Goal: Obtain resource: Obtain resource

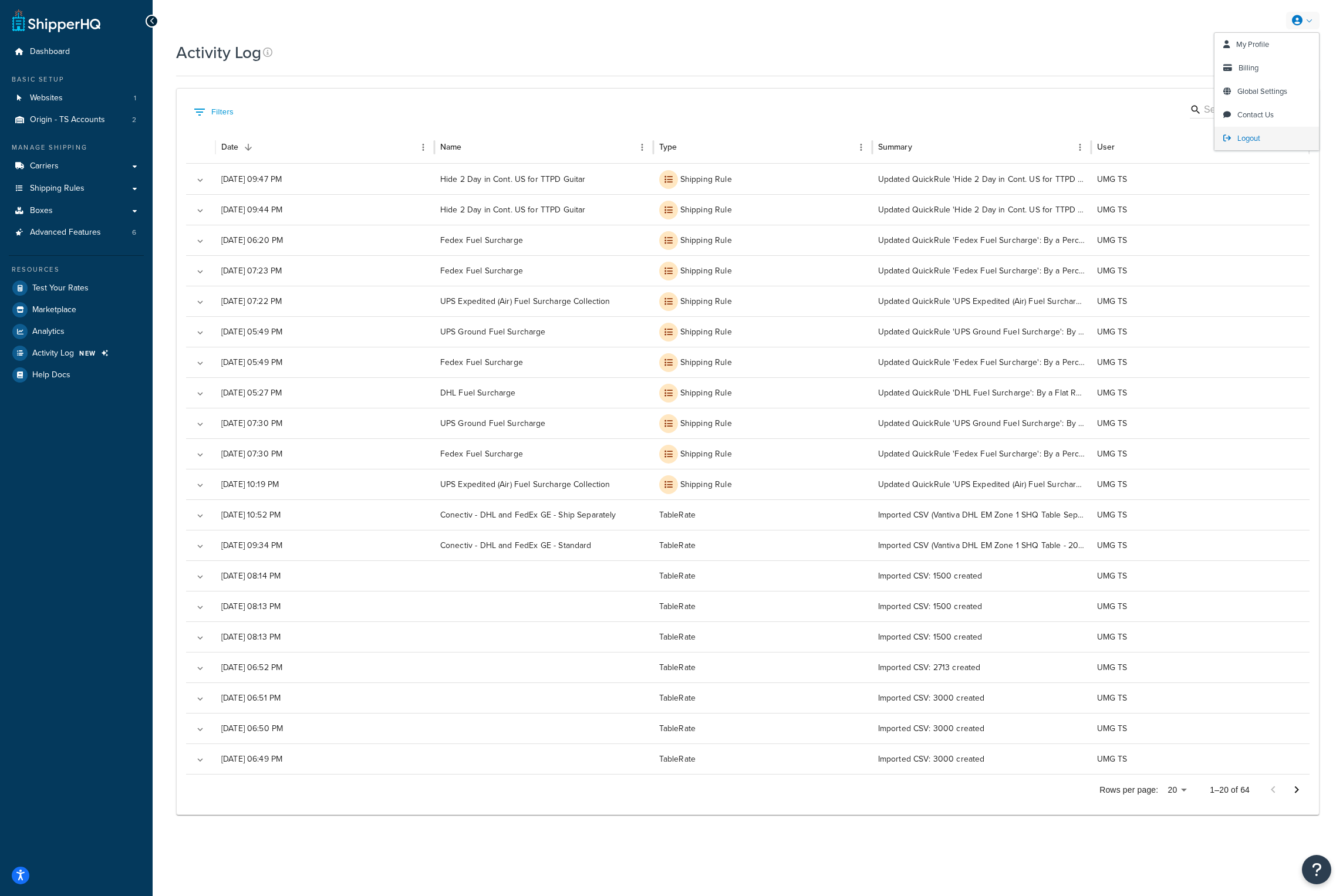
click at [1257, 137] on span "Logout" at bounding box center [1248, 138] width 23 height 11
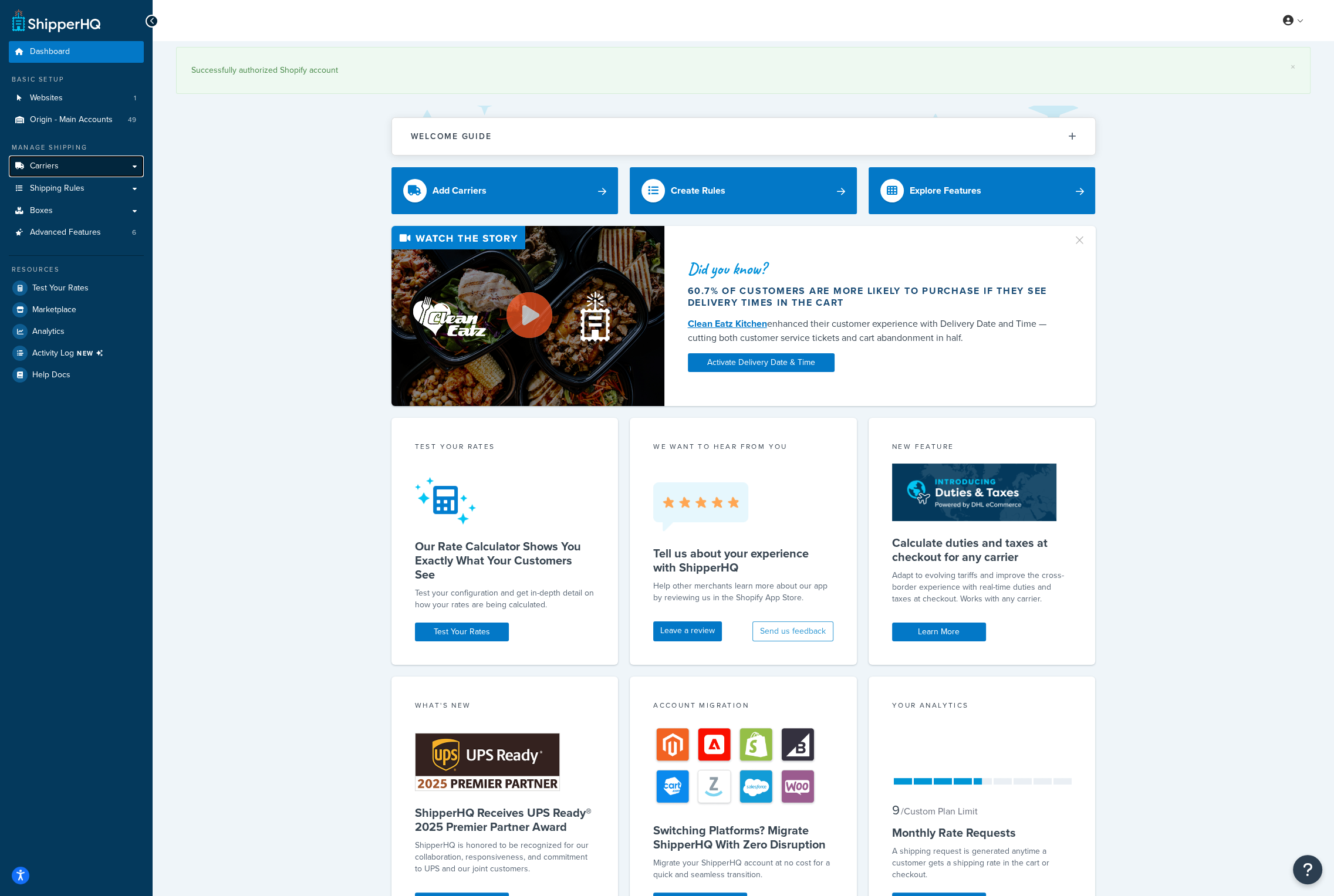
click at [83, 160] on link "Carriers" at bounding box center [76, 166] width 135 height 21
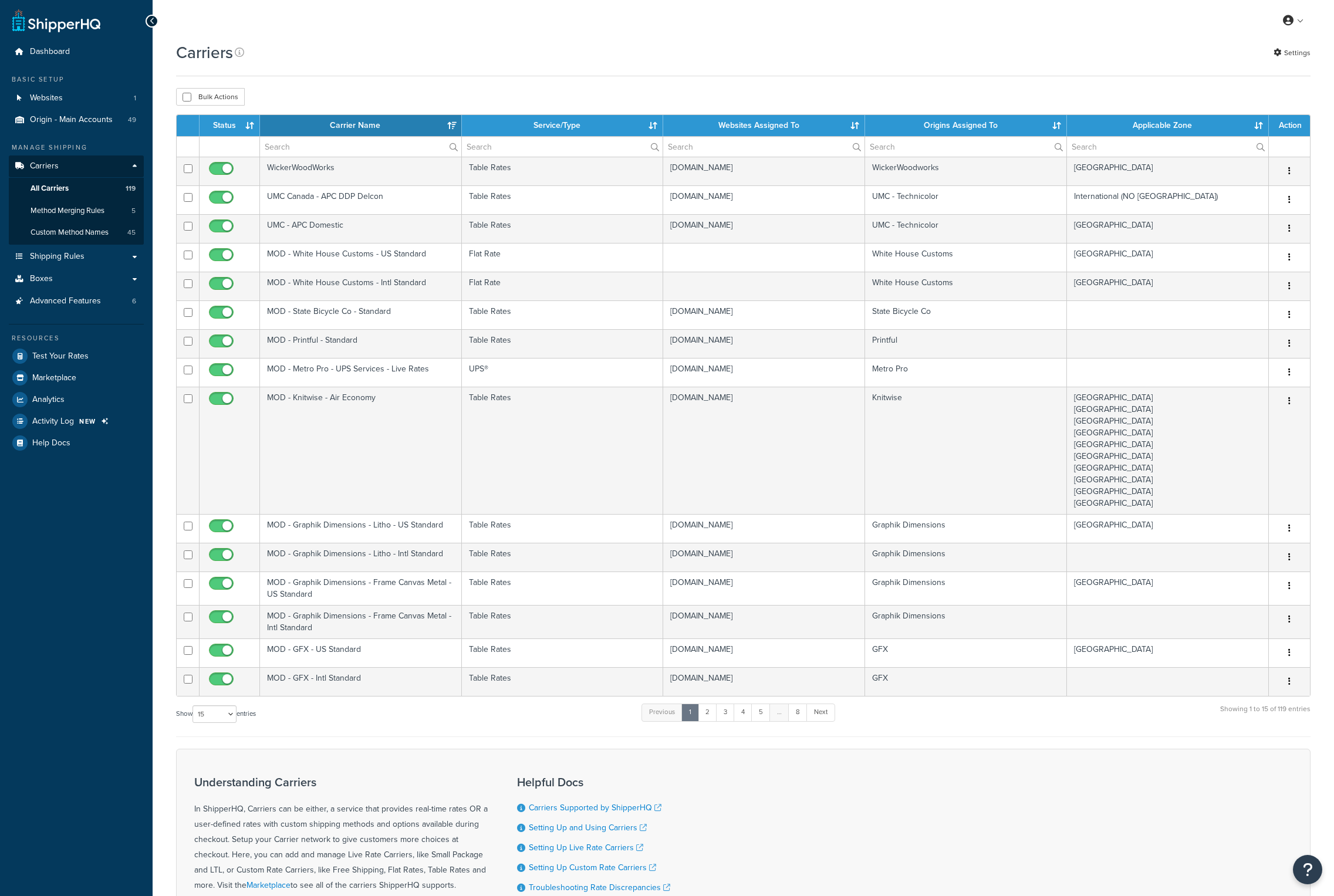
select select "15"
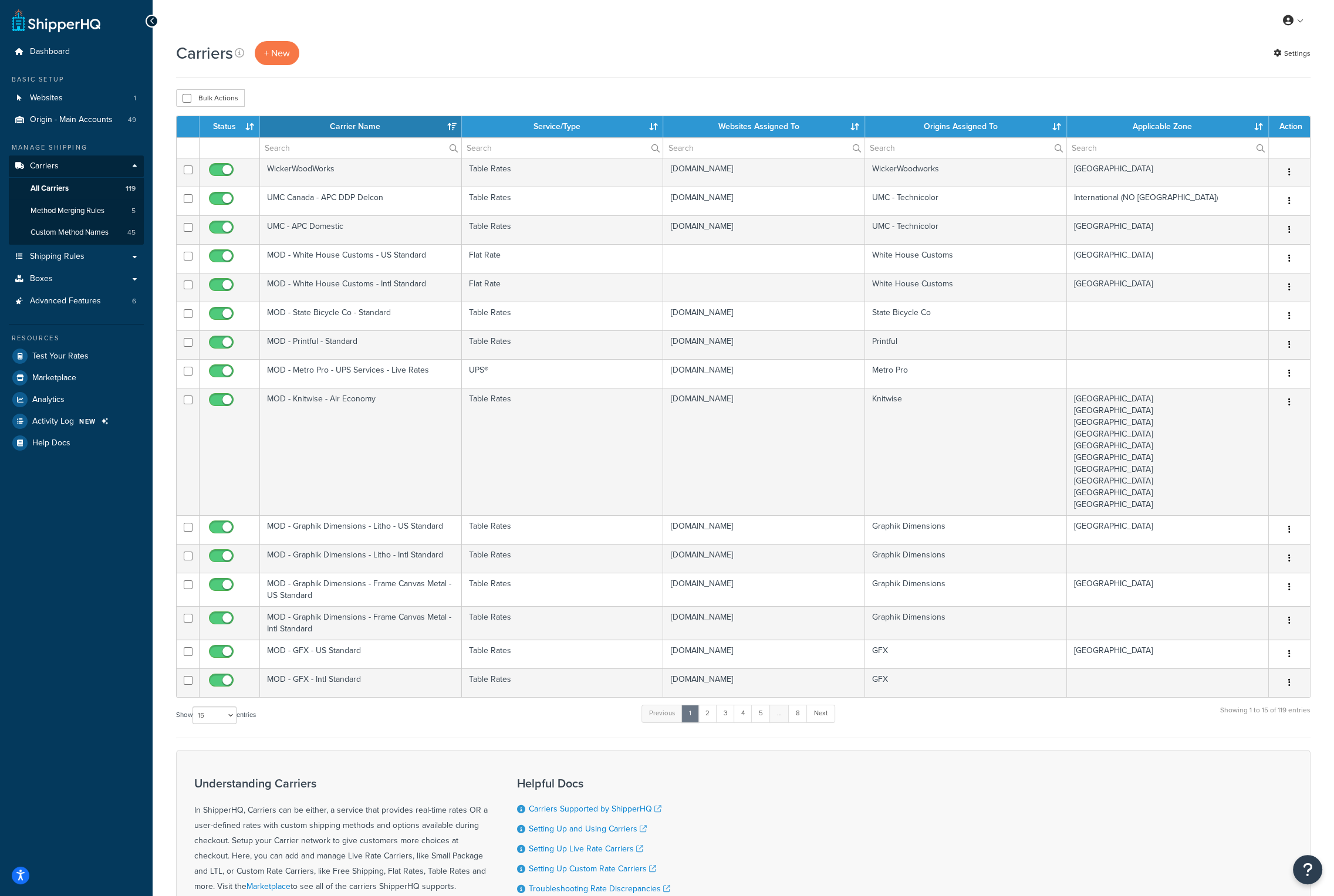
click at [364, 133] on th "Carrier Name" at bounding box center [361, 127] width 202 height 21
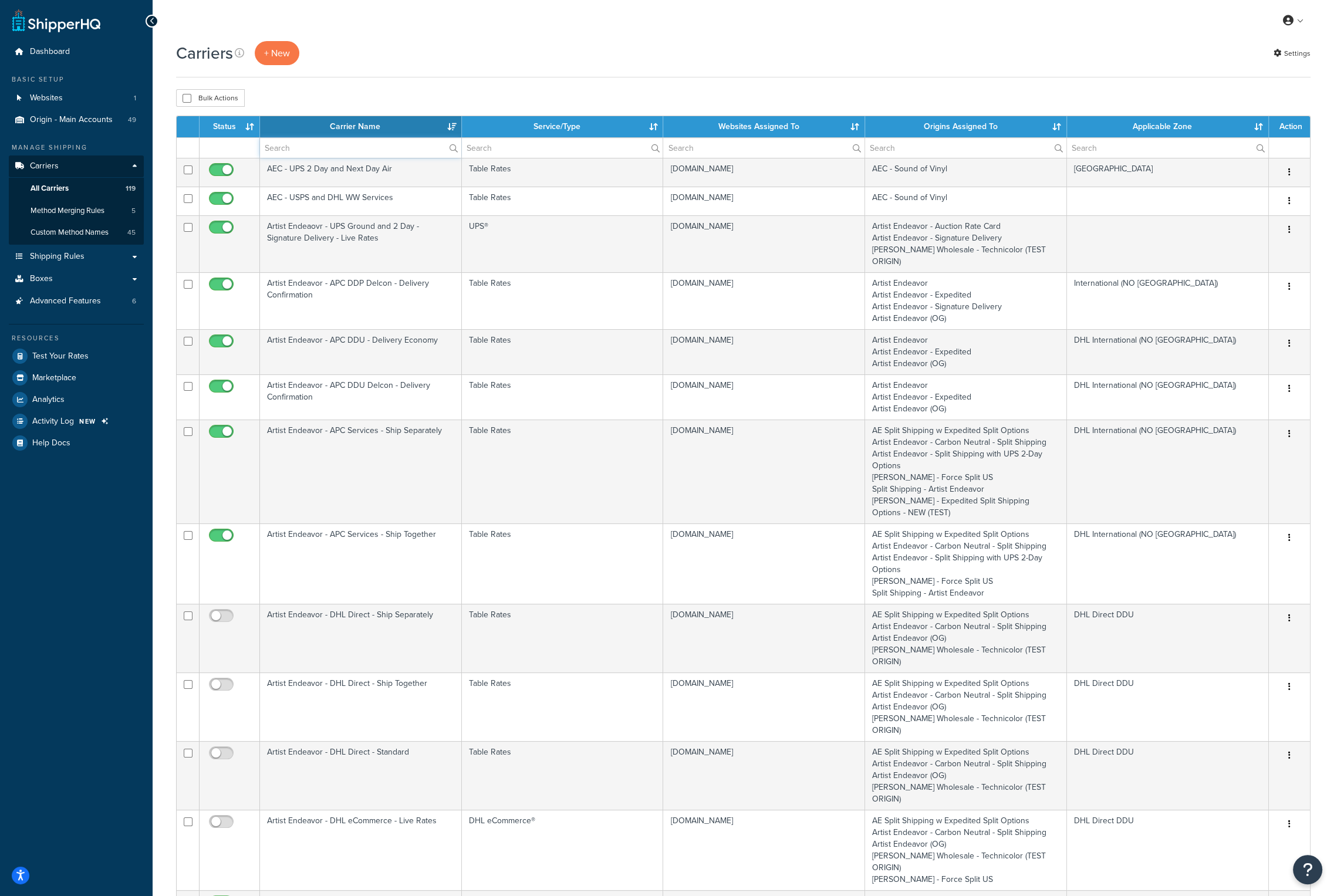
click at [331, 157] on input "text" at bounding box center [360, 147] width 201 height 20
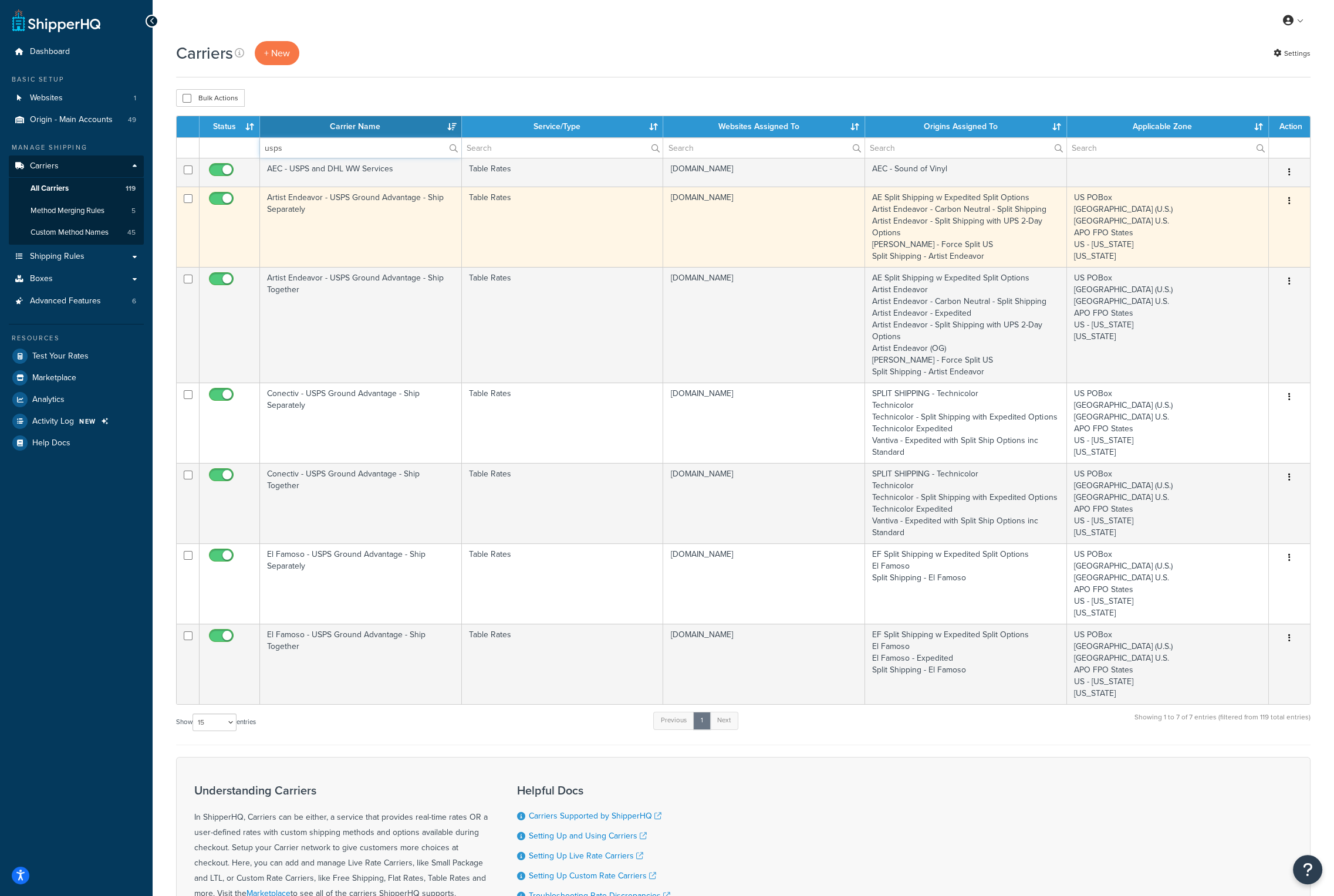
type input "usps"
drag, startPoint x: 293, startPoint y: 199, endPoint x: 280, endPoint y: 202, distance: 13.3
click at [280, 202] on td "Artist Endeavor - USPS Ground Advantage - Ship Separately" at bounding box center [361, 227] width 202 height 80
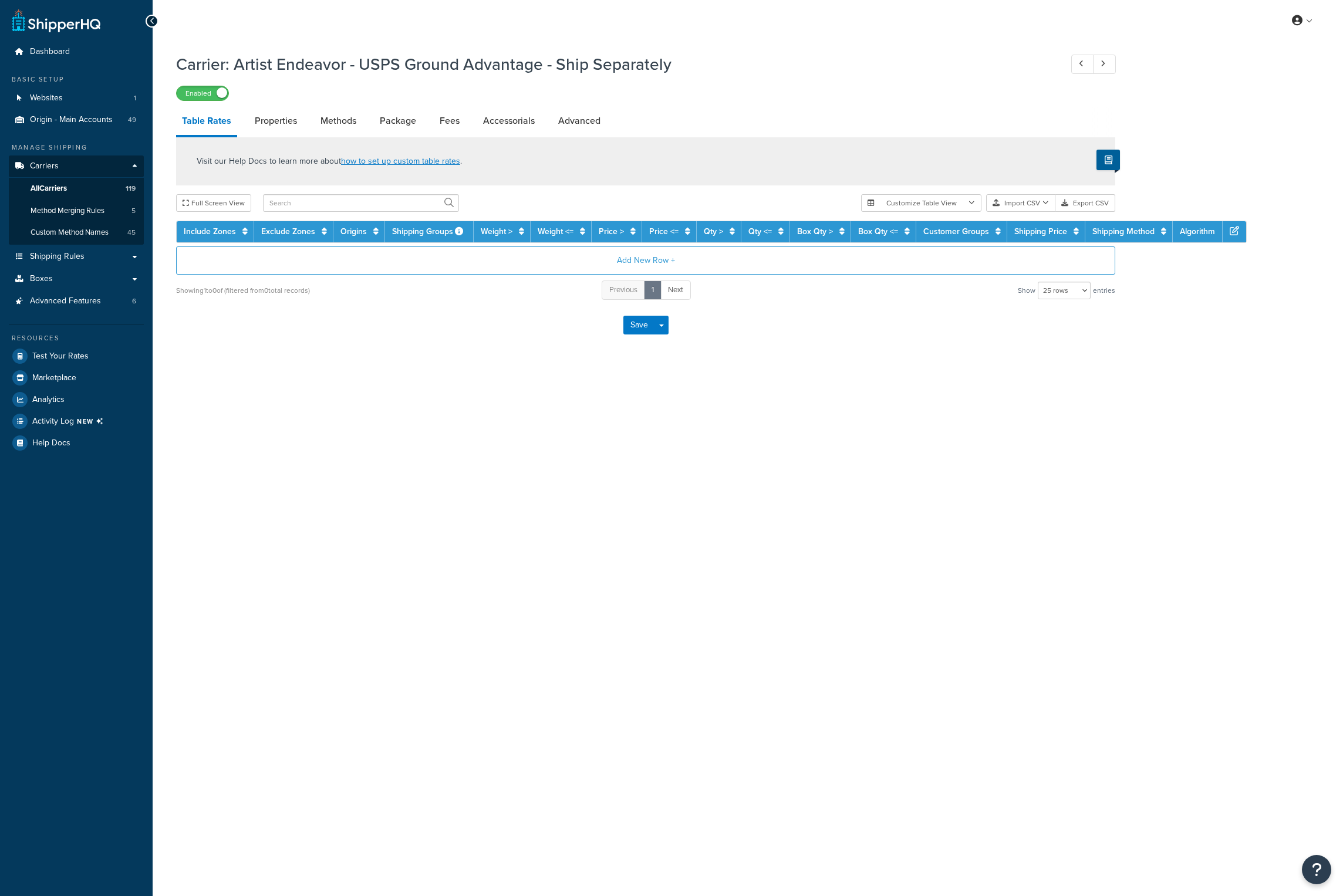
select select "25"
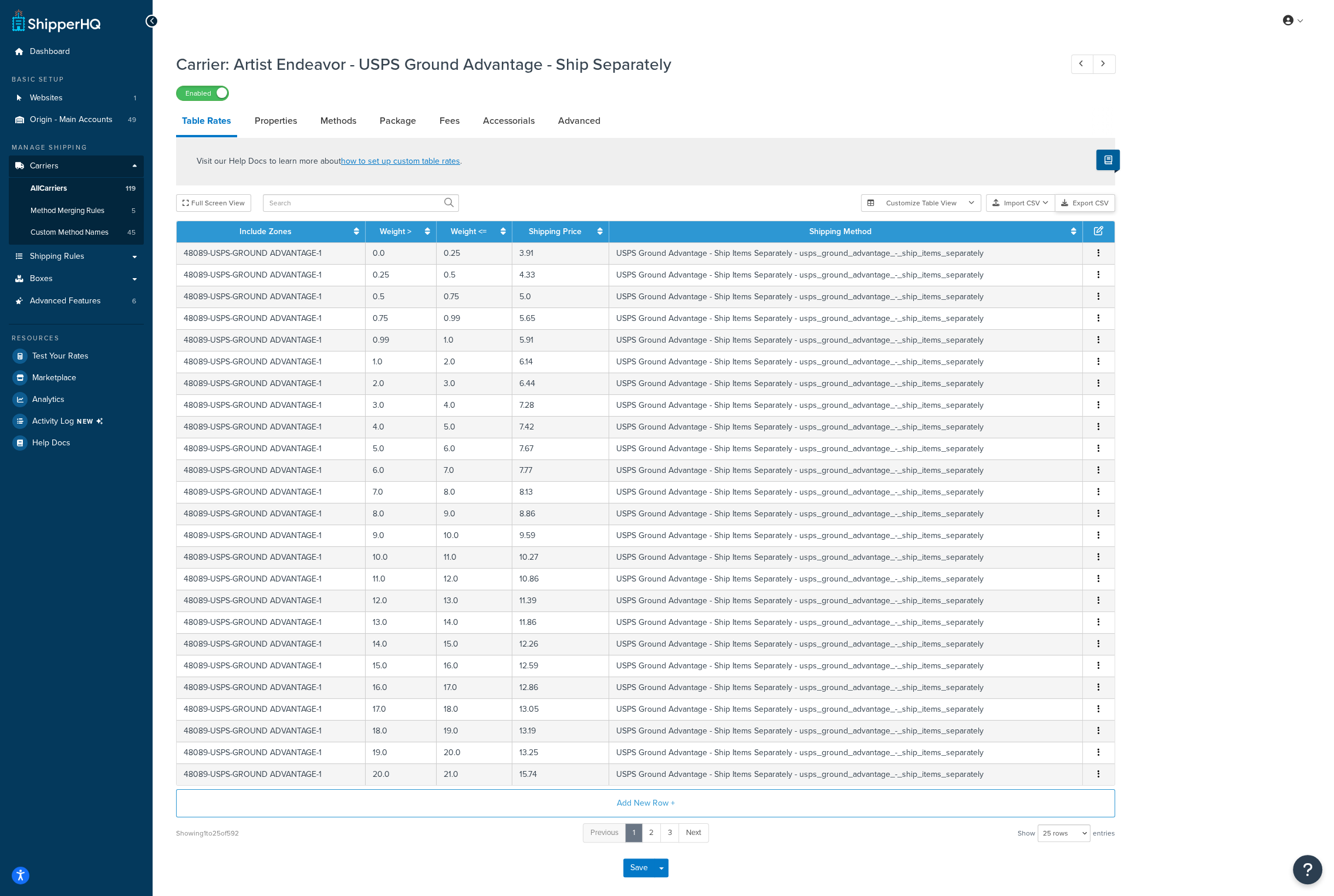
click at [1092, 205] on button "Export CSV" at bounding box center [1085, 203] width 60 height 18
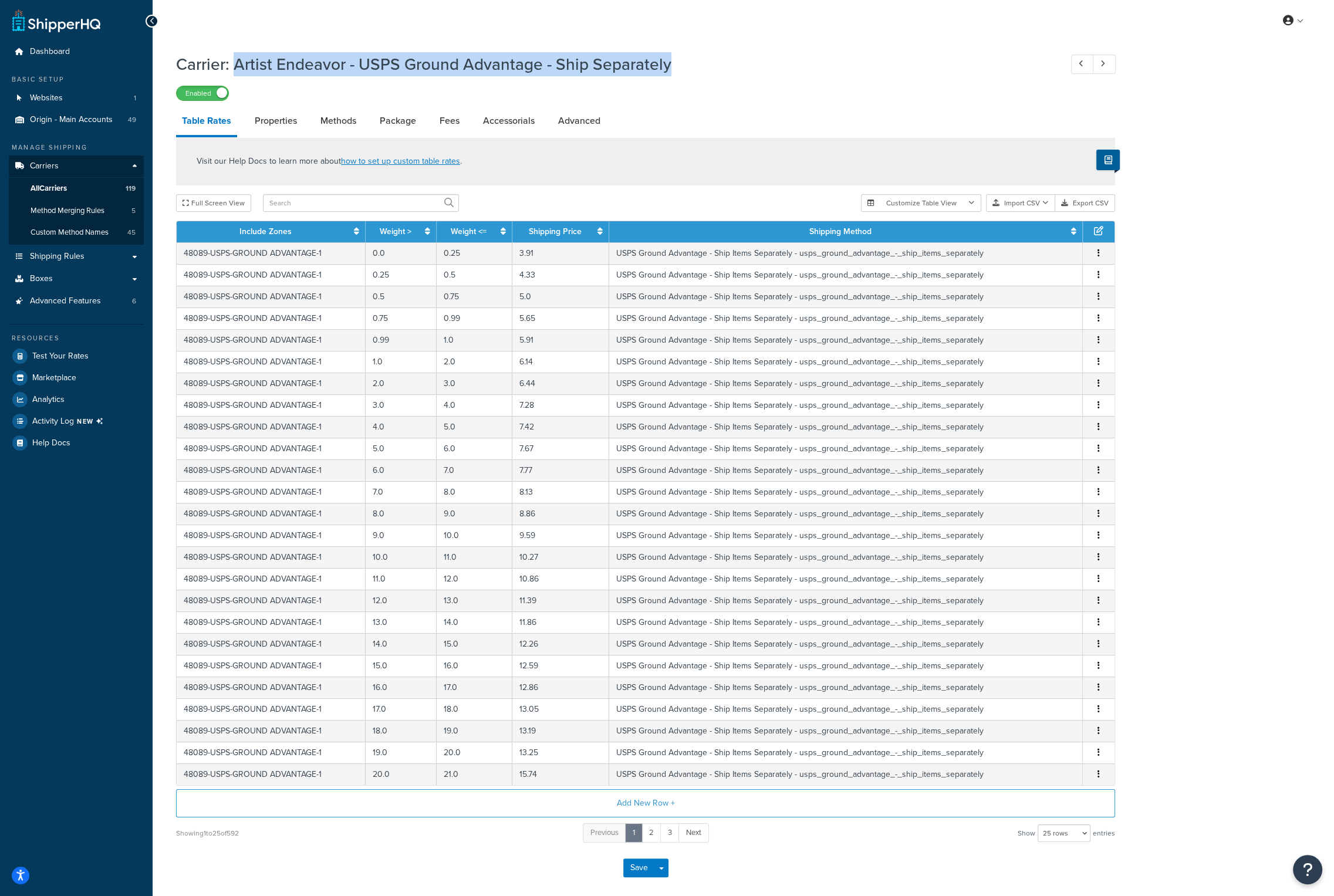
drag, startPoint x: 674, startPoint y: 65, endPoint x: 235, endPoint y: 74, distance: 439.1
click at [235, 74] on h1 "Carrier: Artist Endeavor - USPS Ground Advantage - Ship Separately" at bounding box center [612, 64] width 873 height 23
copy h1 "Artist Endeavor - USPS Ground Advantage - Ship Separately"
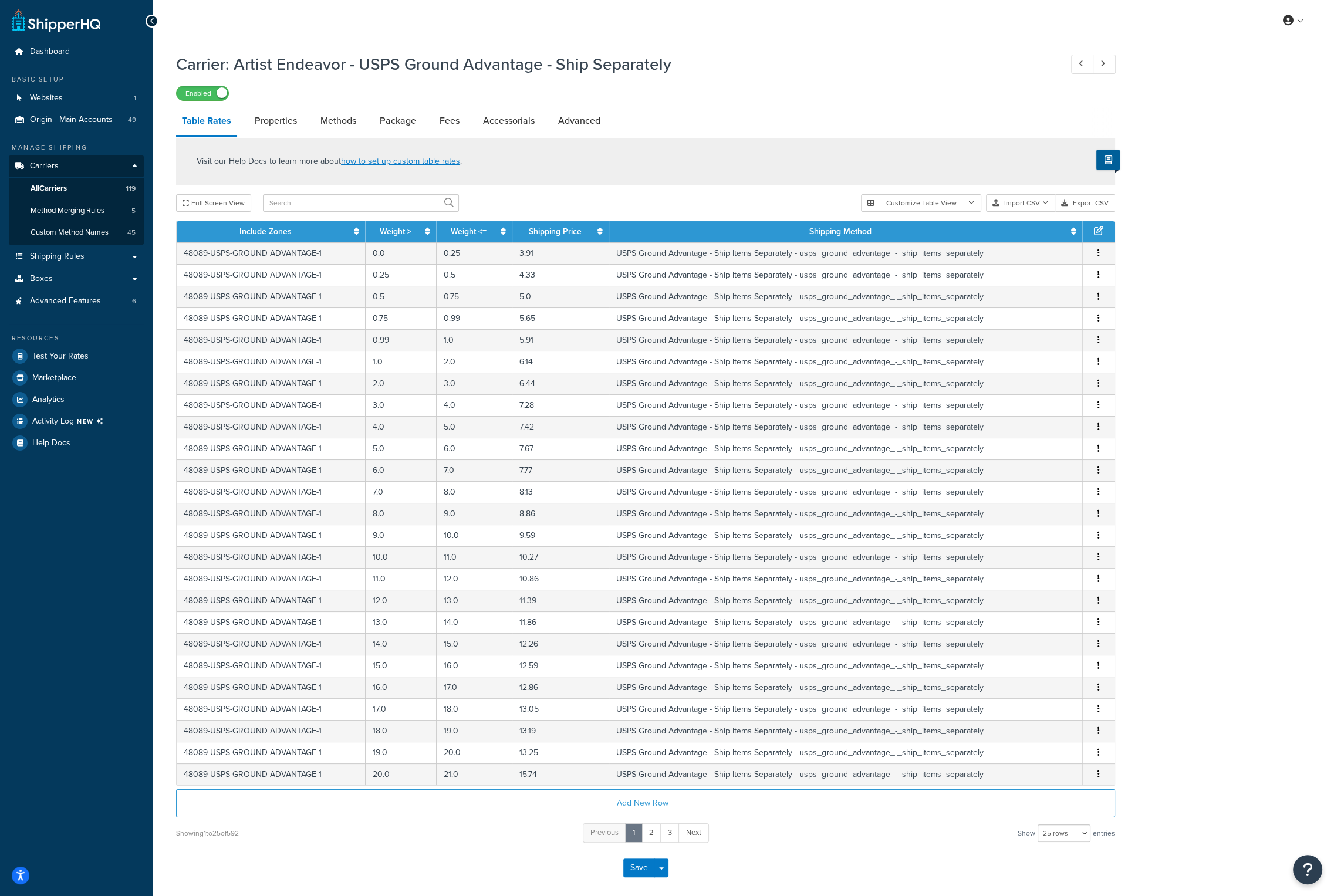
click at [759, 100] on div "Enabled" at bounding box center [646, 92] width 939 height 16
click at [50, 184] on span "All Carriers" at bounding box center [49, 189] width 37 height 10
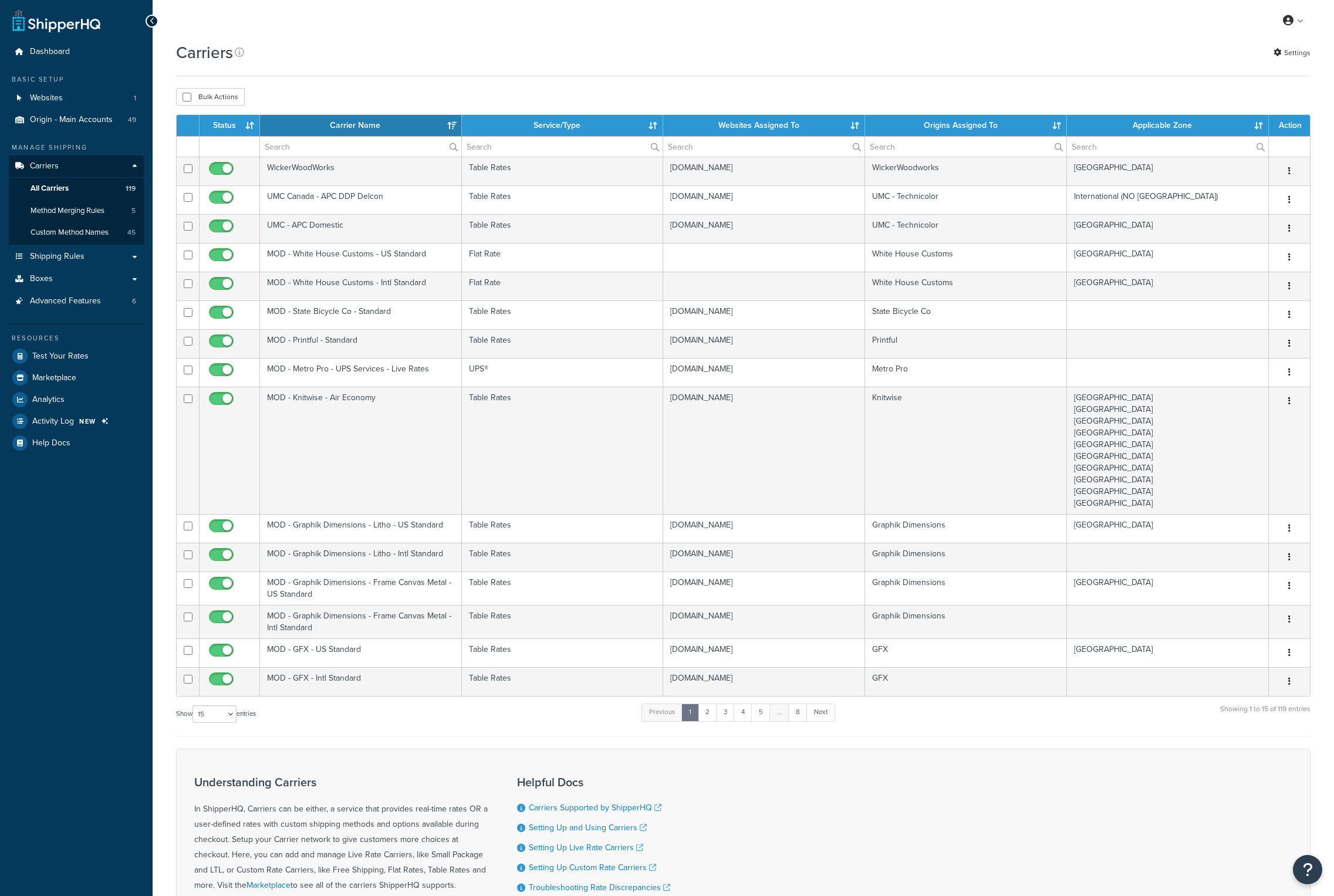
select select "15"
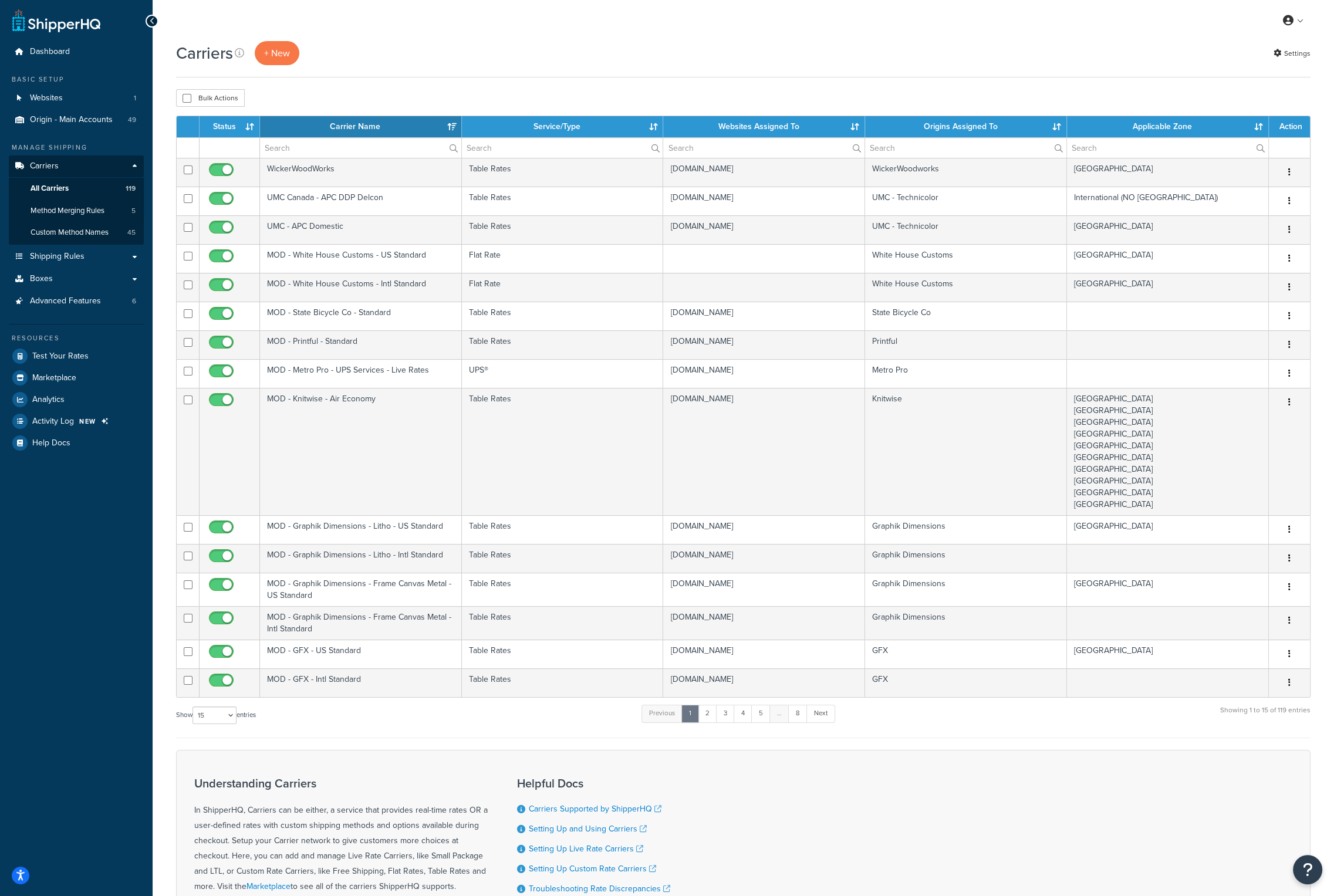
click at [362, 131] on th "Carrier Name" at bounding box center [361, 127] width 202 height 21
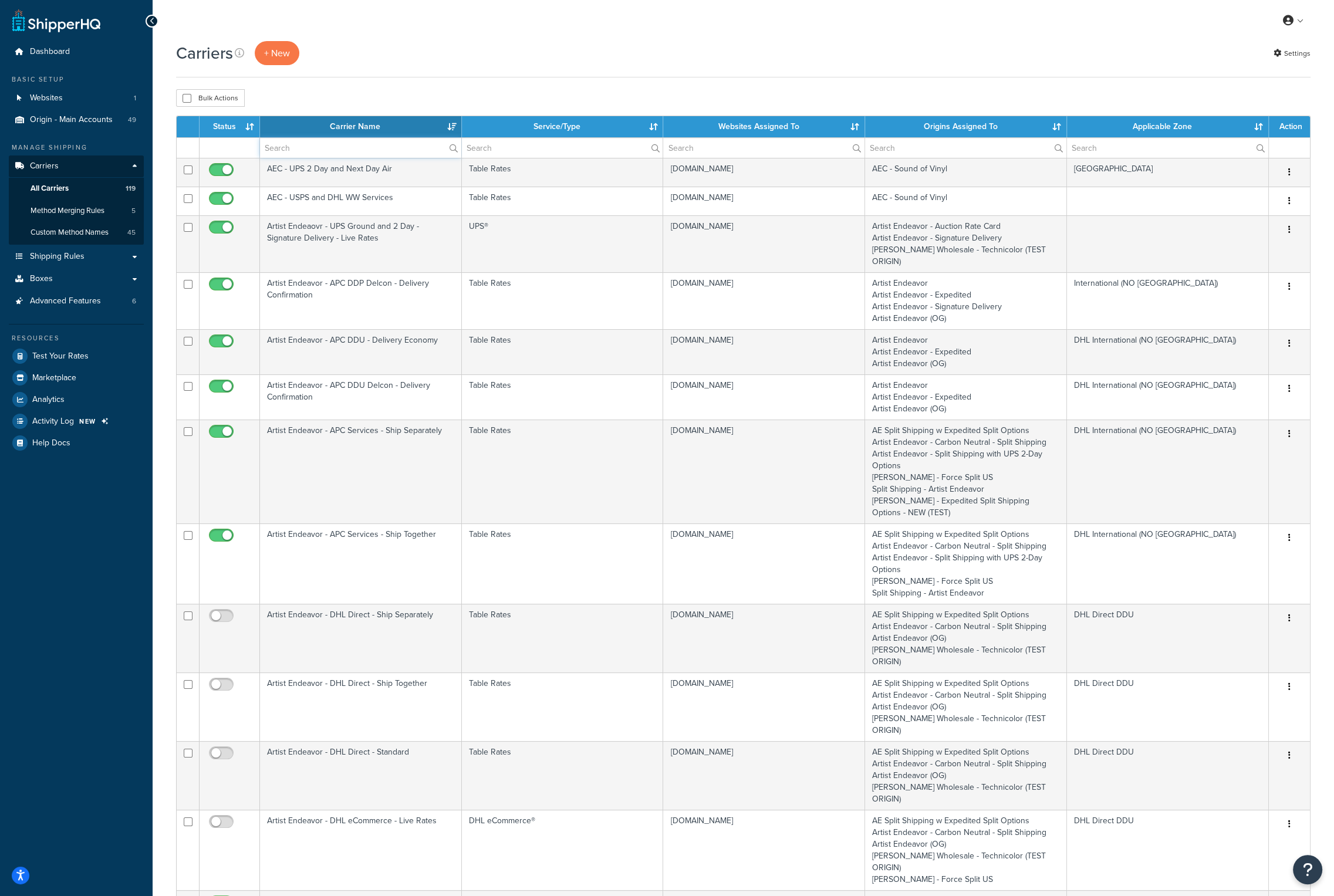
click at [351, 150] on input "text" at bounding box center [360, 147] width 201 height 20
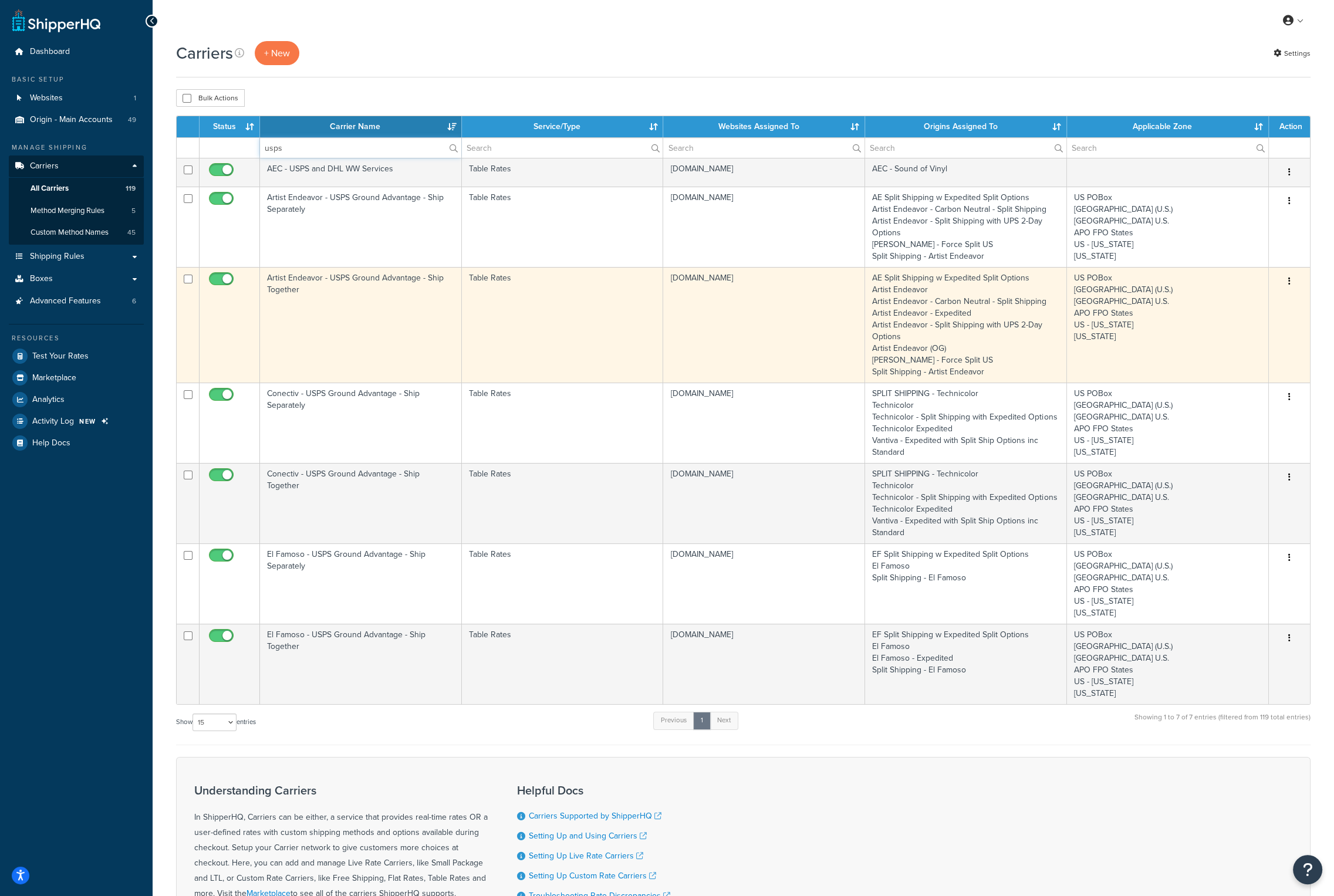
type input "usps"
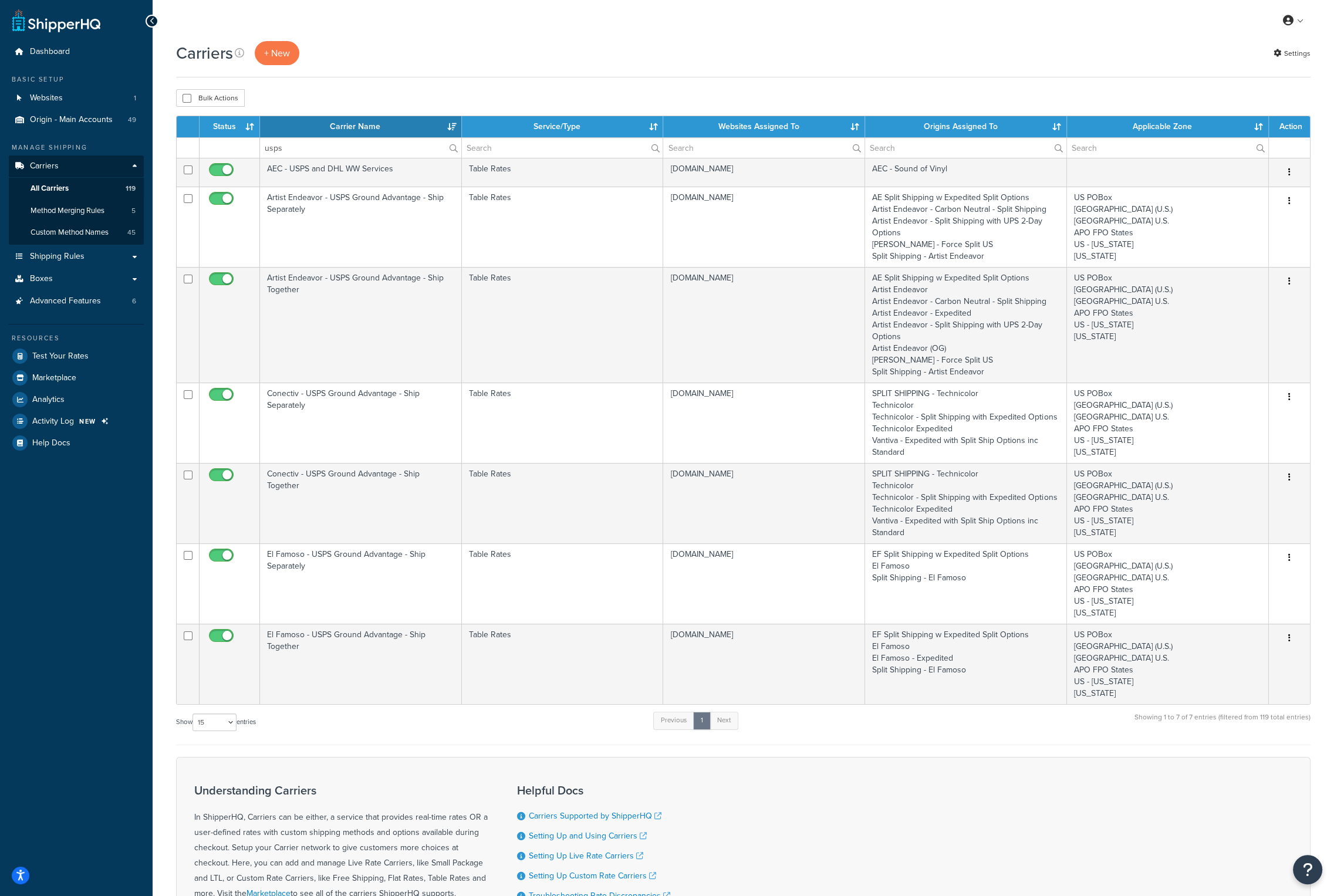
drag, startPoint x: 287, startPoint y: 274, endPoint x: 510, endPoint y: 52, distance: 314.7
click at [510, 52] on div "Carriers + New Settings" at bounding box center [743, 53] width 1135 height 24
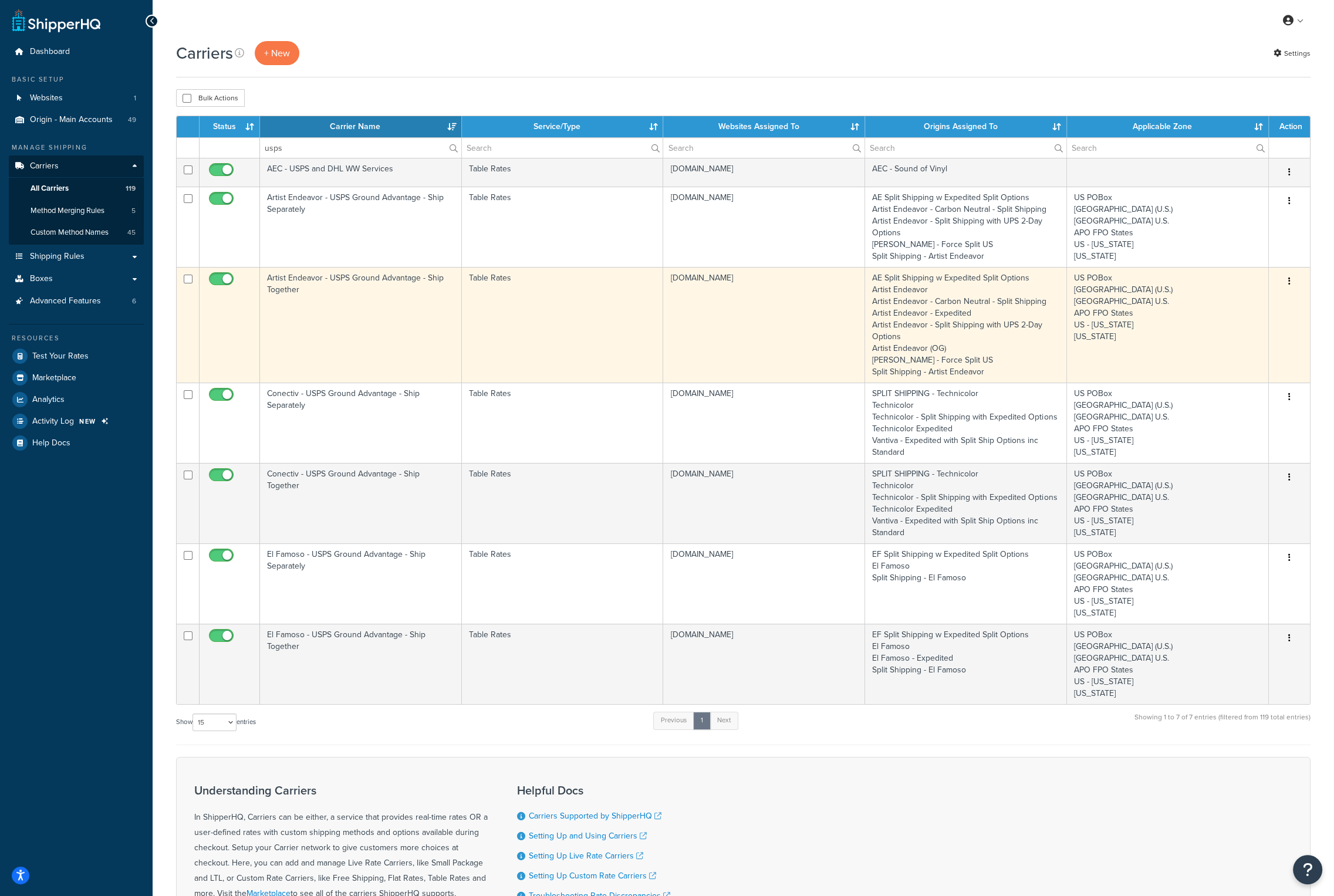
drag, startPoint x: 295, startPoint y: 280, endPoint x: 272, endPoint y: 289, distance: 24.7
click at [272, 289] on td "Artist Endeavor - USPS Ground Advantage - Ship Together" at bounding box center [361, 324] width 202 height 115
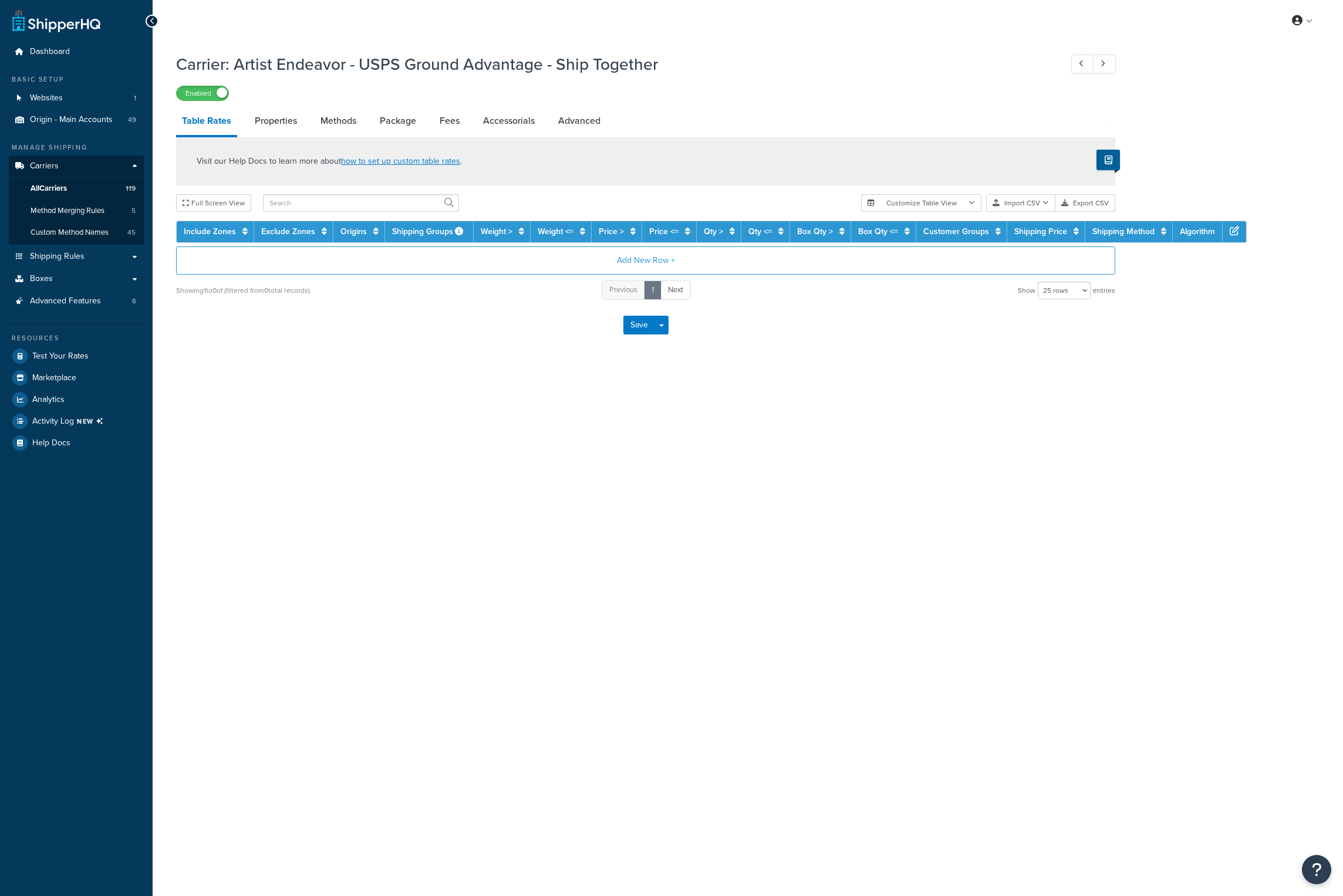
select select "25"
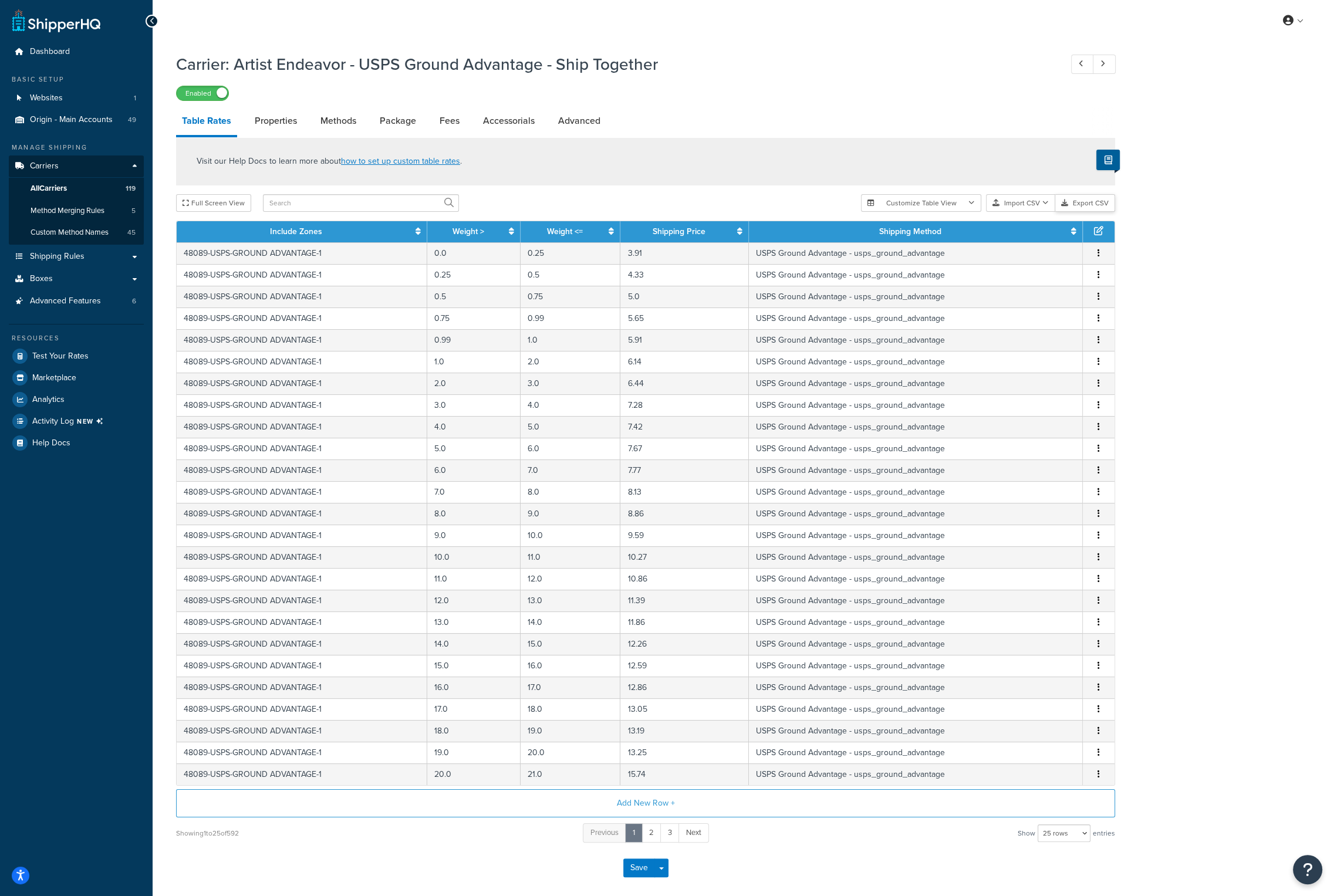
click at [1085, 202] on button "Export CSV" at bounding box center [1085, 203] width 60 height 18
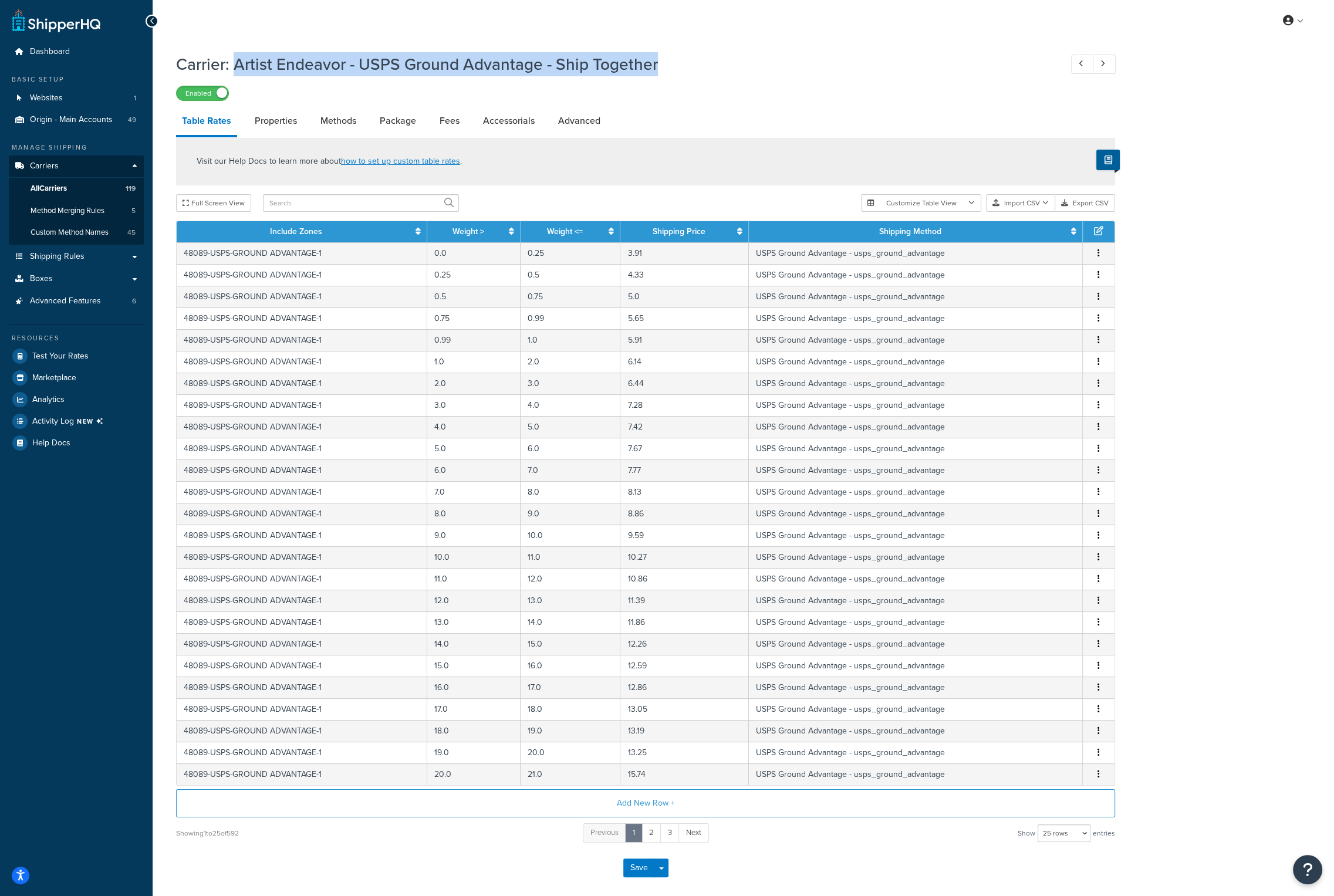
drag, startPoint x: 658, startPoint y: 62, endPoint x: 239, endPoint y: 68, distance: 419.0
click at [239, 68] on h1 "Carrier: Artist Endeavor - USPS Ground Advantage - Ship Together" at bounding box center [612, 64] width 873 height 23
copy h1 "Artist Endeavor - USPS Ground Advantage - Ship Together"
click at [67, 185] on span "All Carriers" at bounding box center [49, 189] width 37 height 10
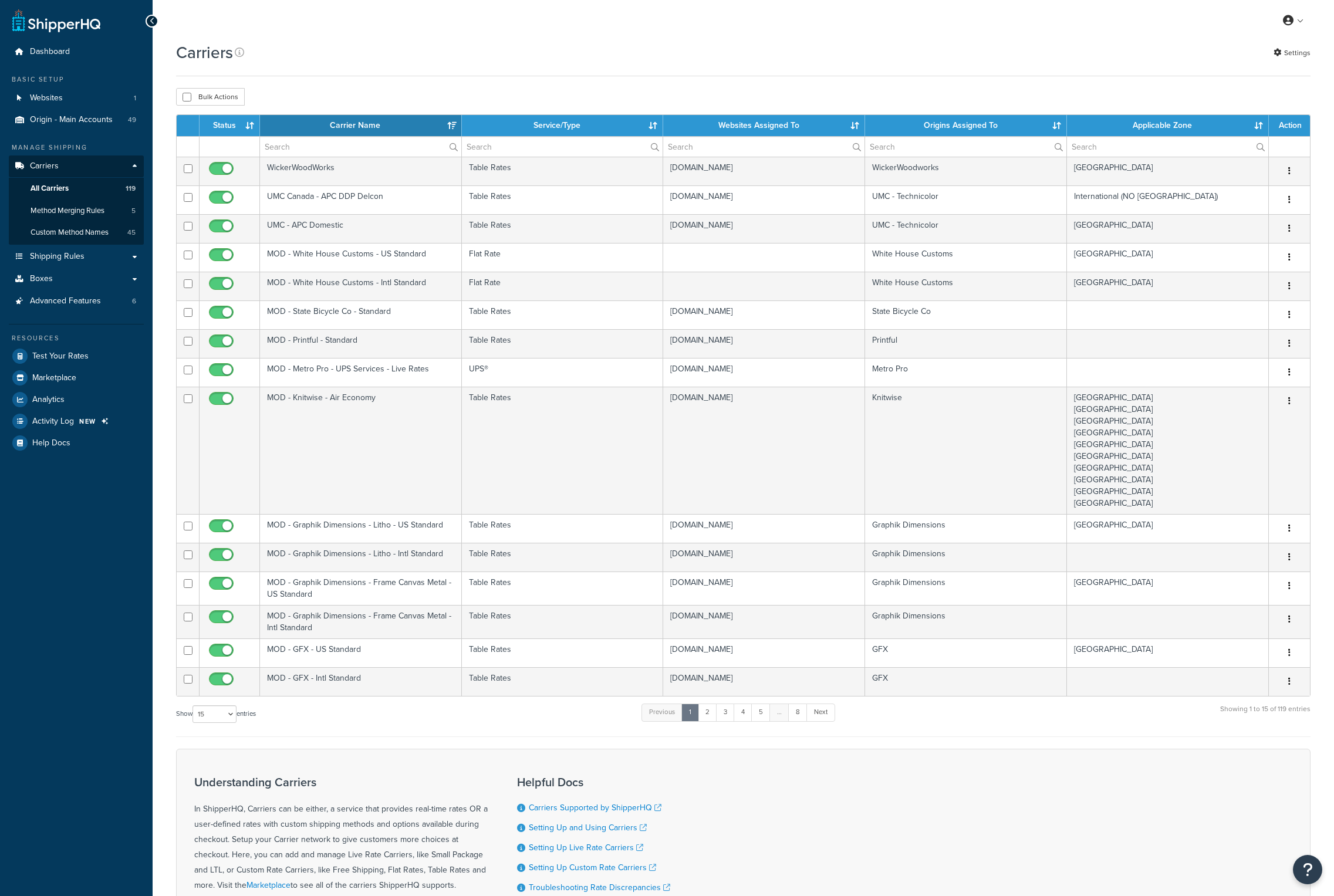
select select "15"
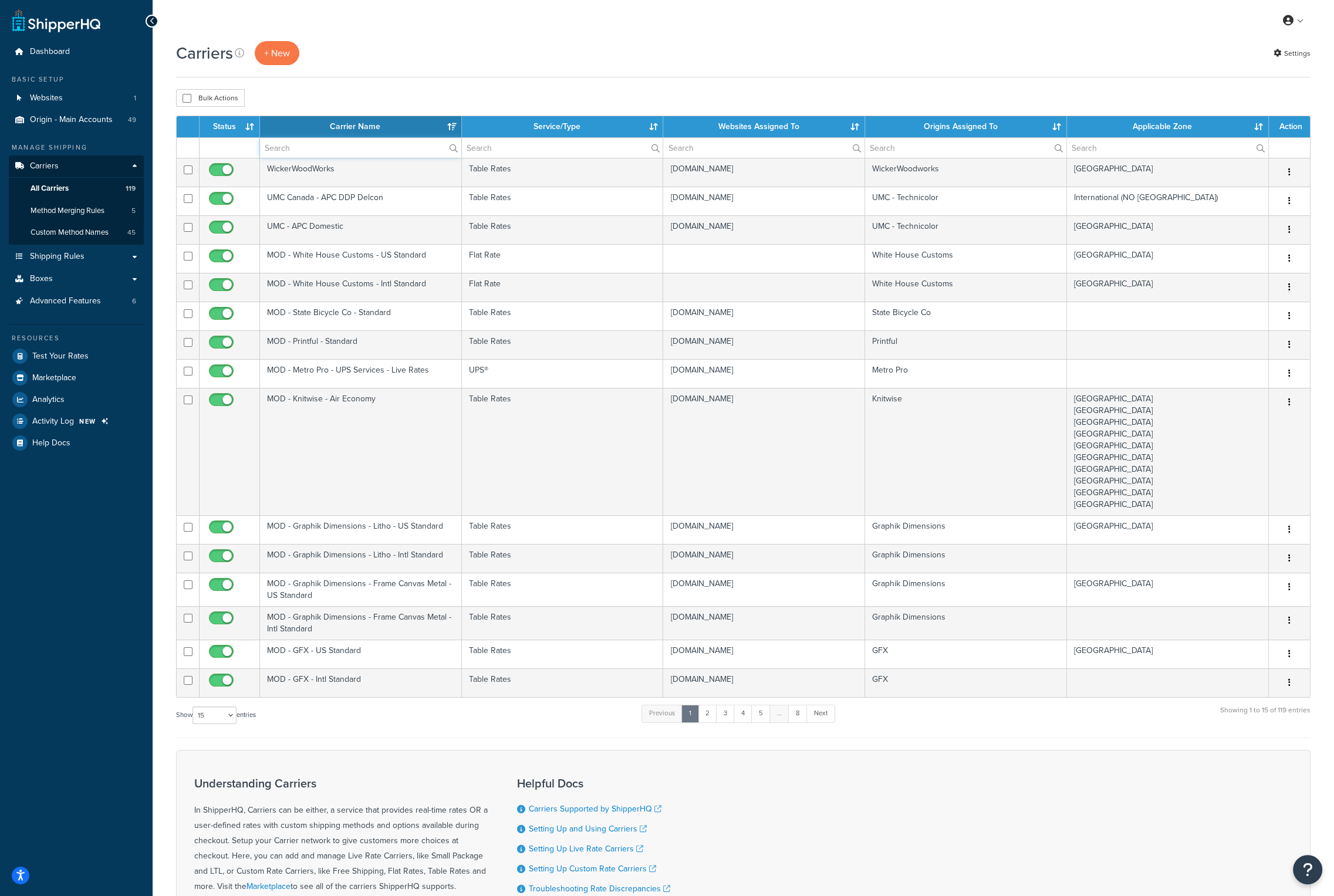
click at [291, 147] on input "text" at bounding box center [360, 147] width 201 height 20
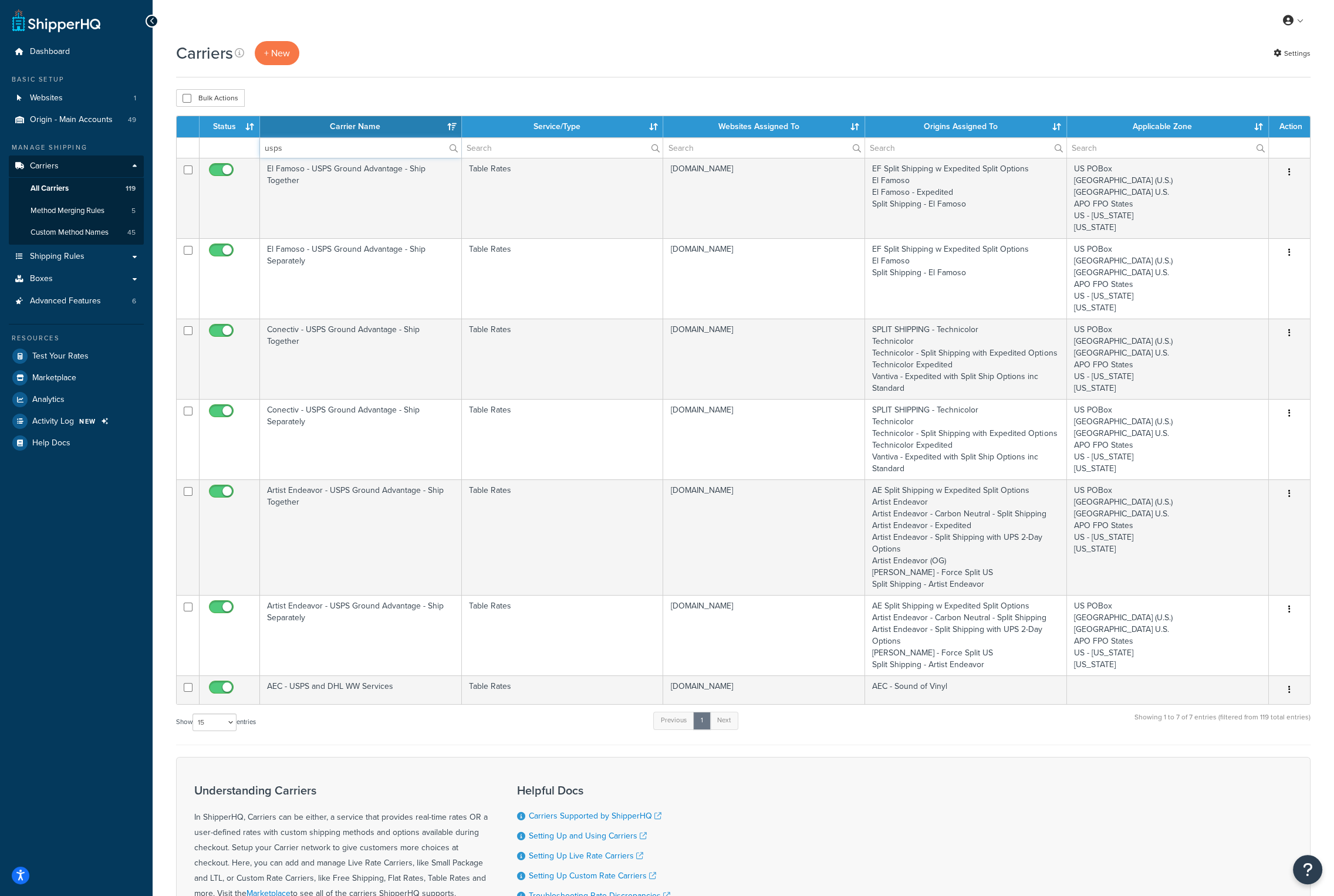
type input "usps"
click at [346, 130] on th "Carrier Name" at bounding box center [361, 127] width 202 height 21
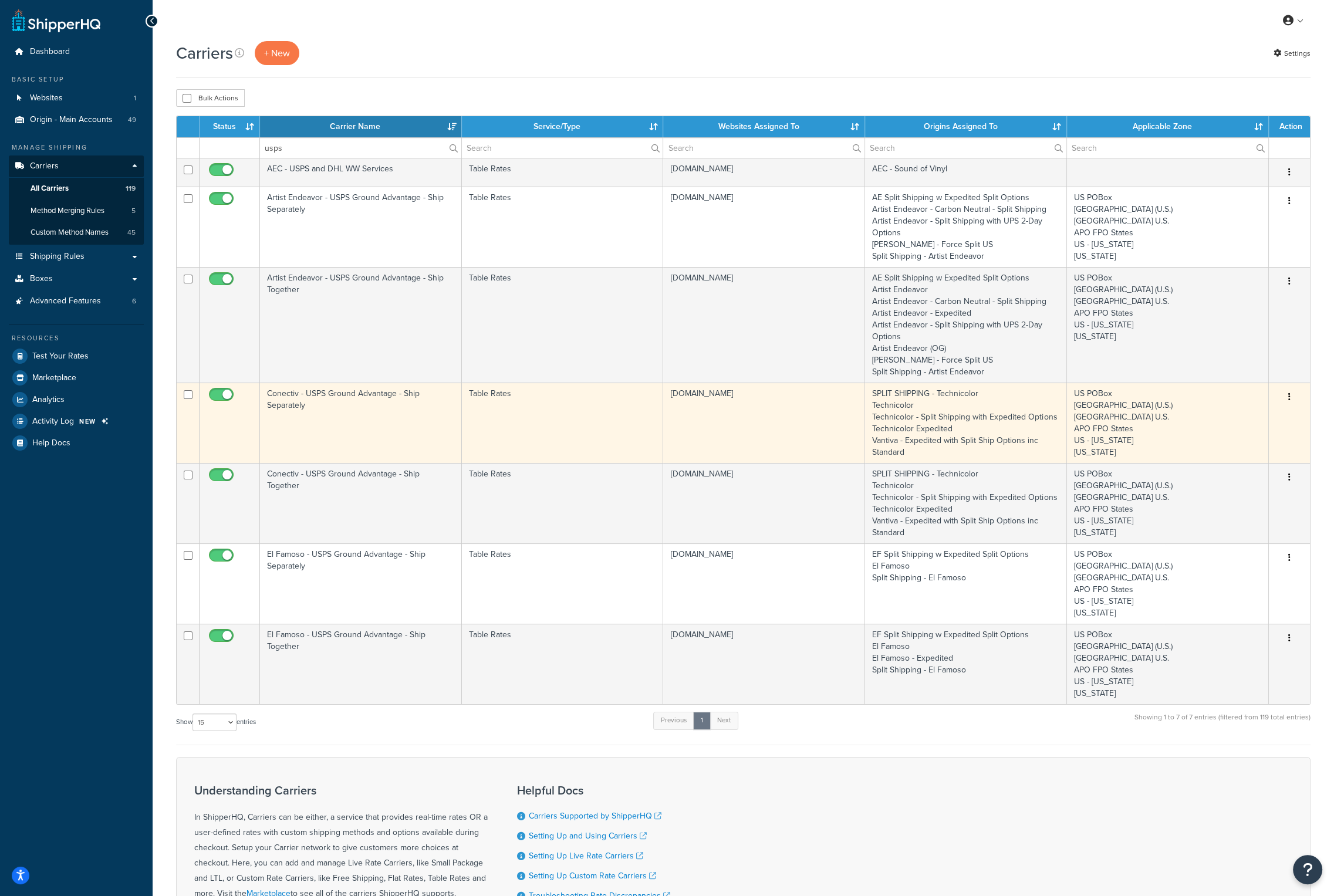
drag, startPoint x: 311, startPoint y: 396, endPoint x: 286, endPoint y: 404, distance: 26.2
click at [286, 404] on td "Conectiv - USPS Ground Advantage - Ship Separately" at bounding box center [361, 423] width 202 height 80
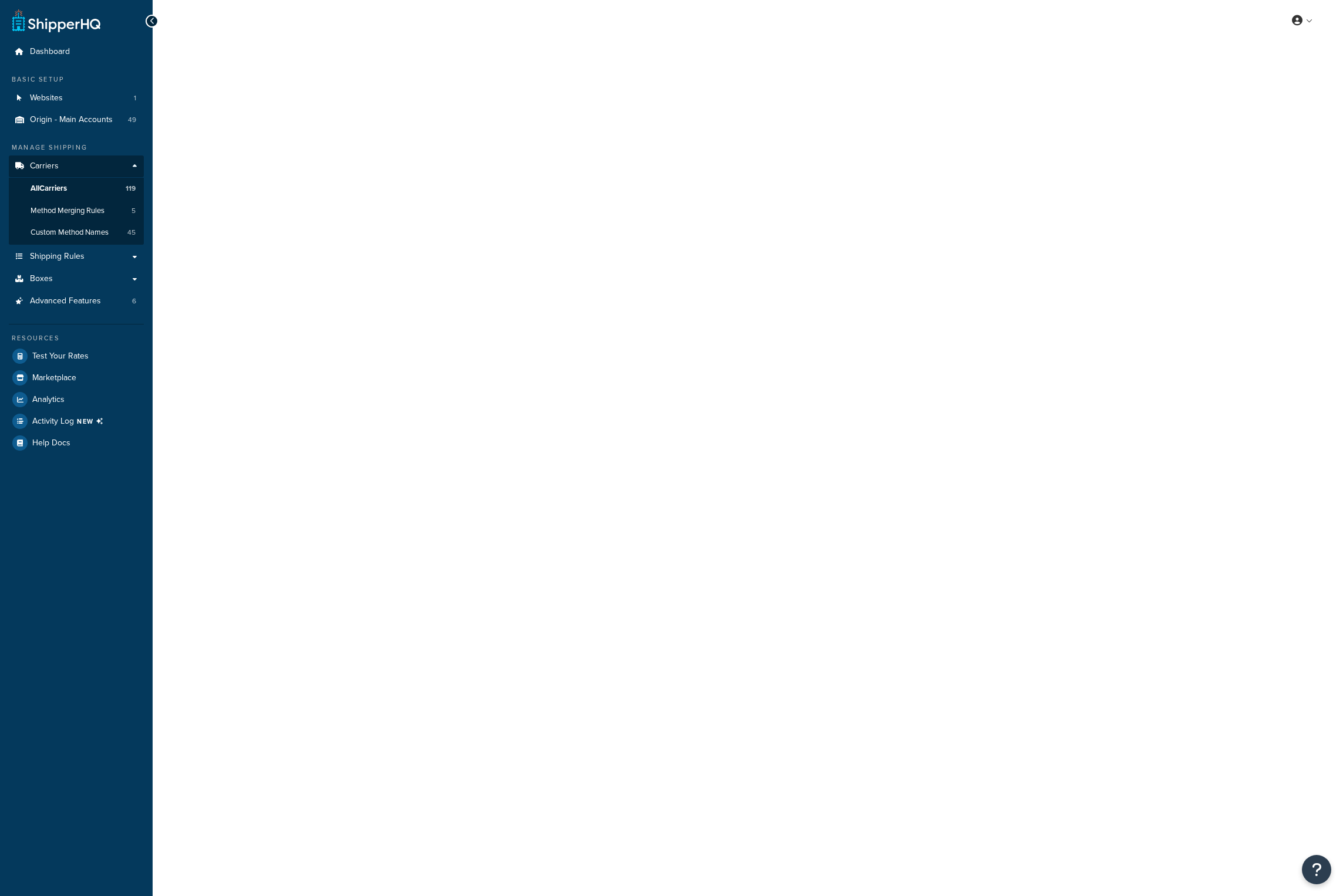
select select "25"
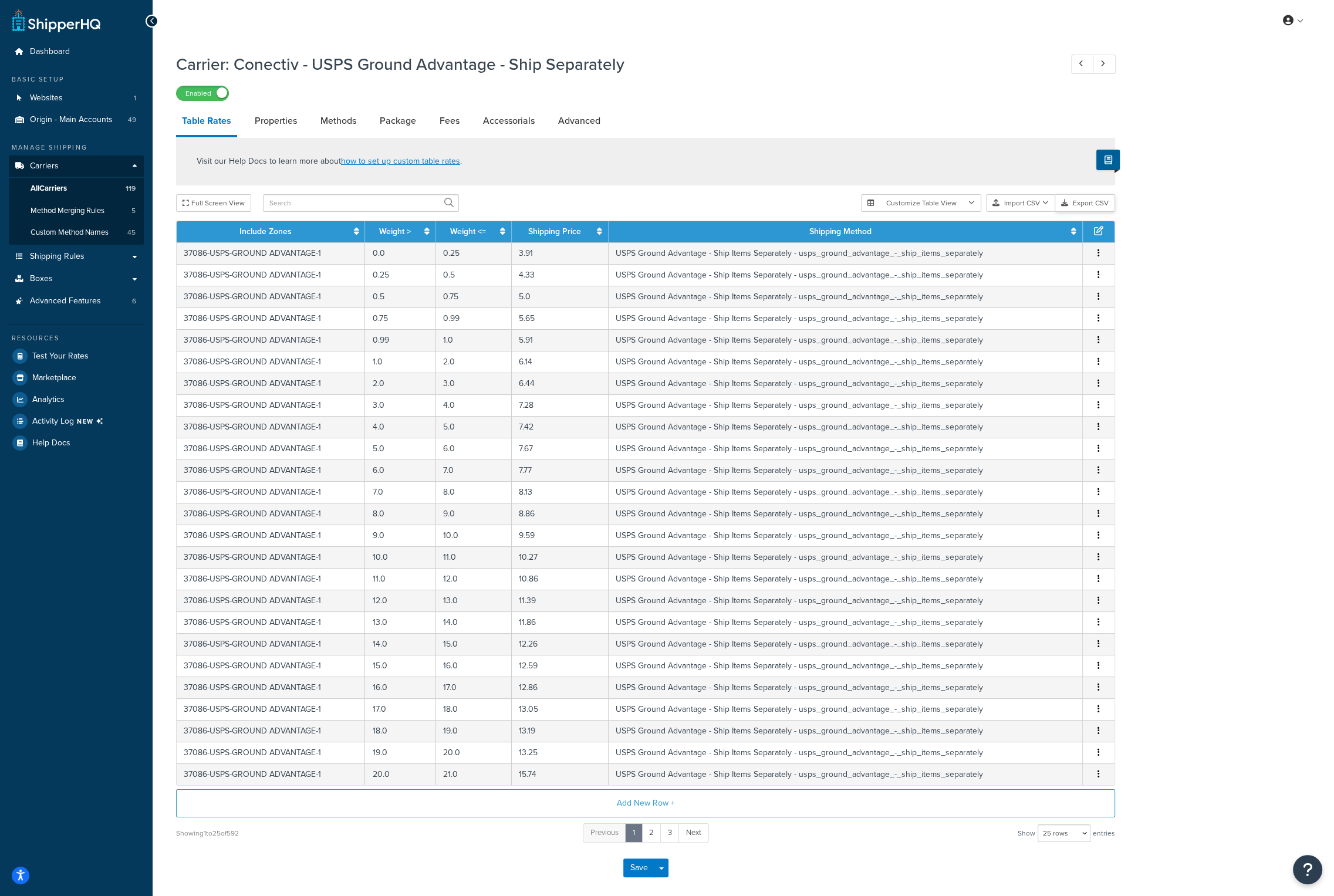
click at [1092, 200] on button "Export CSV" at bounding box center [1085, 203] width 60 height 18
drag, startPoint x: 622, startPoint y: 62, endPoint x: 238, endPoint y: 63, distance: 384.0
click at [238, 63] on h1 "Carrier: Conectiv - USPS Ground Advantage - Ship Separately" at bounding box center [612, 64] width 873 height 23
copy h1 "Conectiv - USPS Ground Advantage - Ship Separately"
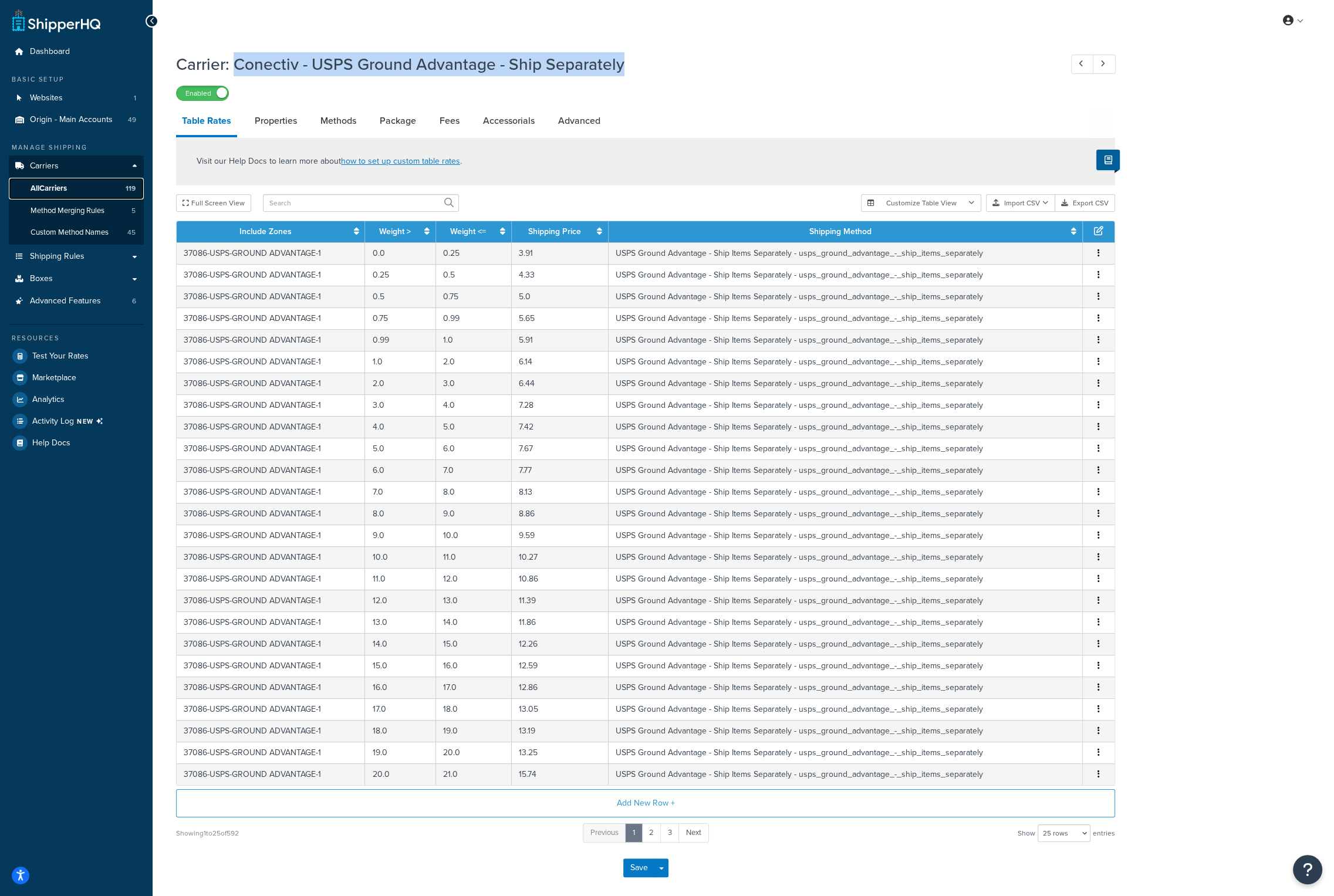
click at [79, 188] on link "All Carriers 119" at bounding box center [76, 188] width 135 height 21
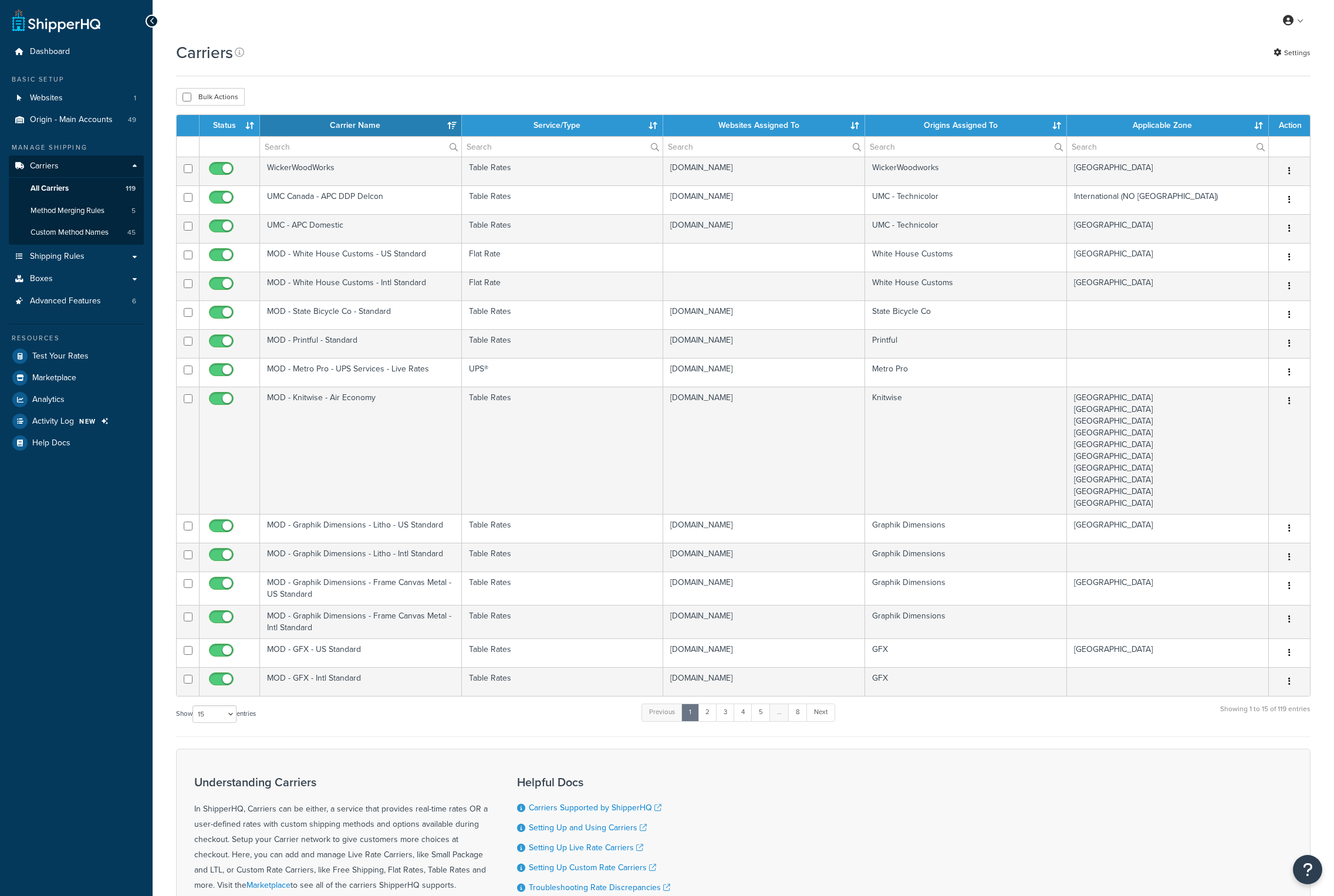
select select "15"
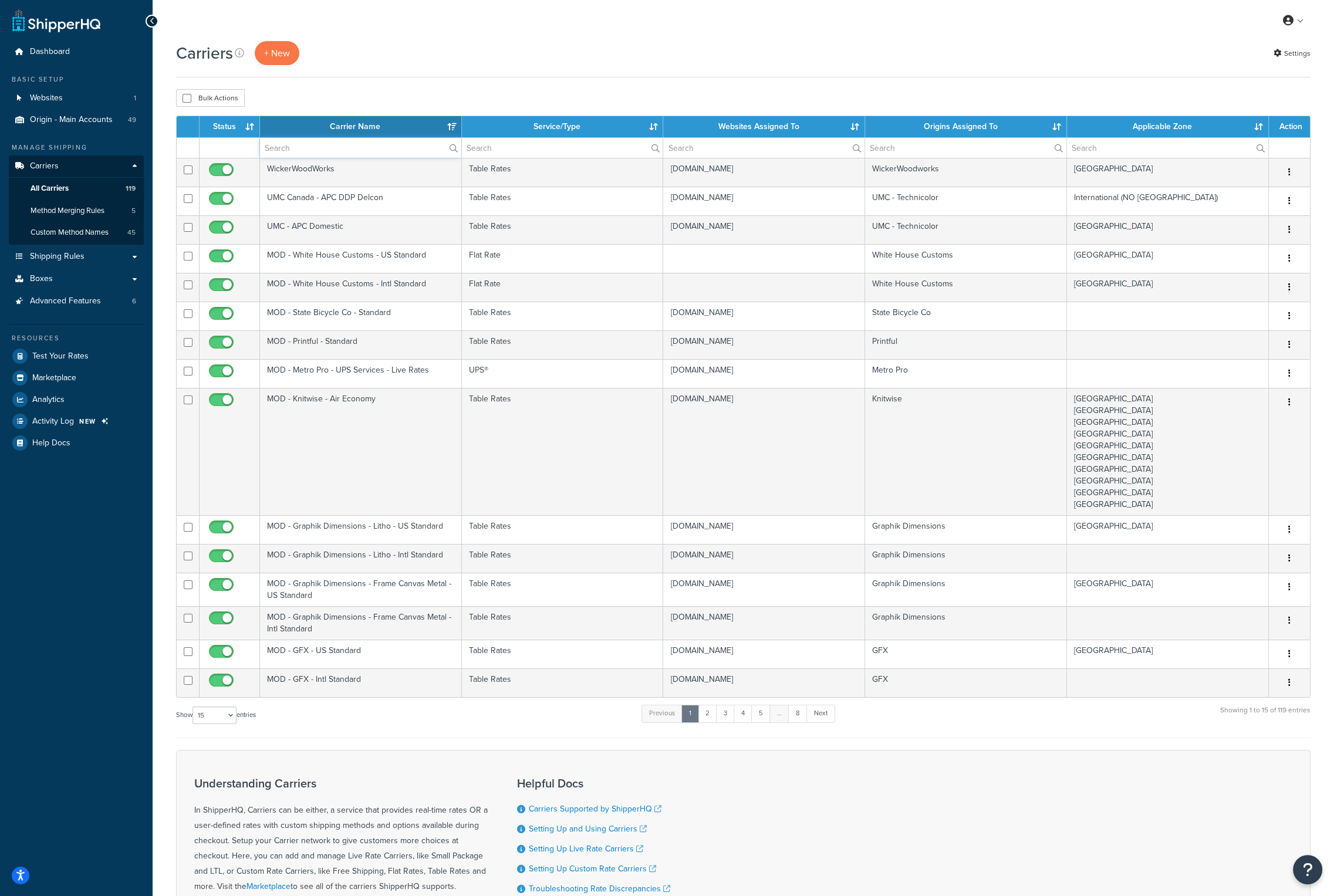
click at [295, 155] on input "text" at bounding box center [360, 147] width 201 height 20
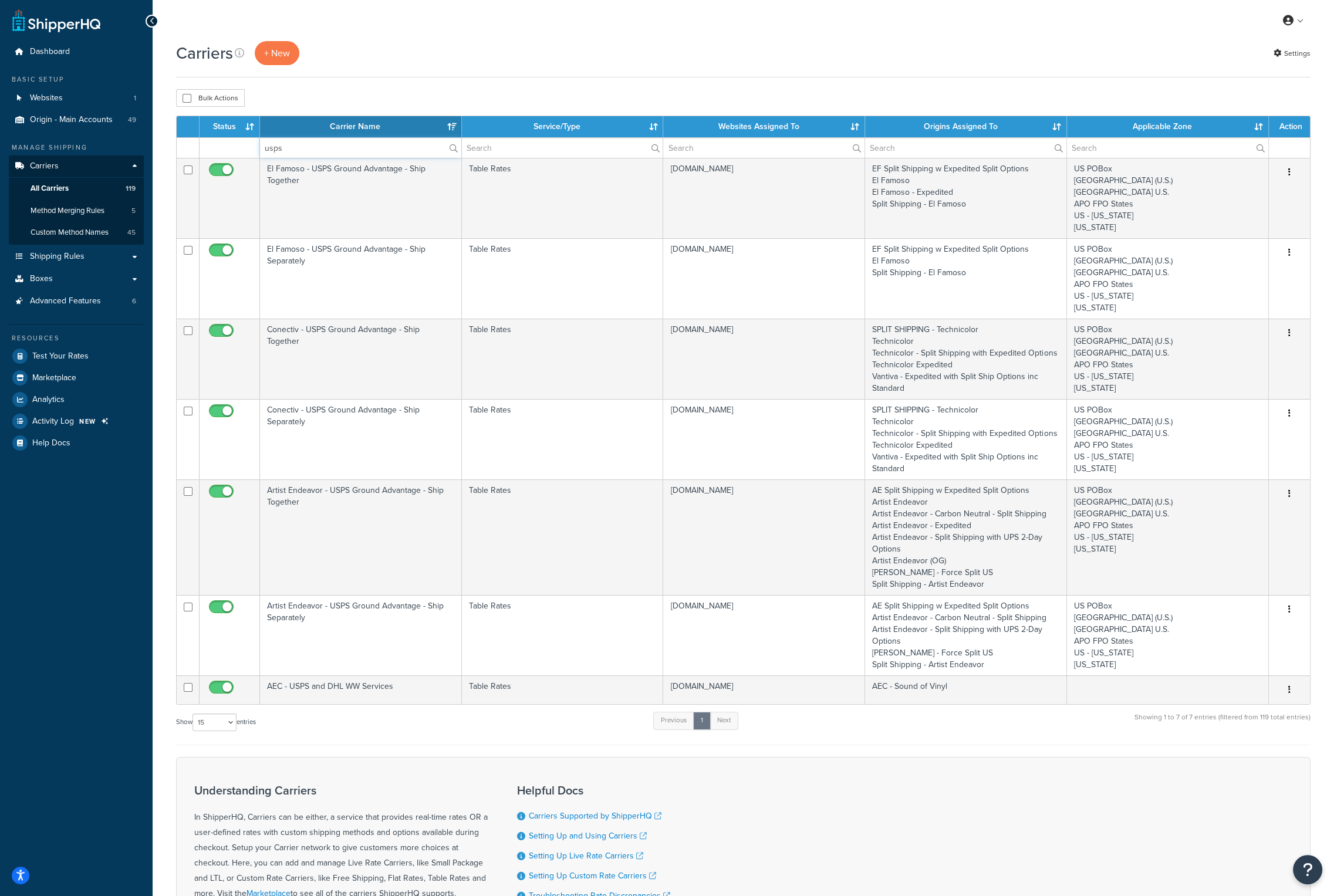
type input "usps"
click at [314, 128] on th "Carrier Name" at bounding box center [361, 127] width 202 height 21
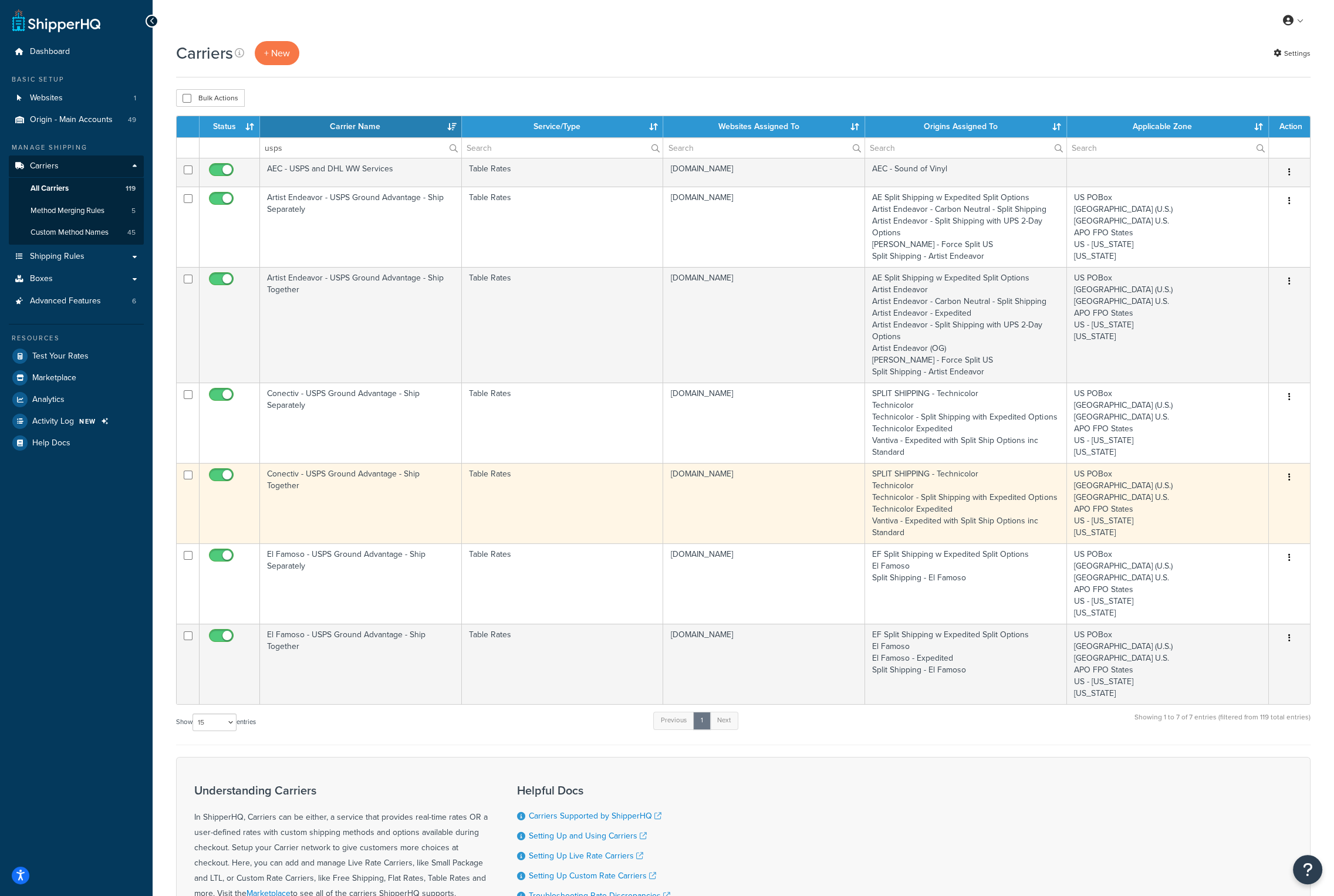
click at [329, 469] on td "Conectiv - USPS Ground Advantage - Ship Together" at bounding box center [361, 504] width 202 height 80
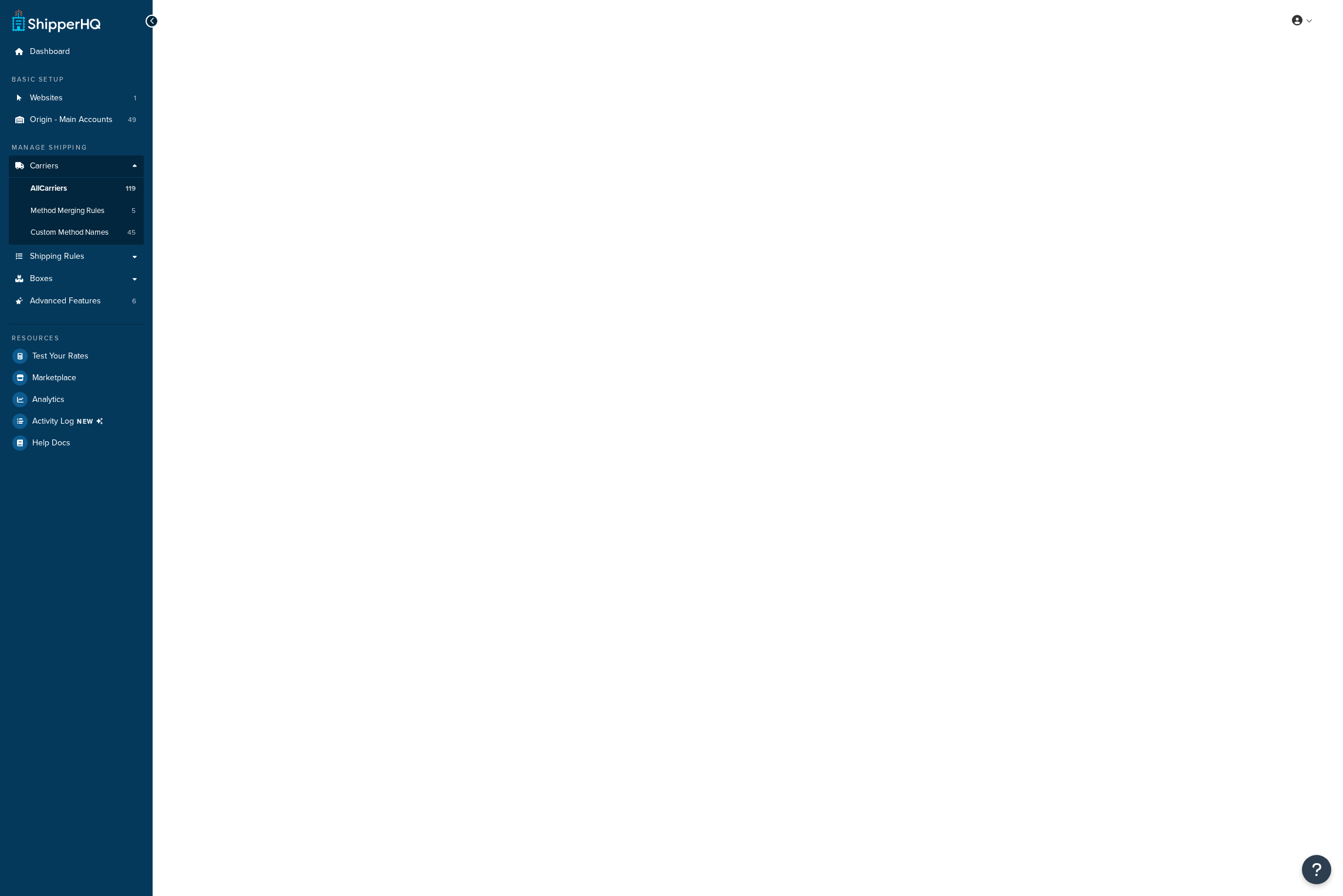
select select "25"
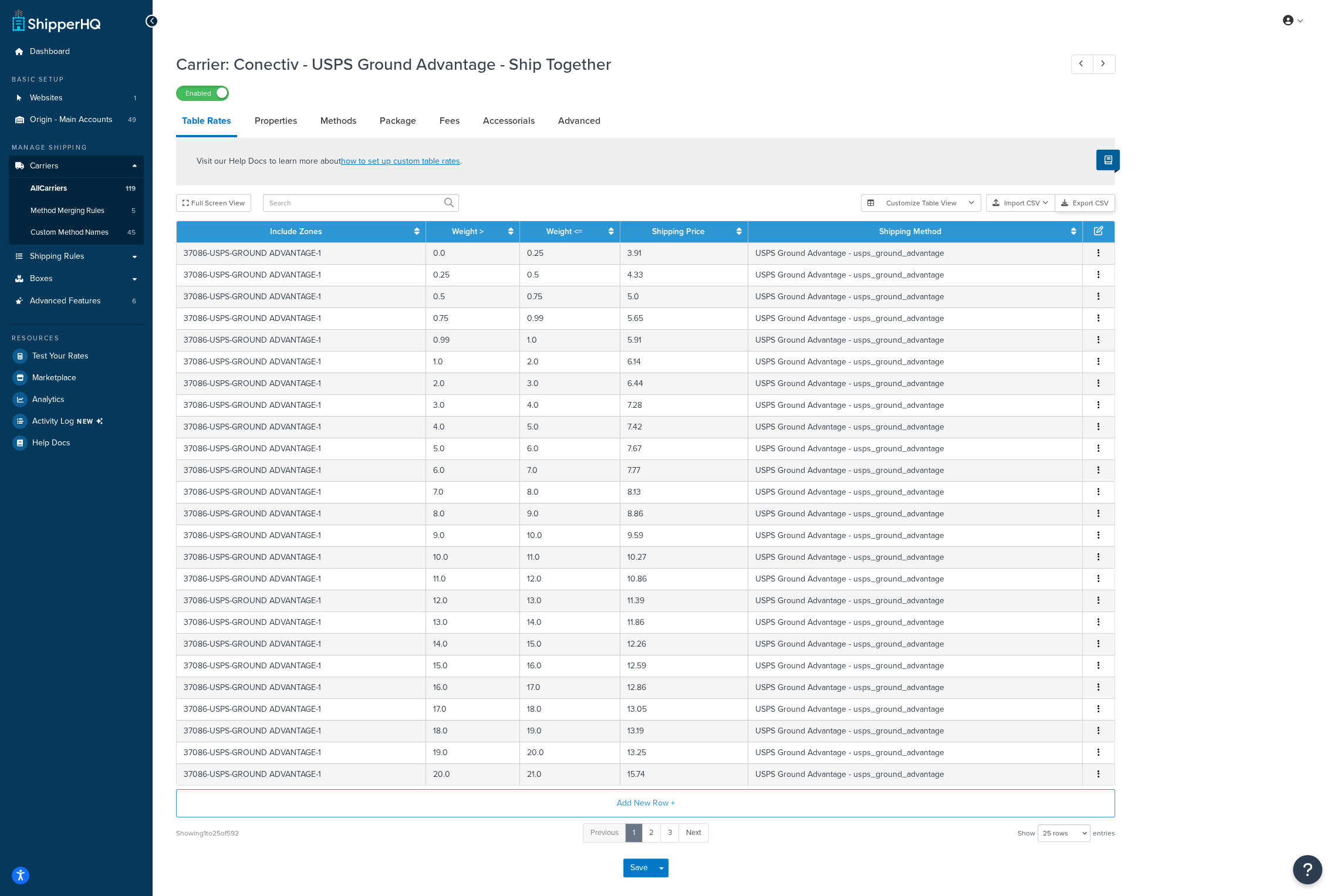
click at [1081, 204] on button "Export CSV" at bounding box center [1085, 203] width 60 height 18
drag, startPoint x: 613, startPoint y: 66, endPoint x: 235, endPoint y: 67, distance: 378.0
click at [235, 67] on h1 "Carrier: Conectiv - USPS Ground Advantage - Ship Together" at bounding box center [612, 64] width 873 height 23
copy h1 "Conectiv - USPS Ground Advantage - Ship Together"
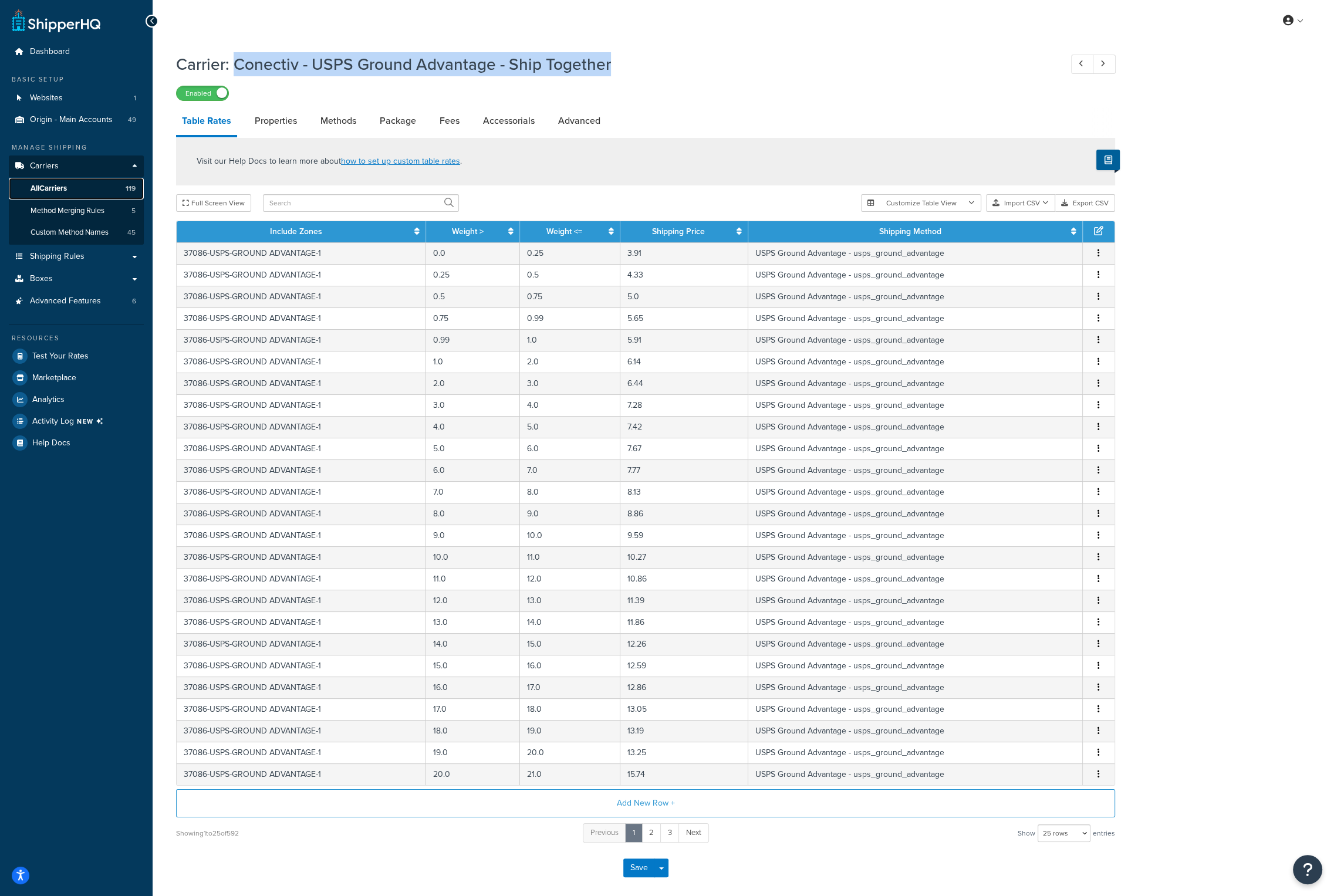
click at [67, 185] on span "All Carriers" at bounding box center [49, 189] width 37 height 10
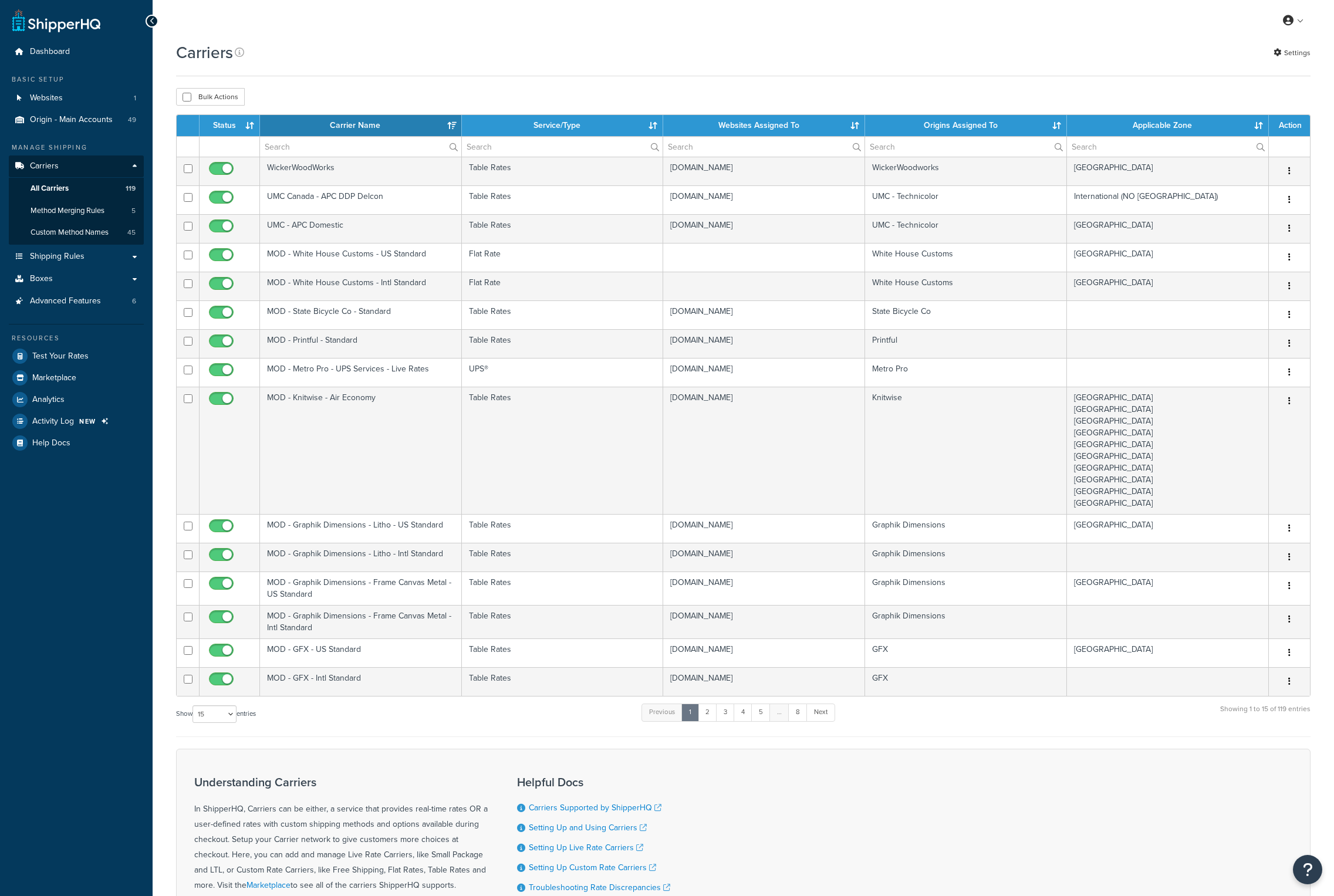
select select "15"
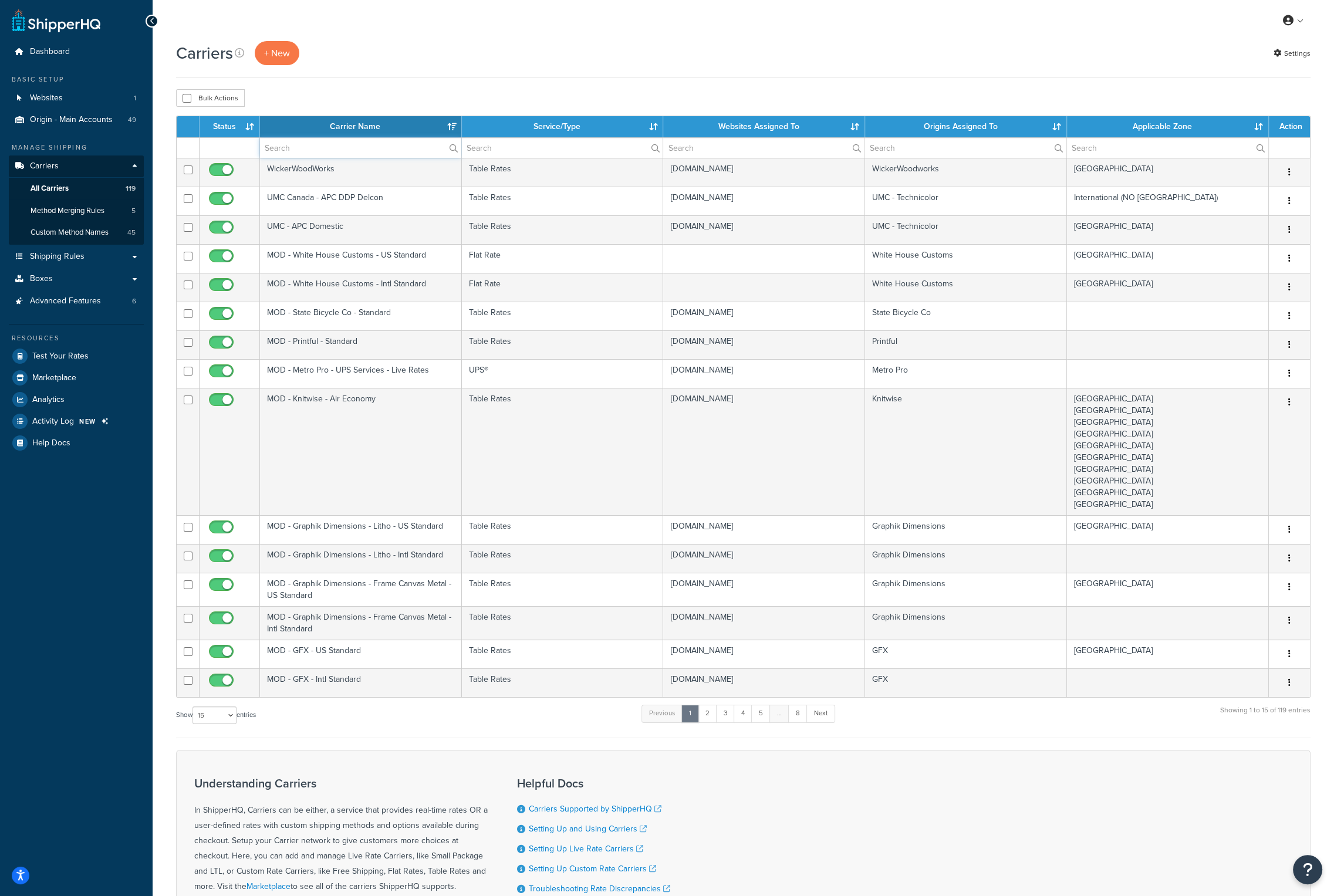
click at [284, 147] on input "text" at bounding box center [360, 147] width 201 height 20
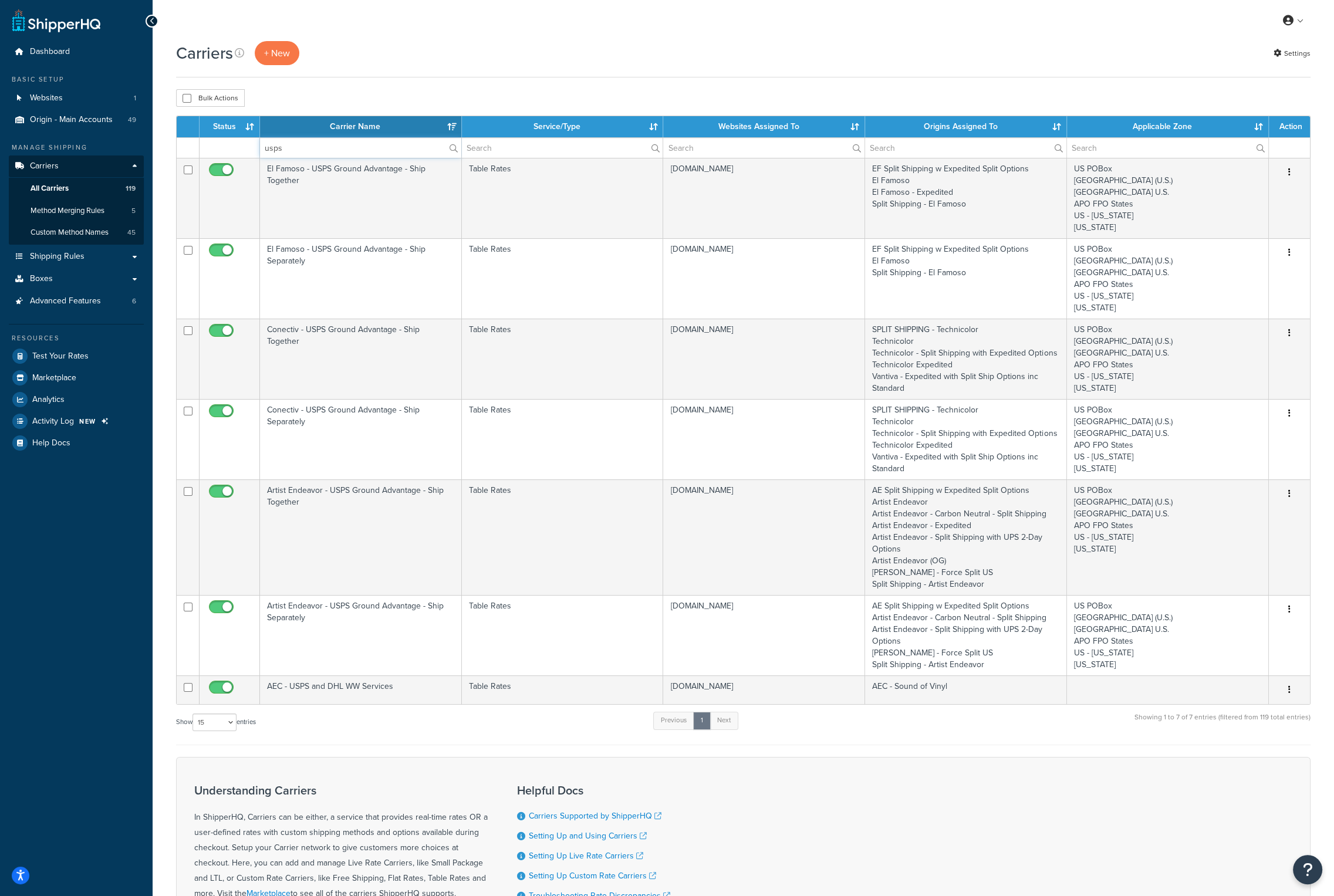
type input "usps"
click at [310, 131] on th "Carrier Name" at bounding box center [361, 127] width 202 height 21
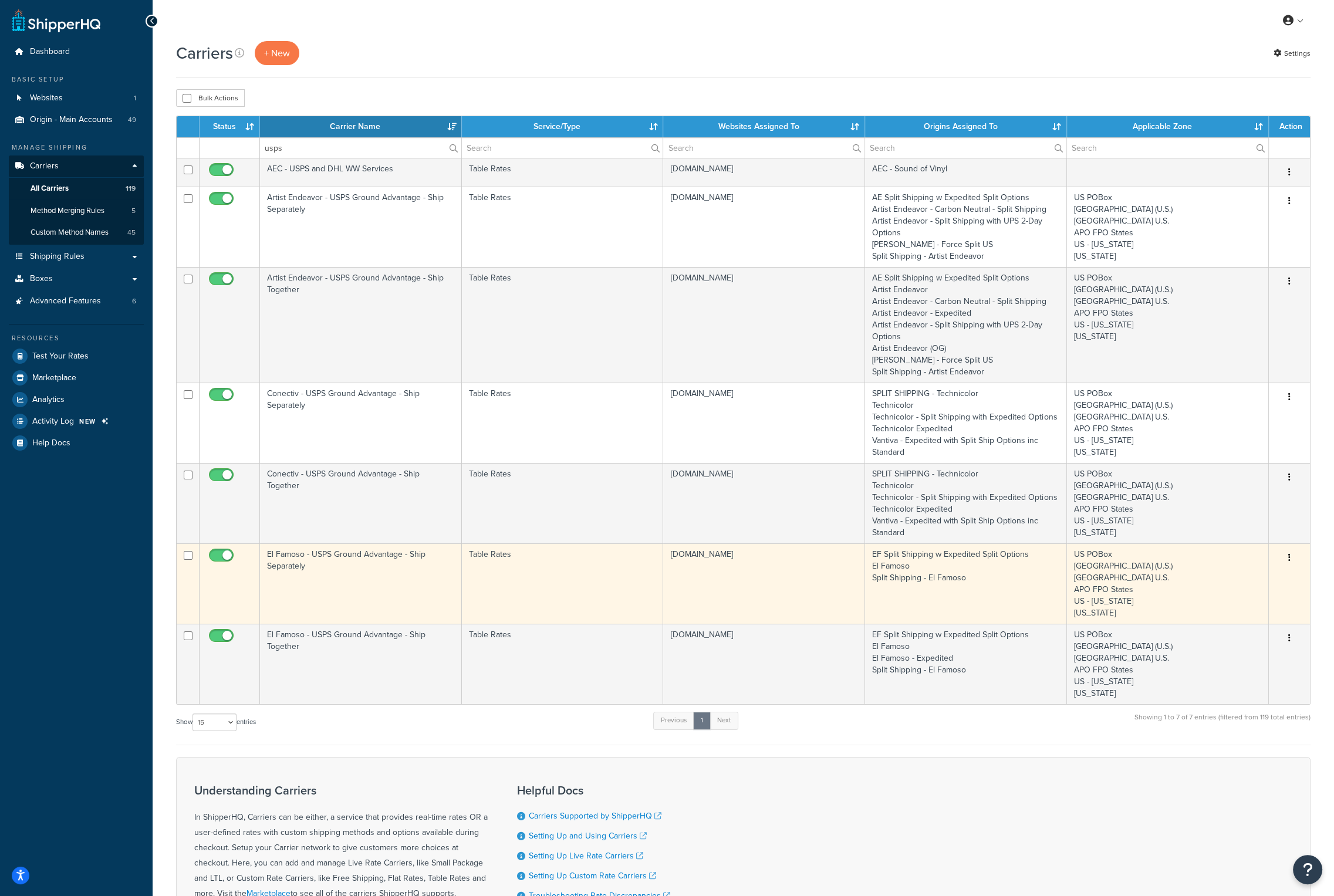
click at [310, 556] on td "El Famoso - USPS Ground Advantage - Ship Separately" at bounding box center [361, 584] width 202 height 80
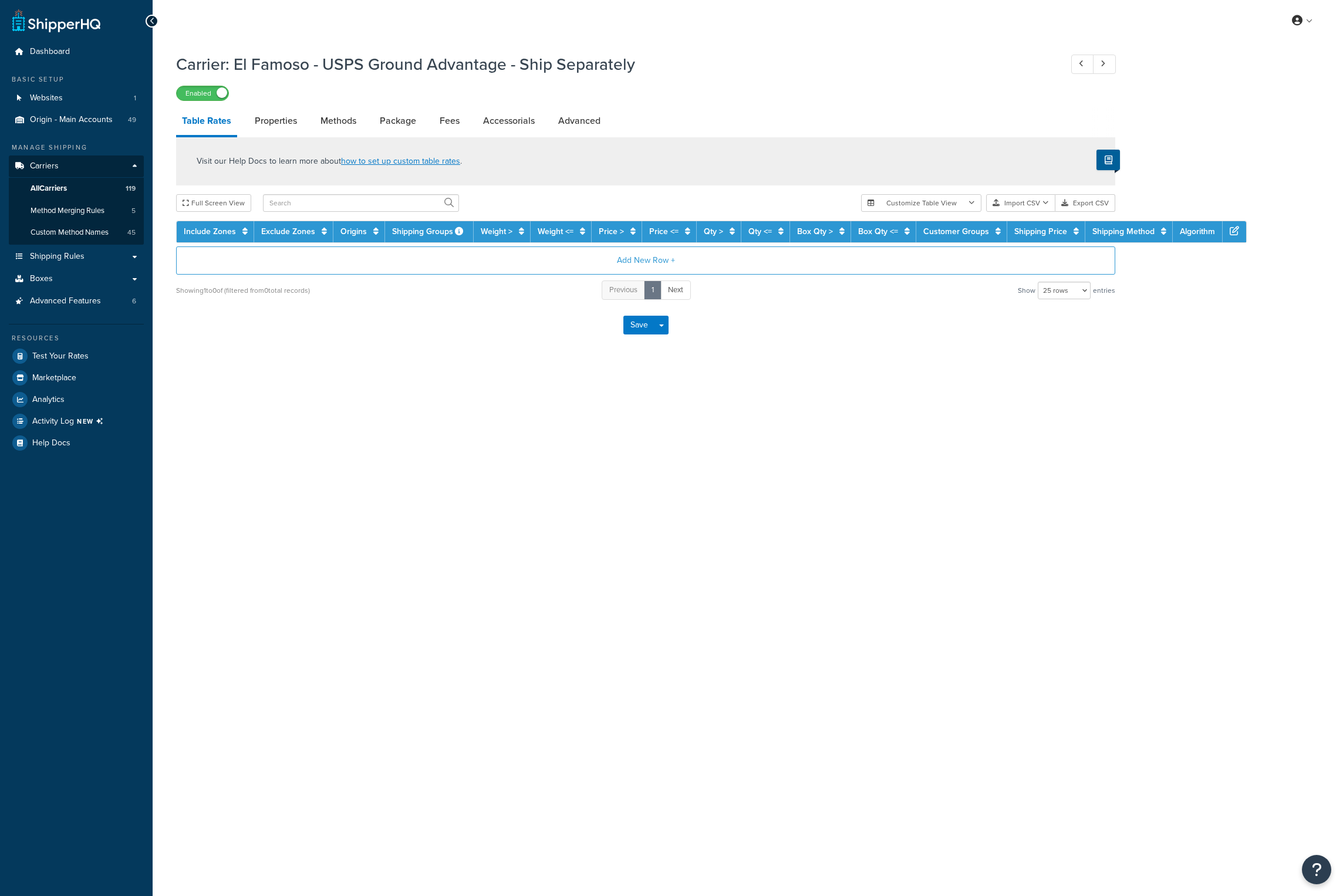
select select "25"
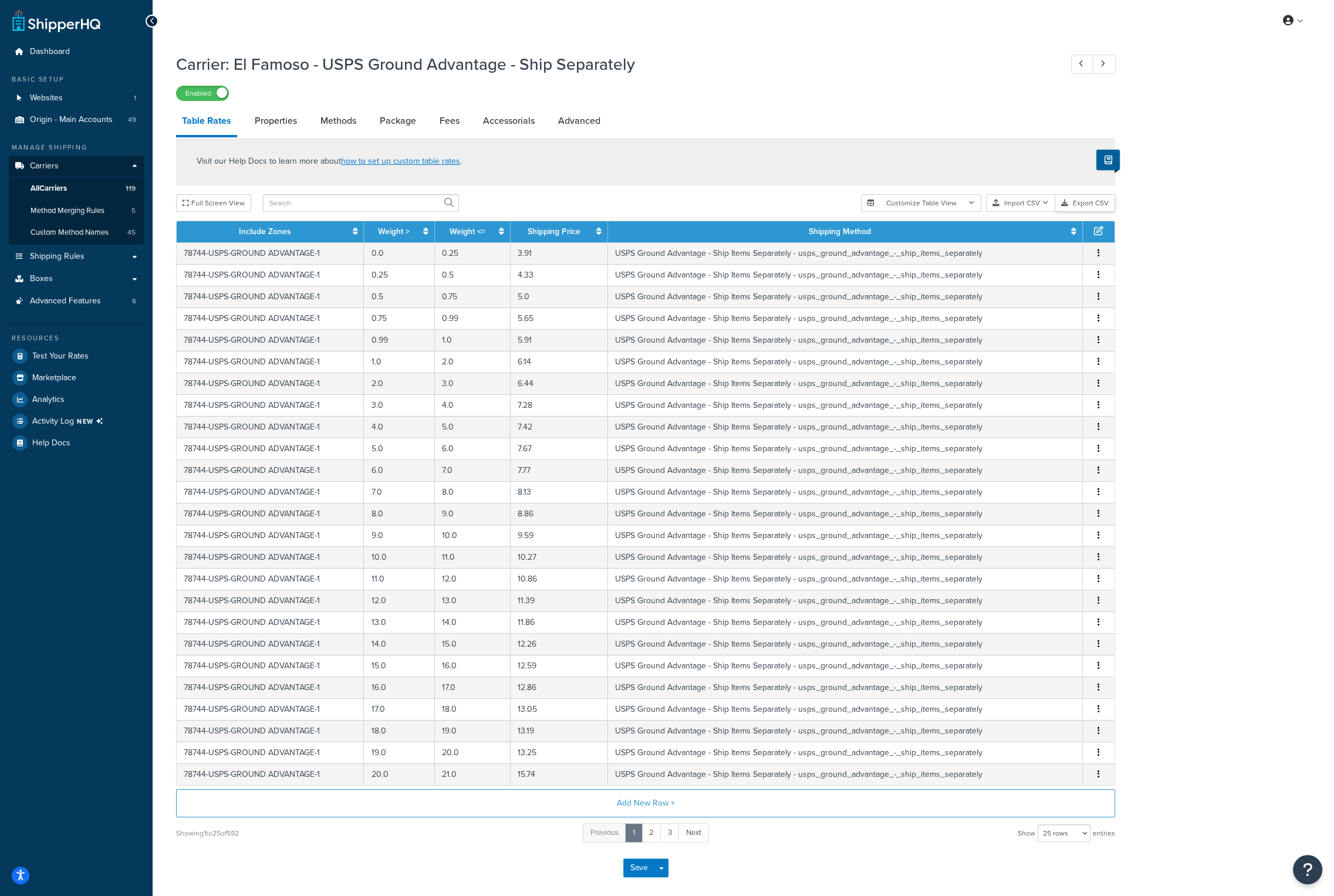
click at [1085, 201] on button "Export CSV" at bounding box center [1085, 203] width 60 height 18
drag, startPoint x: 639, startPoint y: 68, endPoint x: 236, endPoint y: 72, distance: 403.0
click at [236, 72] on h1 "Carrier: El Famoso - USPS Ground Advantage - Ship Separately" at bounding box center [612, 64] width 873 height 23
copy h1 "El Famoso - USPS Ground Advantage - Ship Separately"
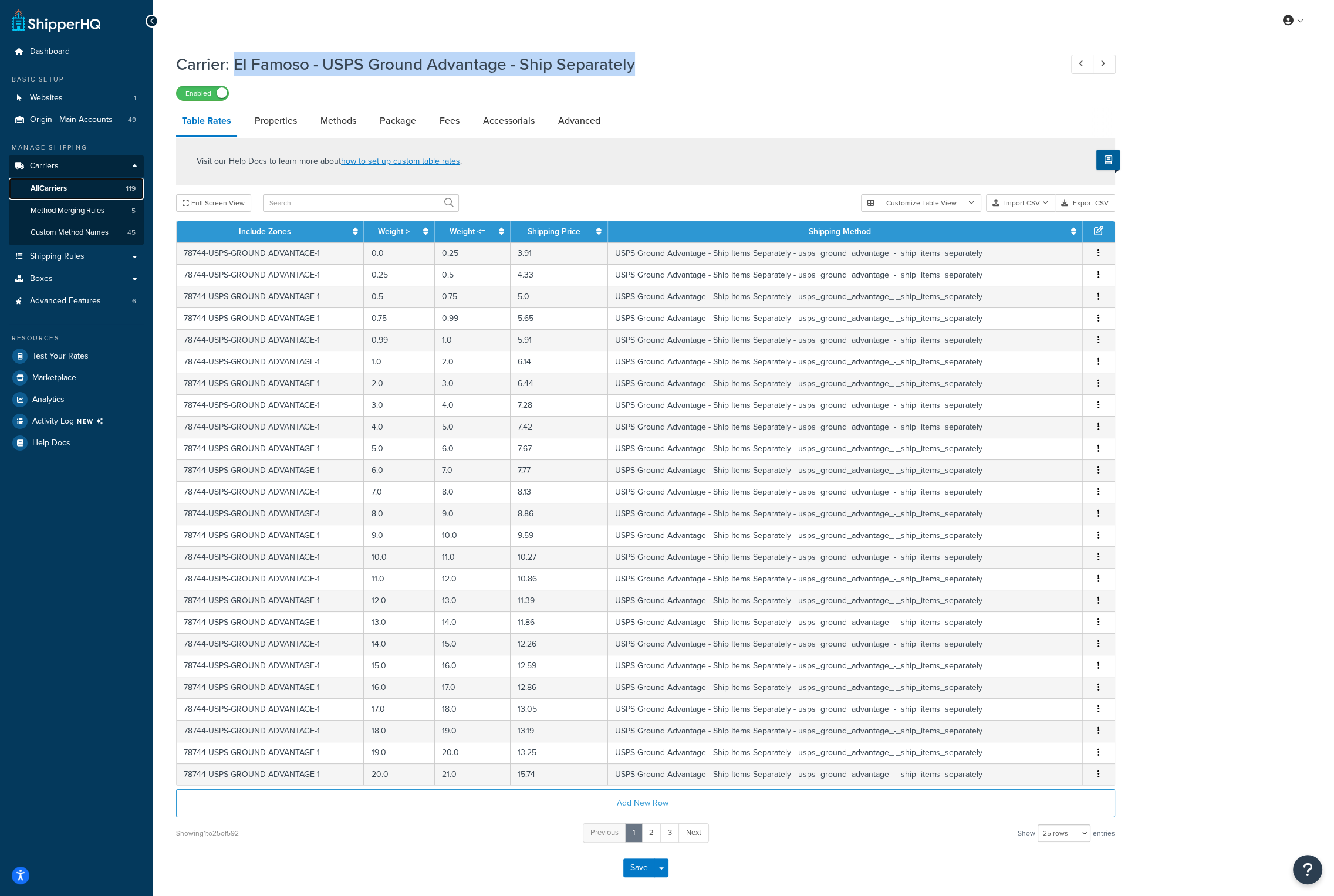
click at [80, 185] on link "All Carriers 119" at bounding box center [76, 188] width 135 height 21
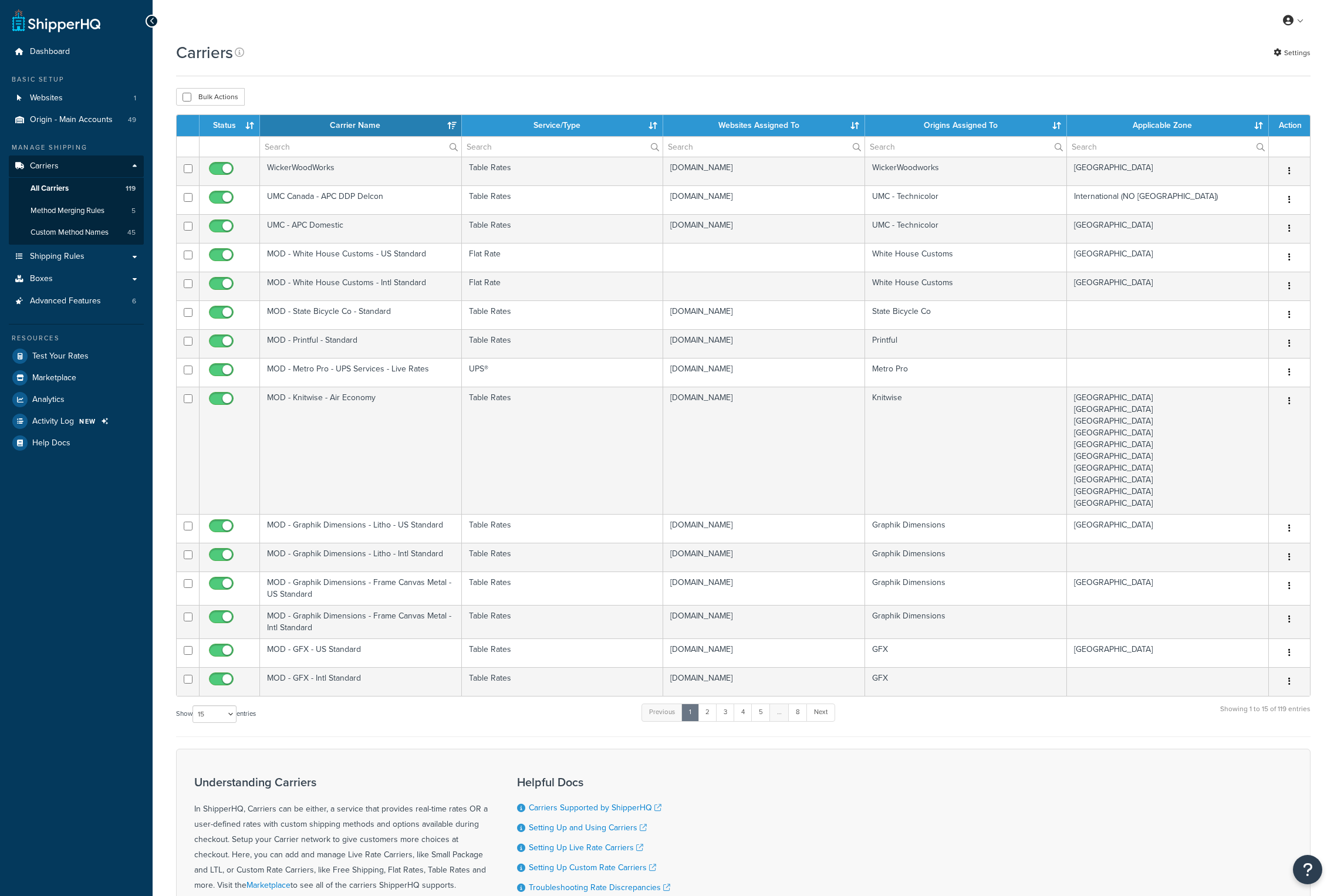
select select "15"
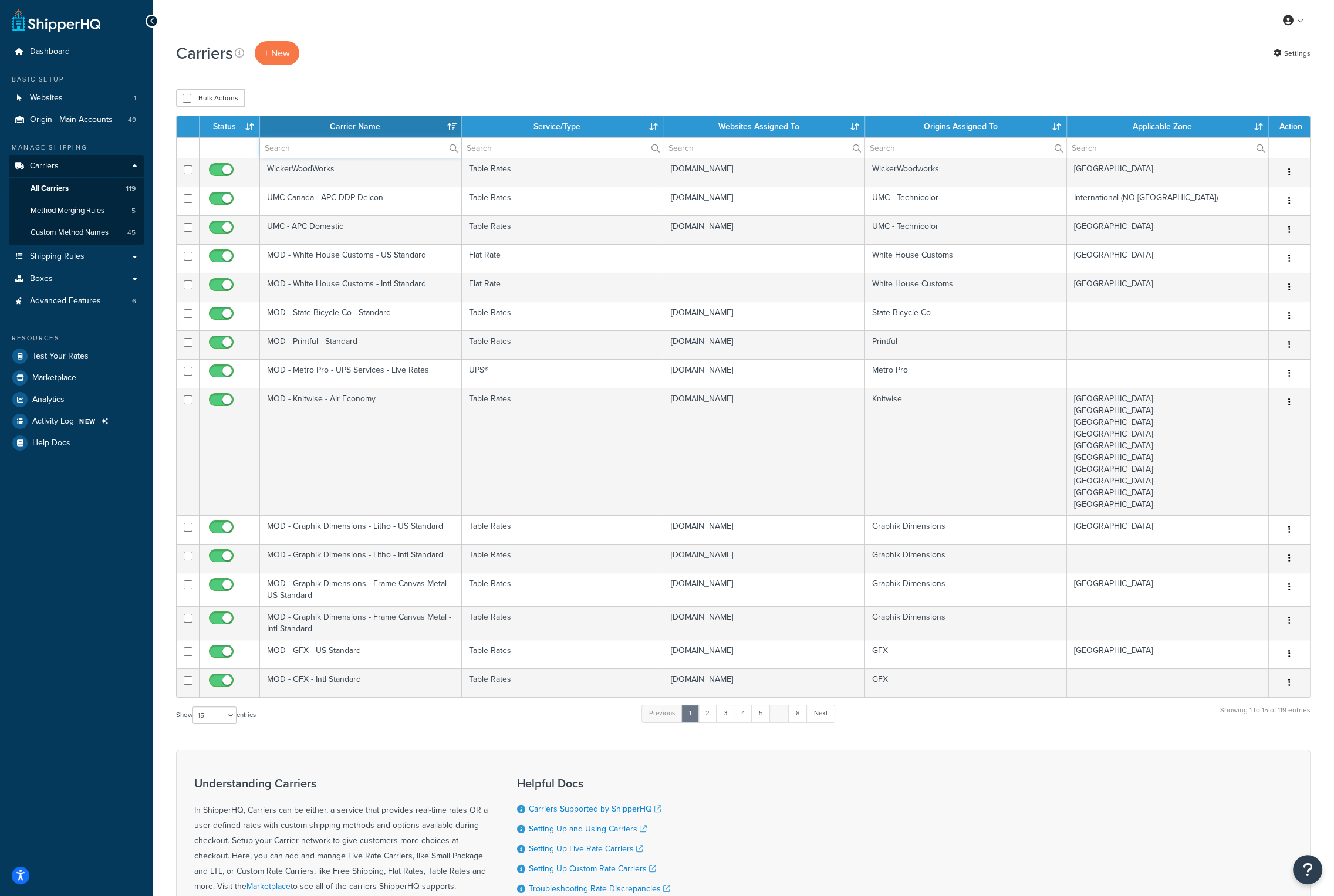
click at [289, 152] on input "text" at bounding box center [360, 147] width 201 height 20
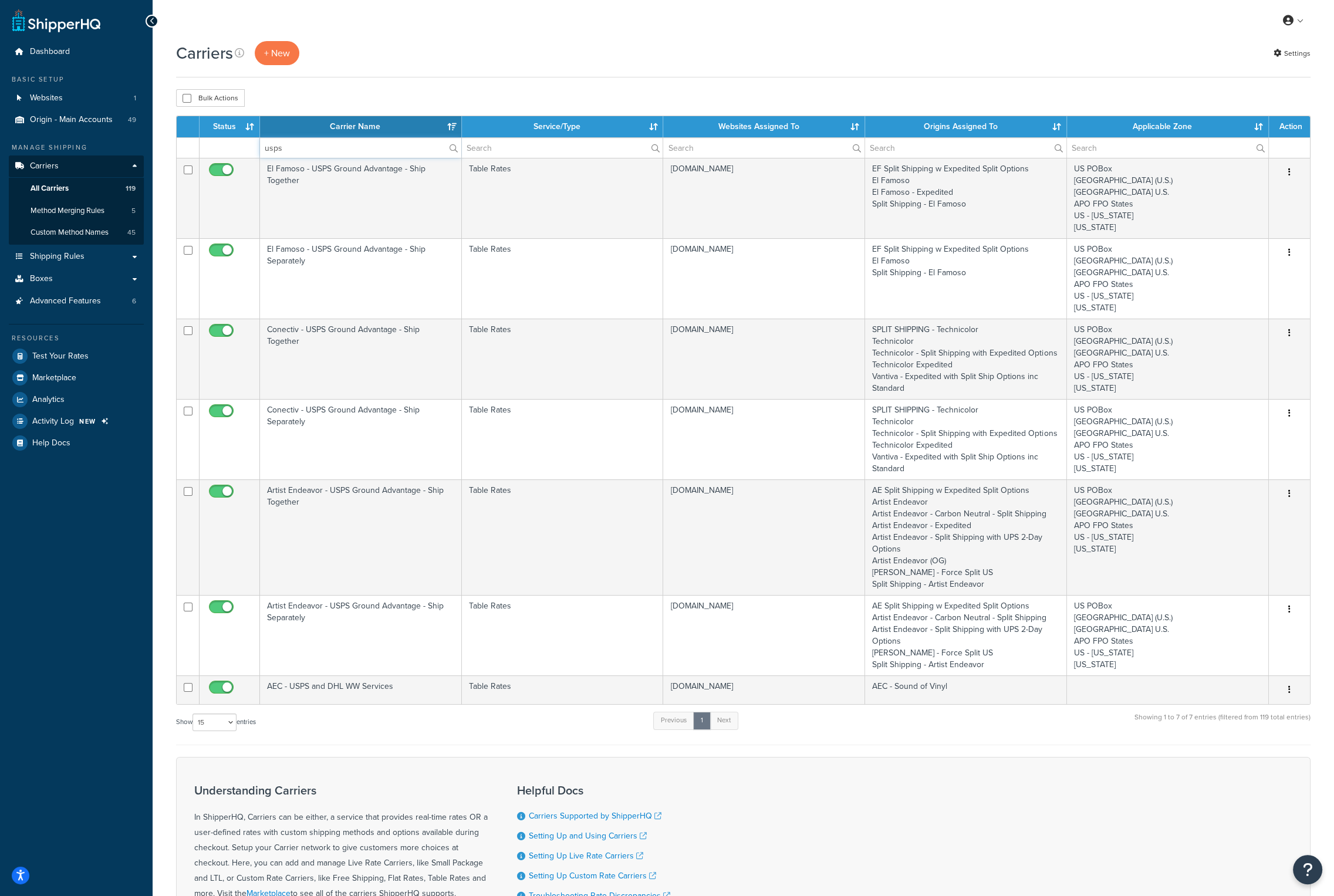
type input "usps"
click at [318, 128] on th "Carrier Name" at bounding box center [361, 127] width 202 height 21
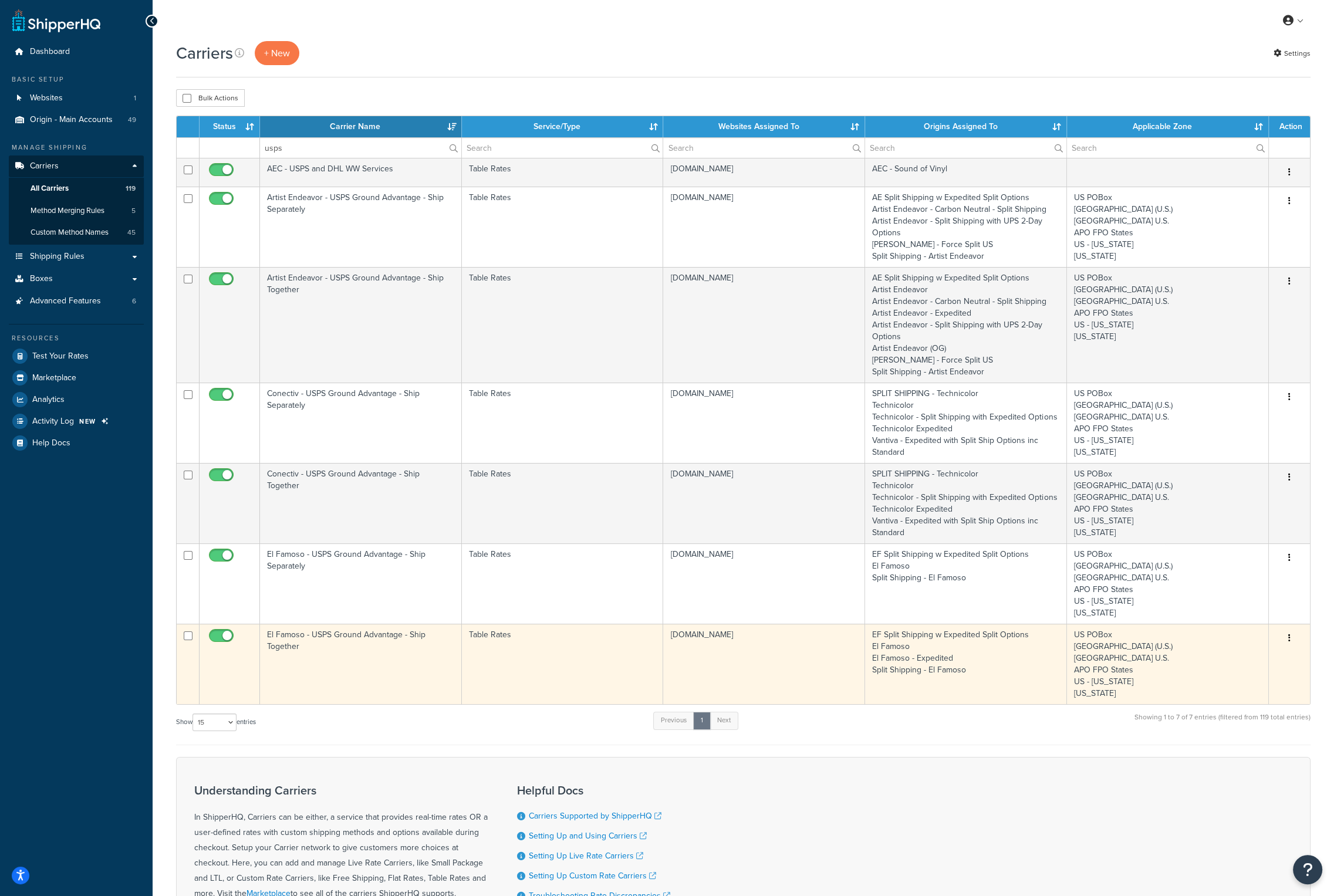
click at [310, 630] on td "El Famoso - USPS Ground Advantage - Ship Together" at bounding box center [361, 664] width 202 height 80
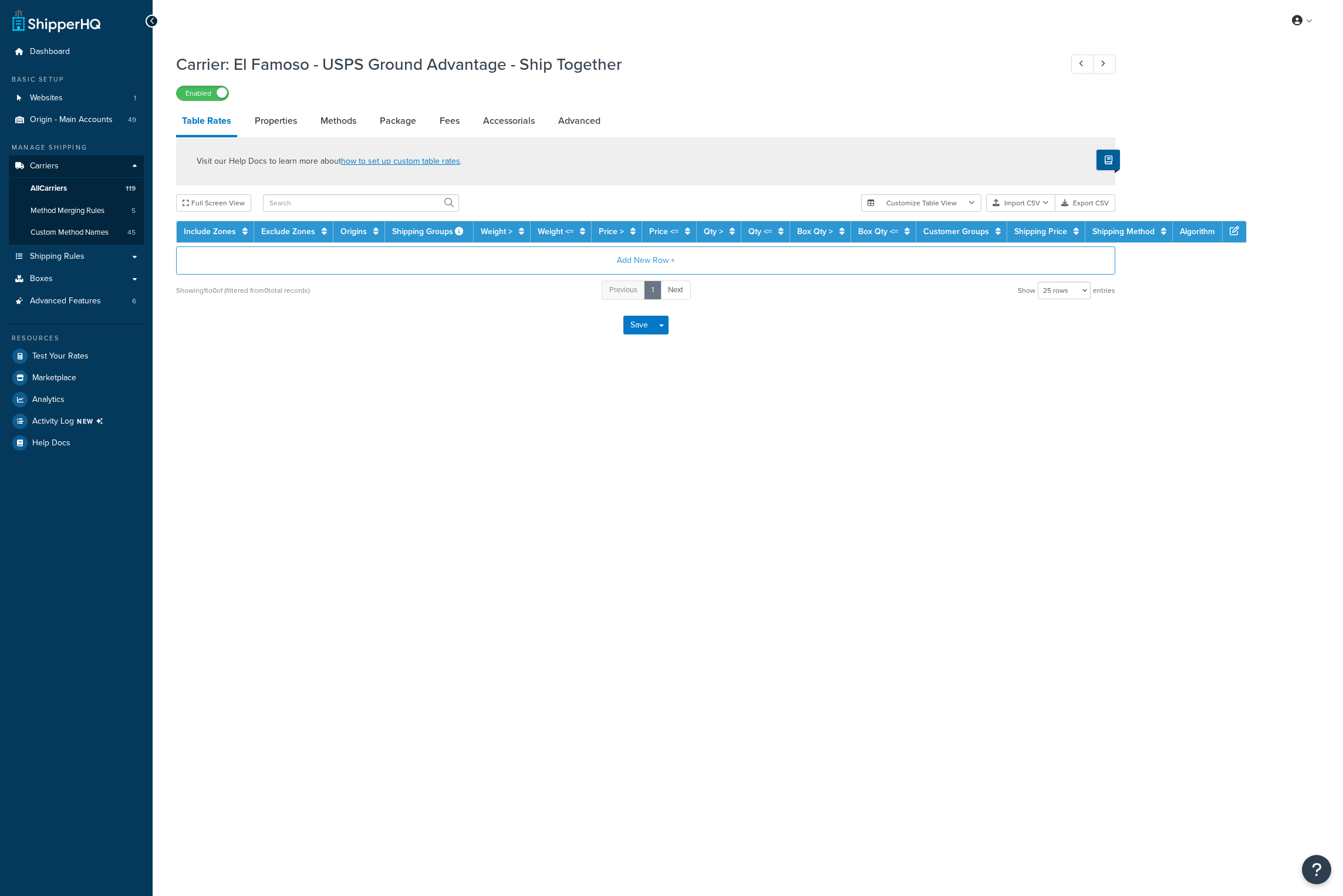
select select "25"
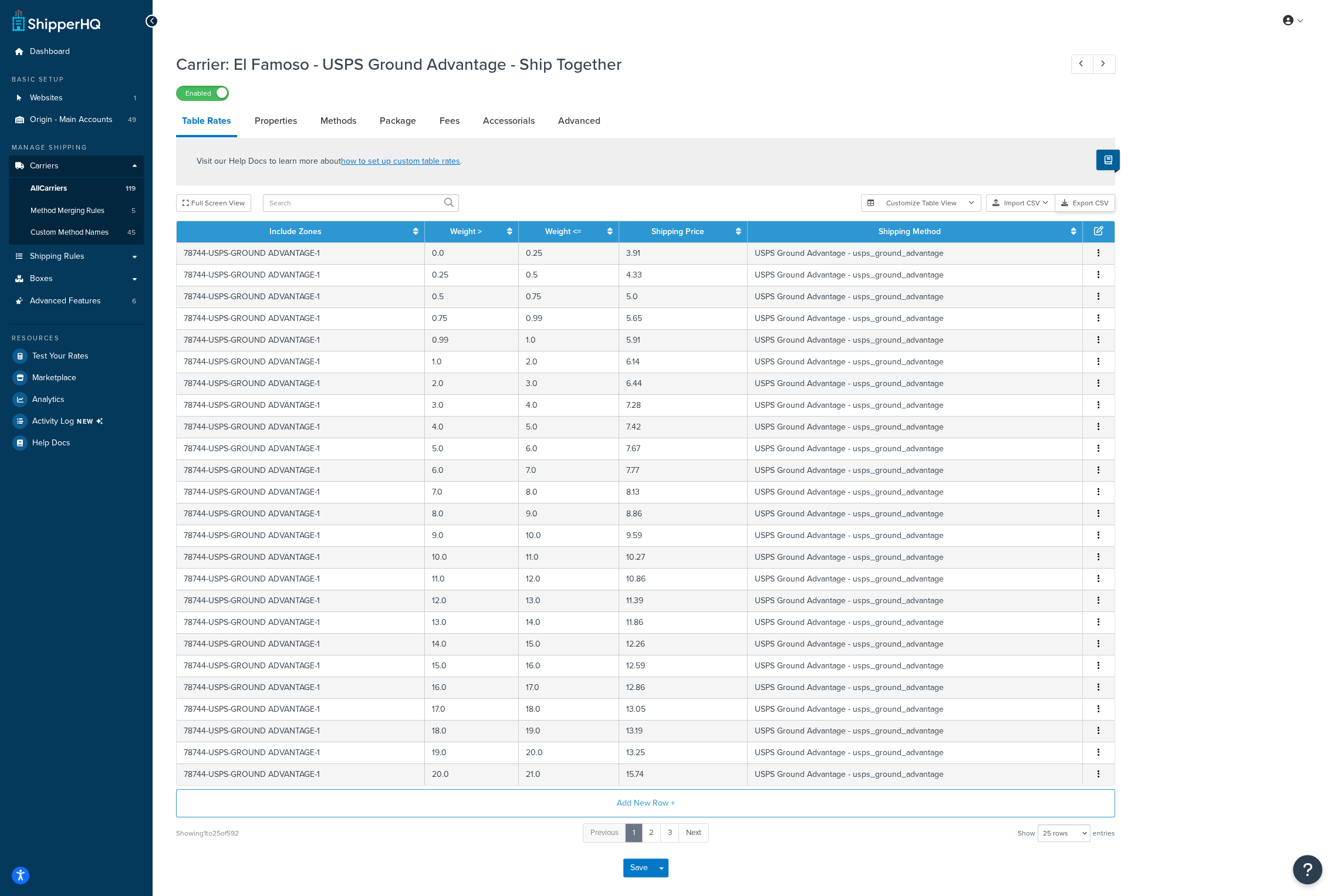
click at [1087, 202] on button "Export CSV" at bounding box center [1085, 203] width 60 height 18
drag, startPoint x: 626, startPoint y: 64, endPoint x: 238, endPoint y: 70, distance: 388.0
click at [238, 70] on h1 "Carrier: El Famoso - USPS Ground Advantage - Ship Together" at bounding box center [612, 64] width 873 height 23
copy h1 "El Famoso - USPS Ground Advantage - Ship Together"
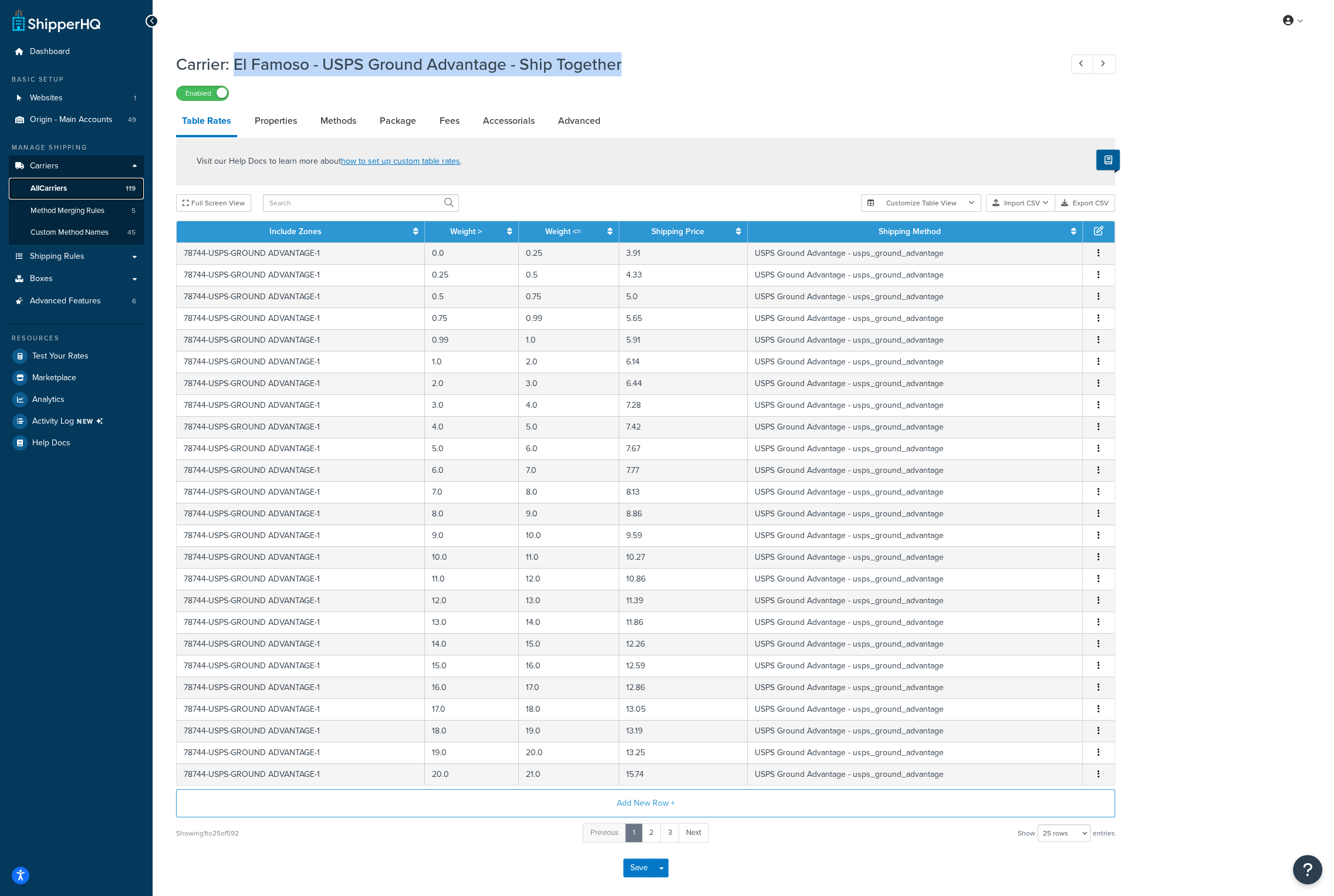
click at [70, 187] on link "All Carriers 119" at bounding box center [76, 188] width 135 height 21
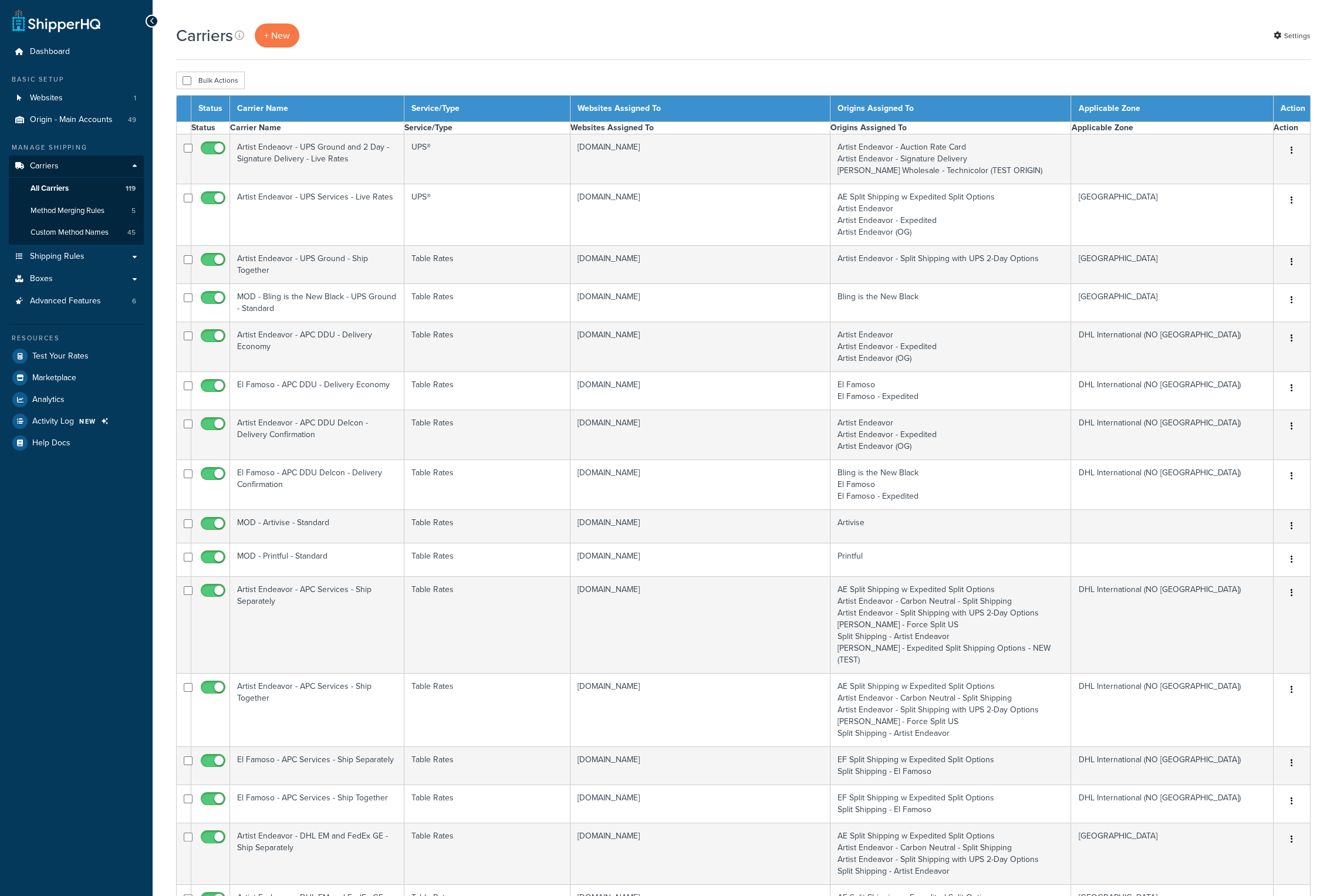
select select "15"
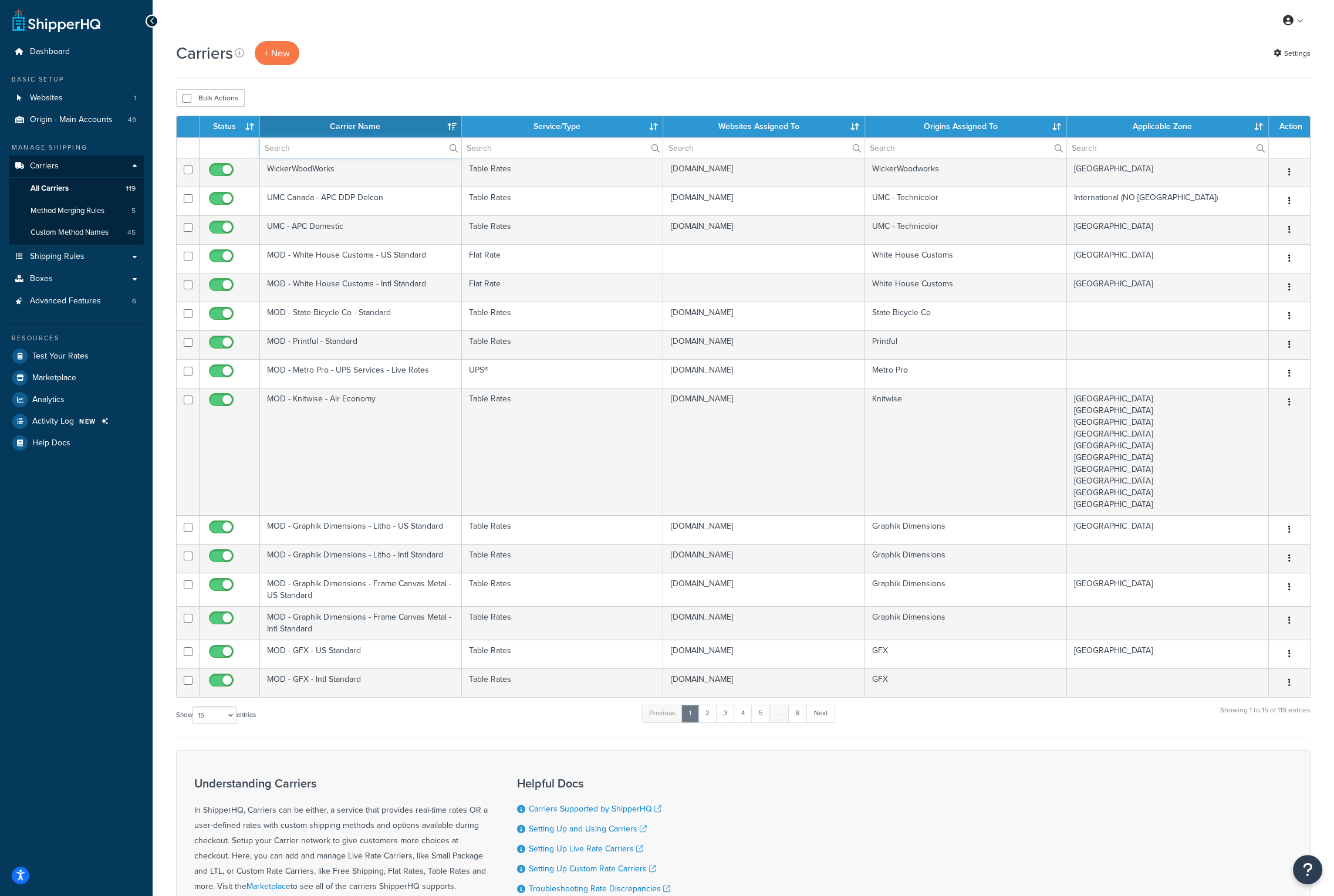
click at [342, 145] on input "text" at bounding box center [360, 147] width 201 height 20
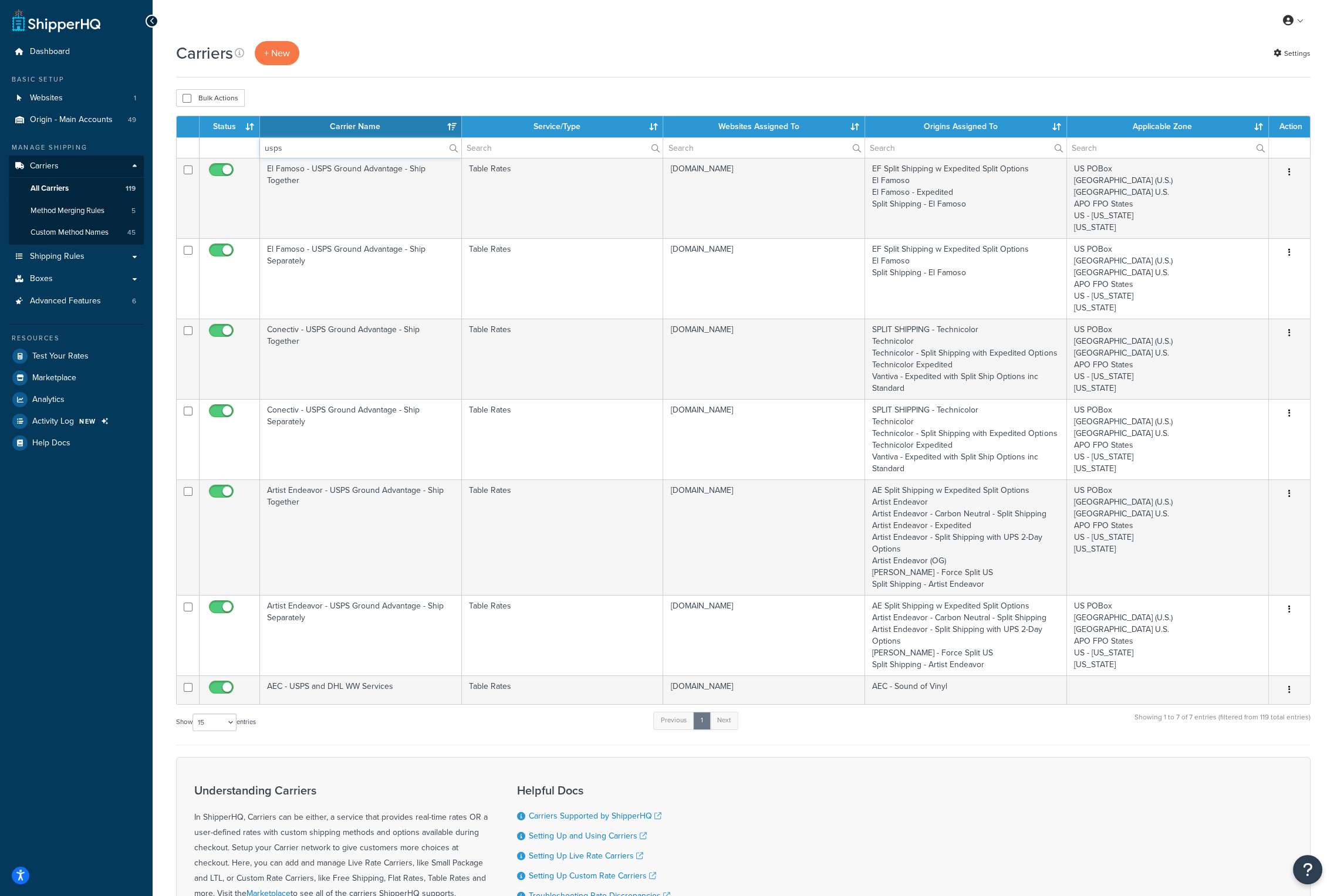
type input "usps"
click at [348, 127] on th "Carrier Name" at bounding box center [361, 127] width 202 height 21
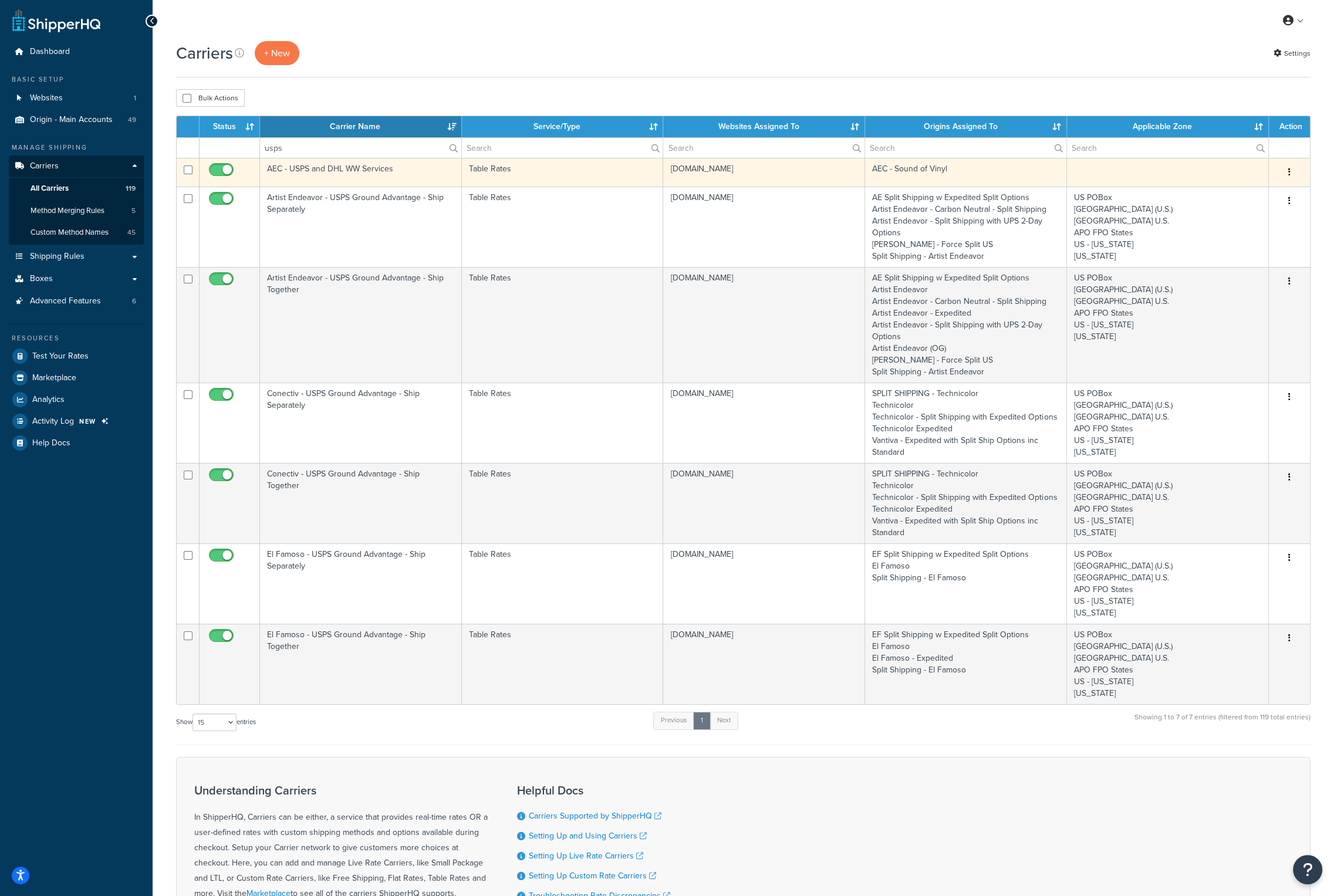
click at [305, 168] on td "AEC - USPS and DHL WW Services" at bounding box center [361, 173] width 202 height 29
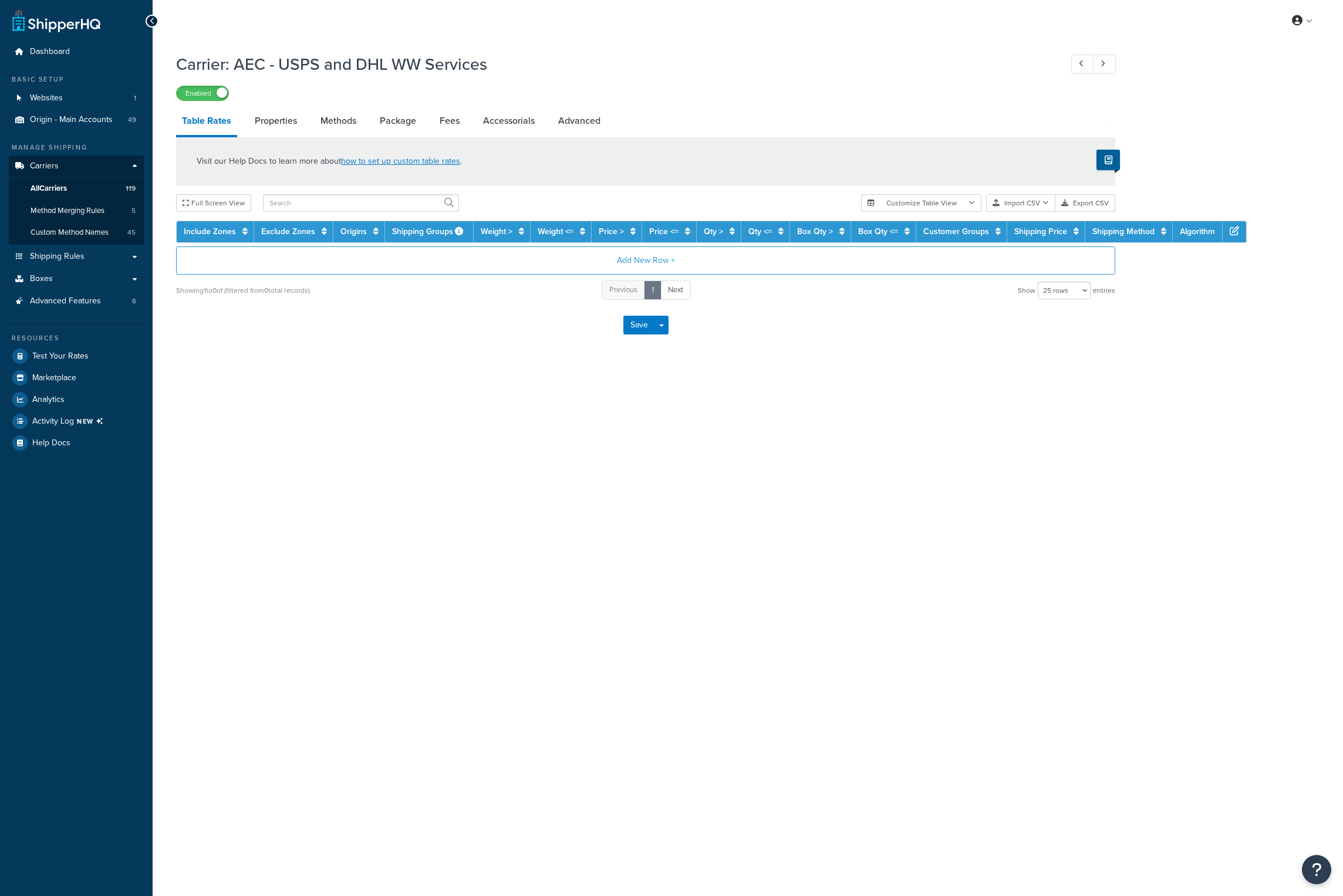
select select "25"
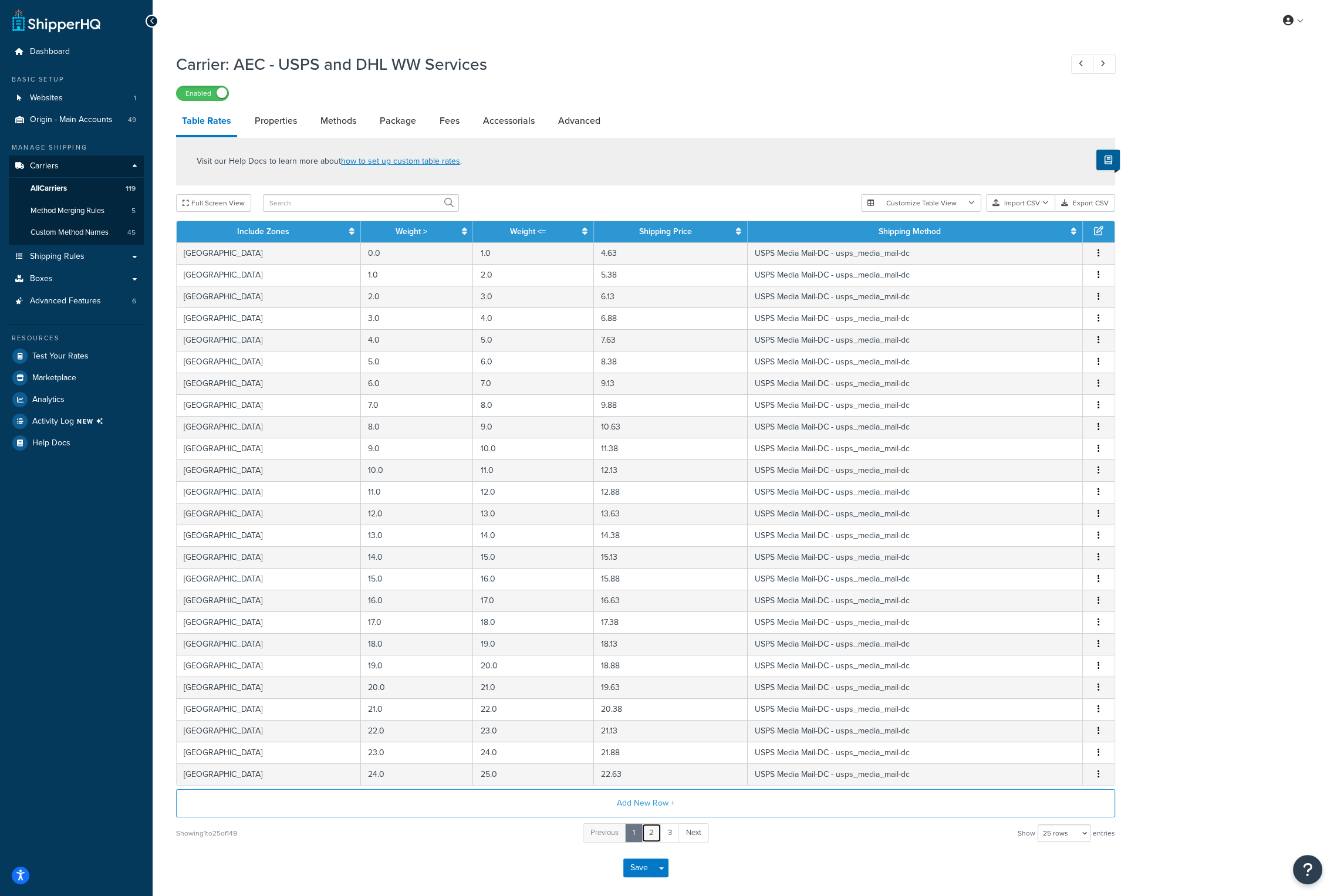
click at [648, 834] on link "2" at bounding box center [651, 833] width 20 height 20
click at [667, 834] on link "3" at bounding box center [661, 833] width 20 height 20
click at [162, 868] on div "Carrier: AEC - USPS and DHL WW Services Enabled Table Rates Properties Methods …" at bounding box center [743, 484] width 1182 height 875
click at [1250, 134] on span "Logout" at bounding box center [1240, 138] width 23 height 11
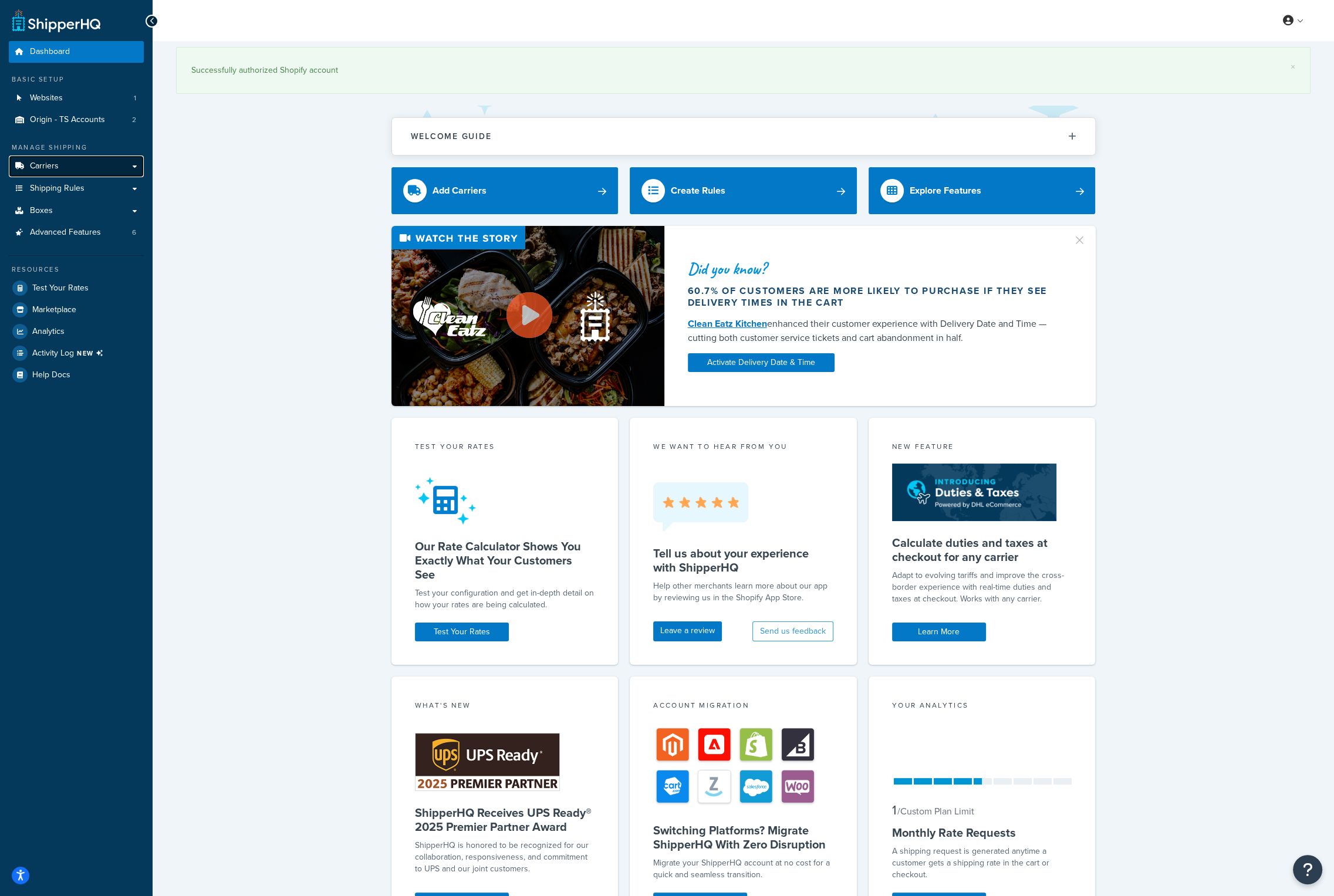
click at [81, 172] on link "Carriers" at bounding box center [76, 166] width 135 height 21
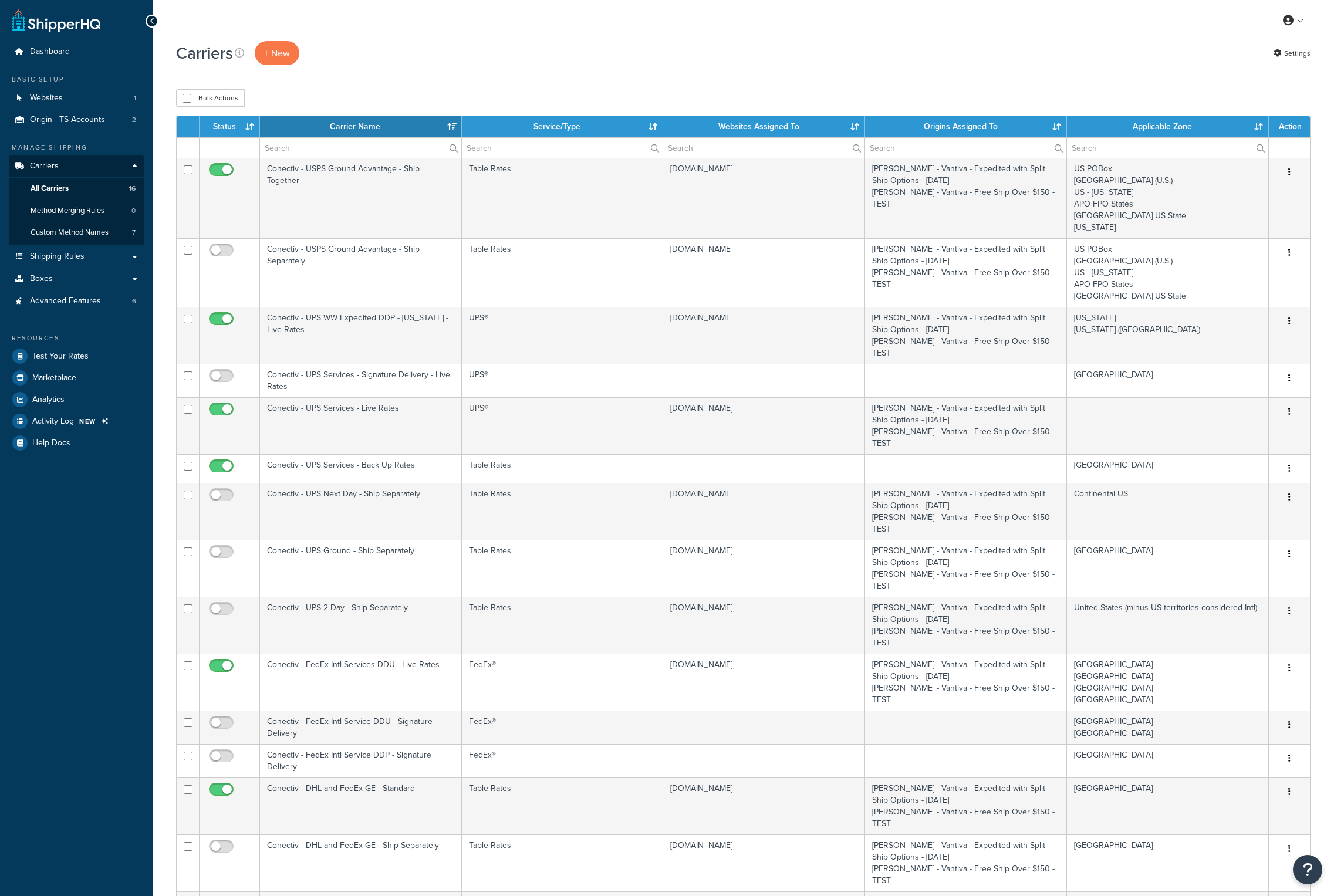
select select "15"
click at [331, 151] on input "text" at bounding box center [360, 147] width 201 height 20
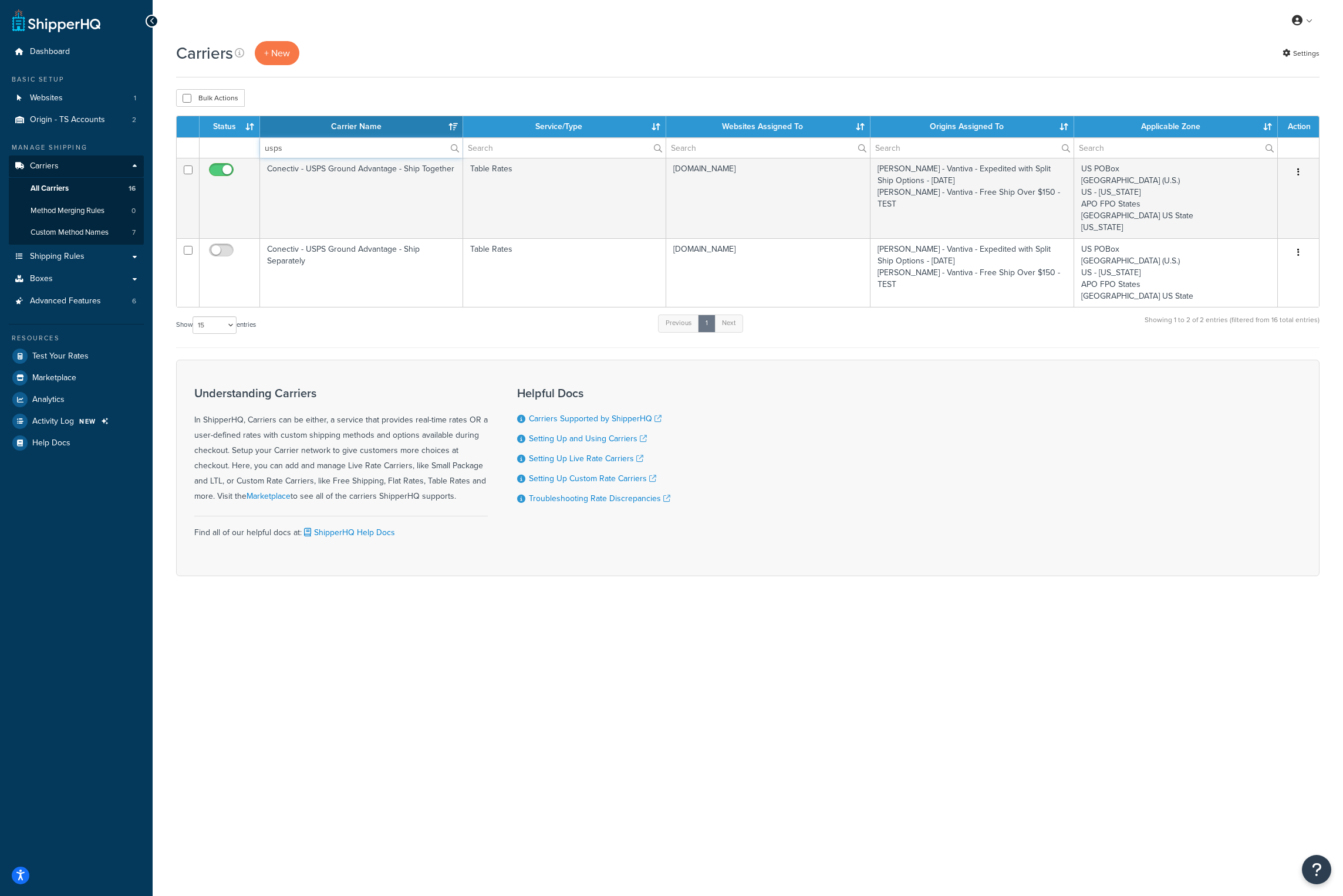
type input "usps"
click at [351, 125] on th "Carrier Name" at bounding box center [362, 127] width 203 height 21
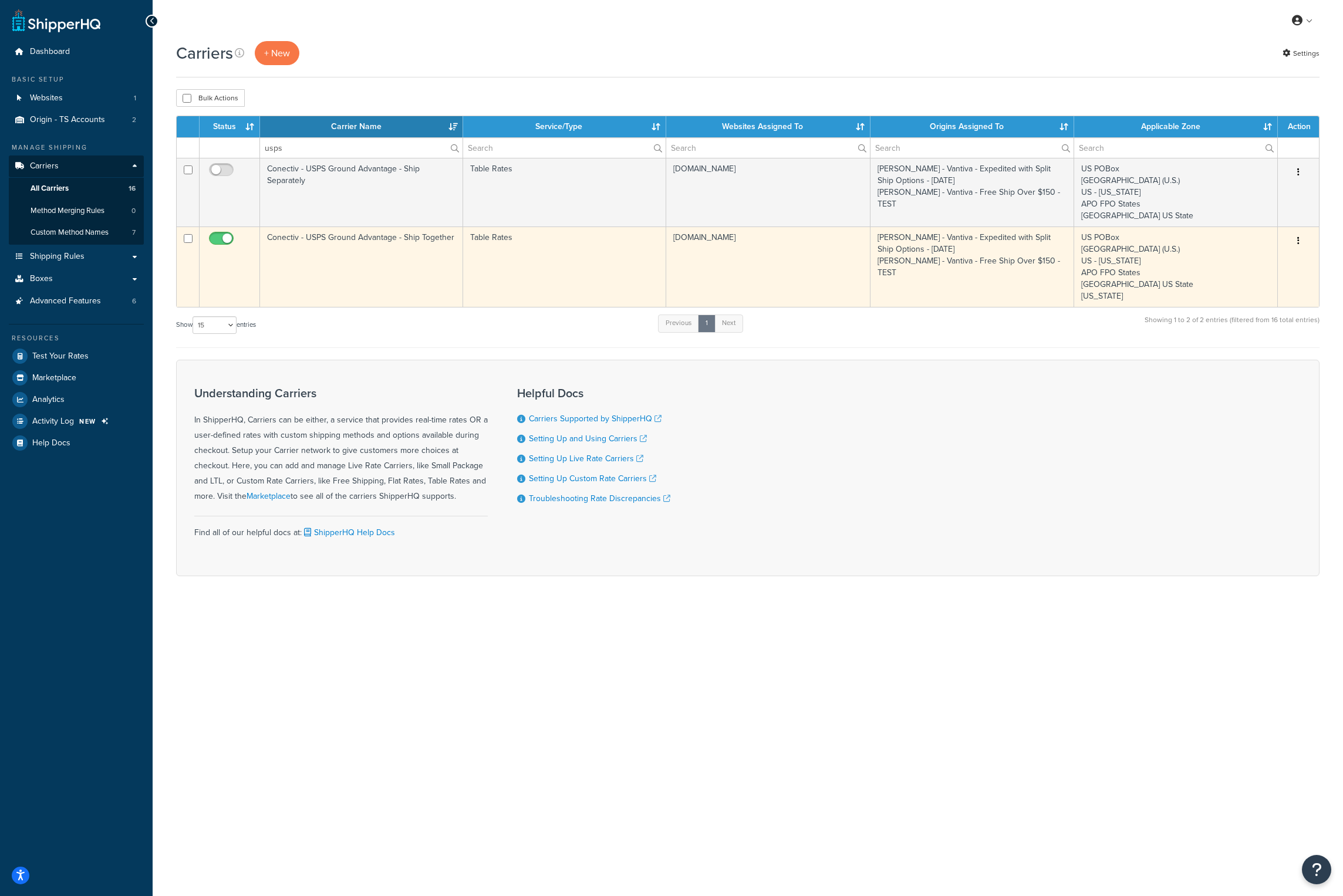
click at [341, 240] on td "Conectiv - USPS Ground Advantage - Ship Together" at bounding box center [362, 267] width 203 height 80
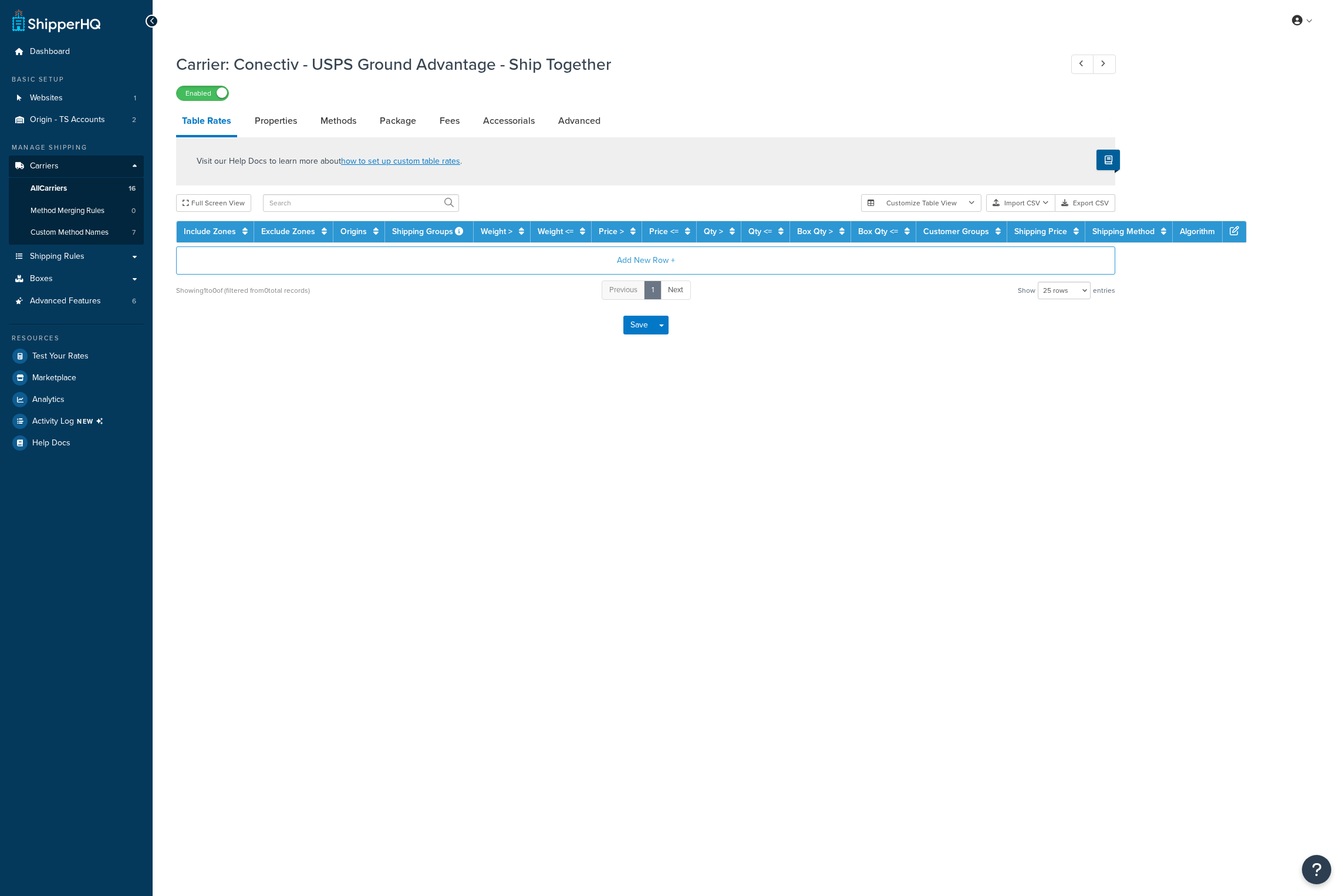
select select "25"
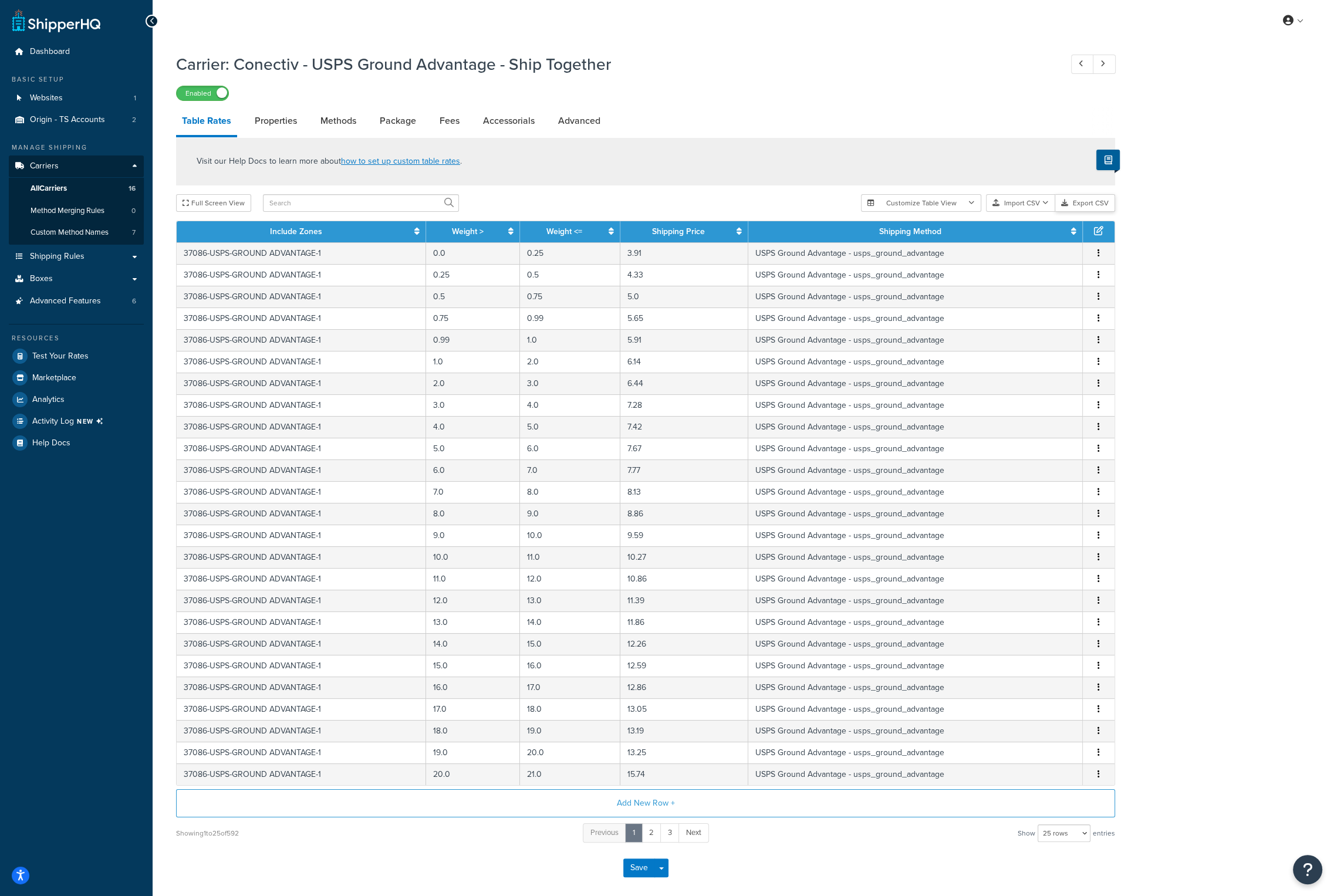
click at [1090, 207] on button "Export CSV" at bounding box center [1085, 203] width 60 height 18
drag, startPoint x: 613, startPoint y: 65, endPoint x: 235, endPoint y: 62, distance: 378.0
click at [235, 62] on h1 "Carrier: Conectiv - USPS Ground Advantage - Ship Together" at bounding box center [612, 64] width 873 height 23
copy h1 "Conectiv - USPS Ground Advantage - Ship Together"
